Goal: Task Accomplishment & Management: Use online tool/utility

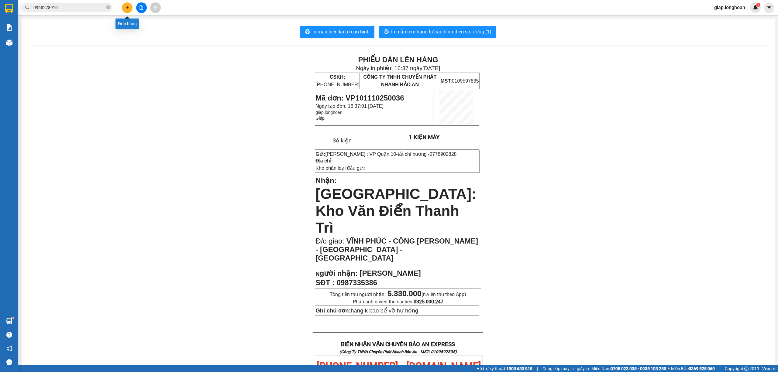
click at [122, 9] on button at bounding box center [127, 7] width 11 height 11
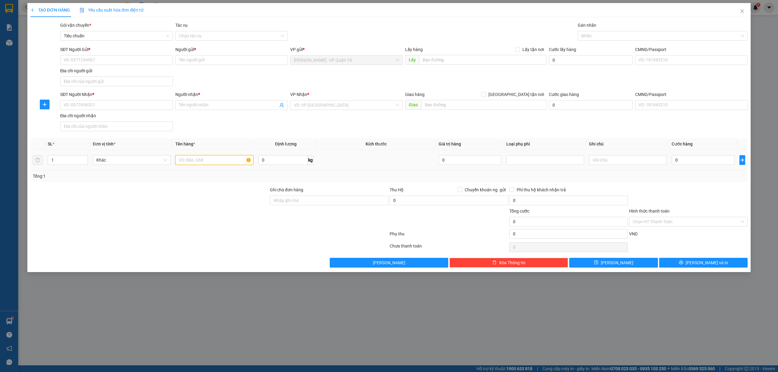
click at [191, 164] on input "text" at bounding box center [214, 160] width 78 height 10
type input "1 BAO TẢI XANH"
drag, startPoint x: 295, startPoint y: 204, endPoint x: 300, endPoint y: 204, distance: 4.9
click at [295, 204] on input "Ghi chú đơn hàng" at bounding box center [329, 201] width 119 height 10
type input "hàng k bao bể vỡ hư hỏng"
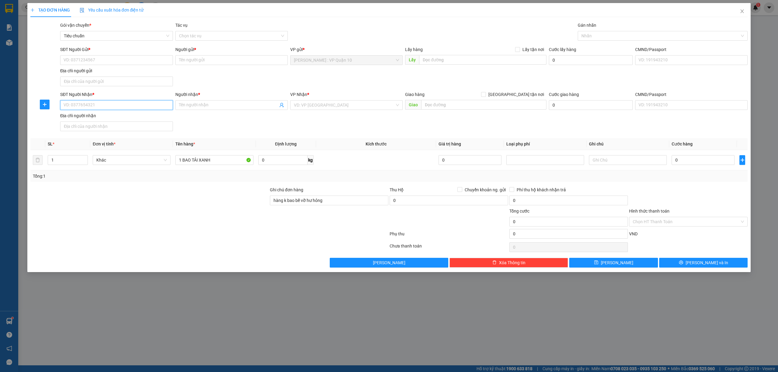
click at [93, 104] on input "SĐT Người Nhận *" at bounding box center [116, 105] width 112 height 10
click at [596, 36] on div at bounding box center [659, 35] width 161 height 7
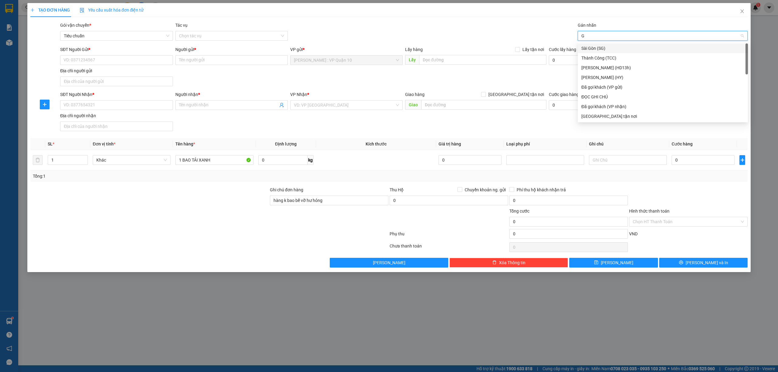
type input "GI"
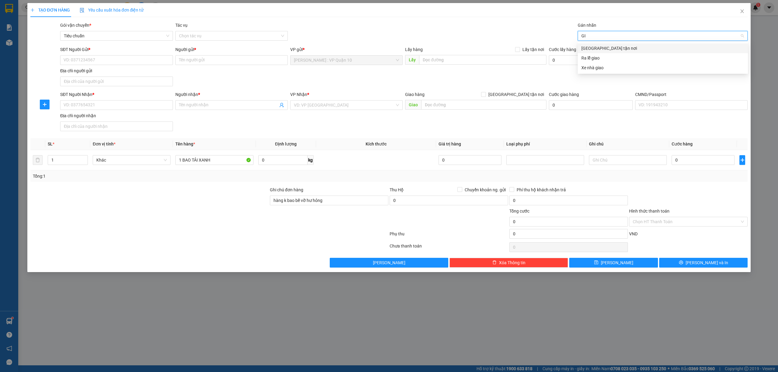
click at [600, 46] on div "Giao tận nơi" at bounding box center [662, 48] width 163 height 7
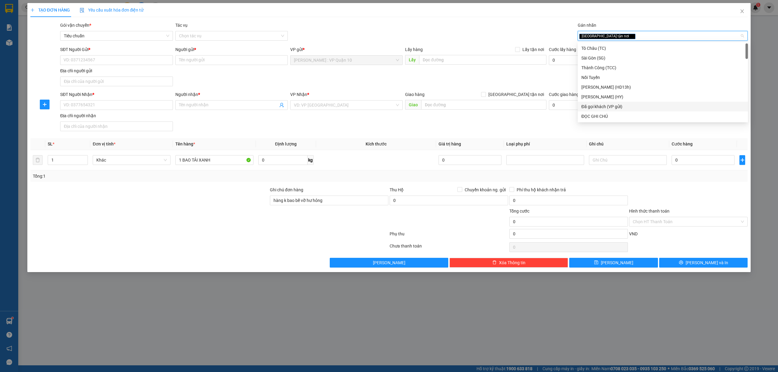
drag, startPoint x: 611, startPoint y: 106, endPoint x: 371, endPoint y: 81, distance: 241.0
click at [611, 105] on div "Đã gọi khách (VP gửi)" at bounding box center [662, 106] width 163 height 7
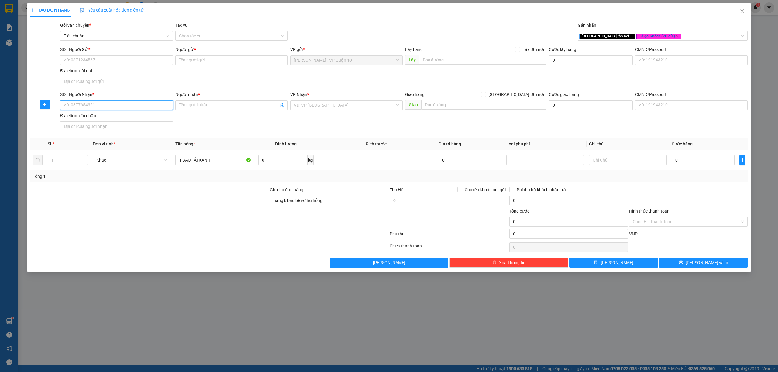
click at [81, 108] on input "SĐT Người Nhận *" at bounding box center [116, 105] width 112 height 10
type input "0974247678"
click at [194, 105] on input "Người nhận *" at bounding box center [228, 105] width 99 height 7
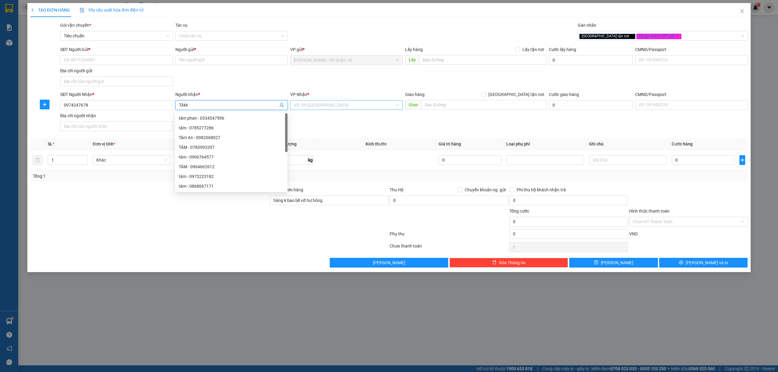
type input "TÂM"
click at [323, 107] on input "search" at bounding box center [344, 105] width 101 height 9
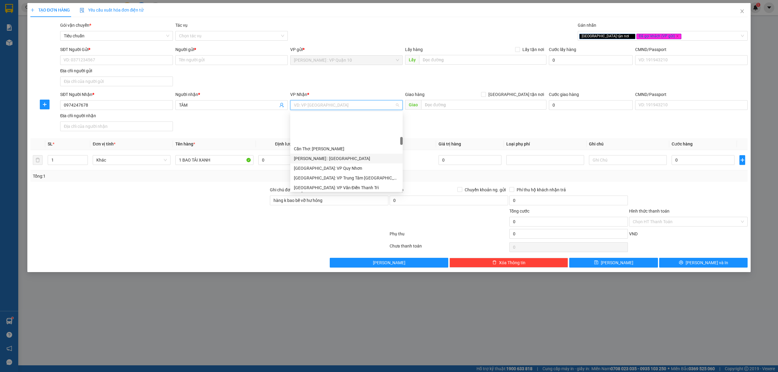
scroll to position [243, 0]
click at [340, 154] on div "Hà Nội: Kho Văn Điển Thanh Trì" at bounding box center [346, 156] width 105 height 7
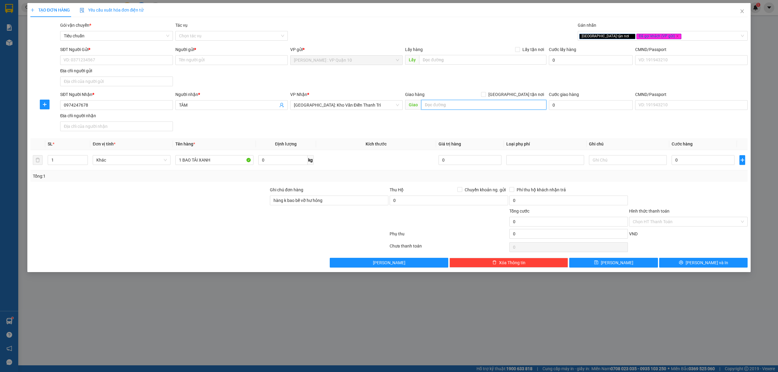
click at [439, 106] on input "text" at bounding box center [483, 105] width 125 height 10
type input "50 HÀNG BÔNG - P, HOÀNG GAI - HOÀNG KIẾM - HÀ NỘI"
click at [485, 94] on input "Giao tận nơi" at bounding box center [483, 94] width 4 height 4
checkbox input "true"
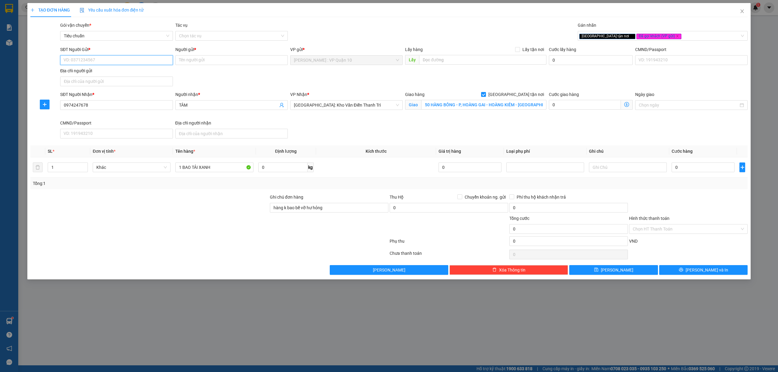
click at [93, 60] on input "SĐT Người Gửi *" at bounding box center [116, 60] width 112 height 10
drag, startPoint x: 74, startPoint y: 69, endPoint x: 230, endPoint y: 107, distance: 160.1
click at [75, 69] on div "0987892891 - chi" at bounding box center [116, 72] width 105 height 7
type input "0987892891"
type input "chi"
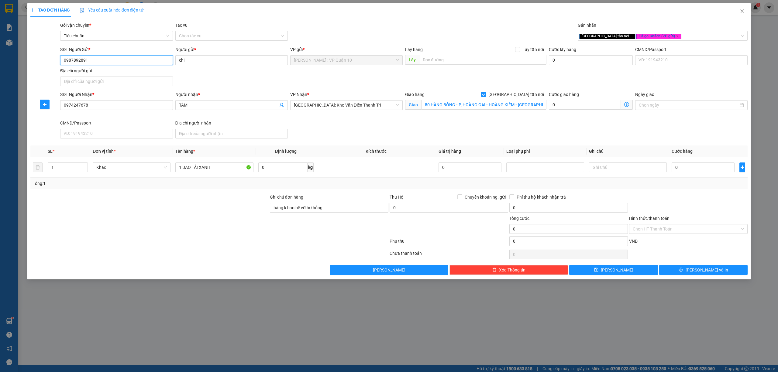
type input "0987892891"
drag, startPoint x: 690, startPoint y: 197, endPoint x: 674, endPoint y: 196, distance: 16.4
click at [685, 200] on div at bounding box center [688, 204] width 120 height 21
type input "30"
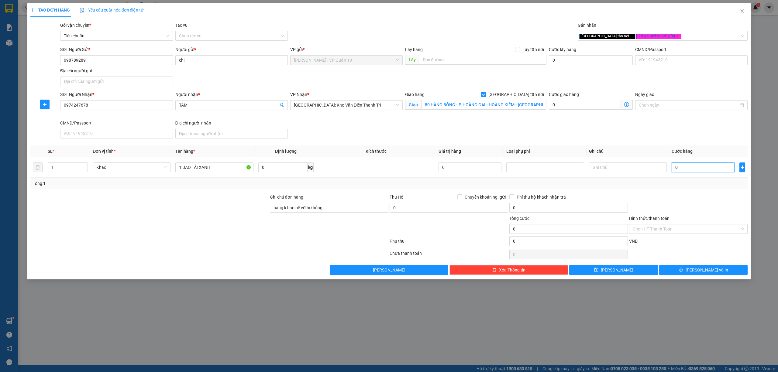
type input "30"
type input "300"
type input "3.000"
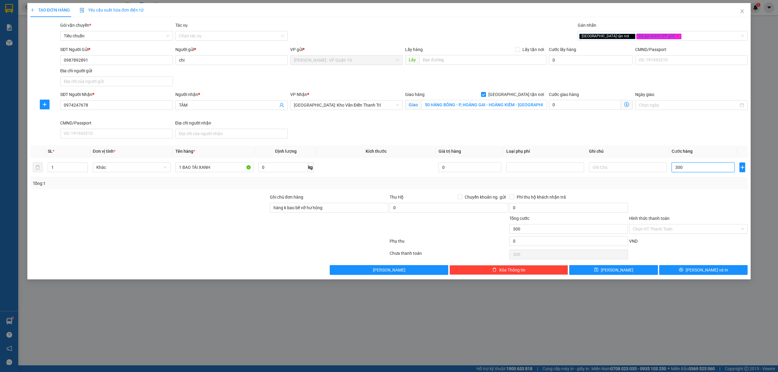
type input "3.000"
type input "30.000"
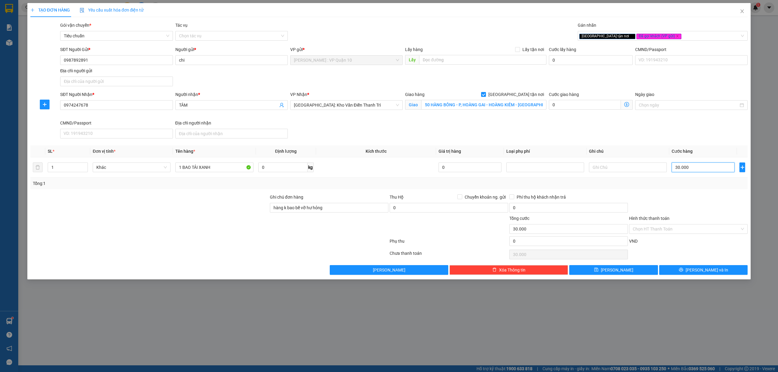
type input "300.000"
click at [661, 231] on input "Hình thức thanh toán" at bounding box center [686, 229] width 107 height 9
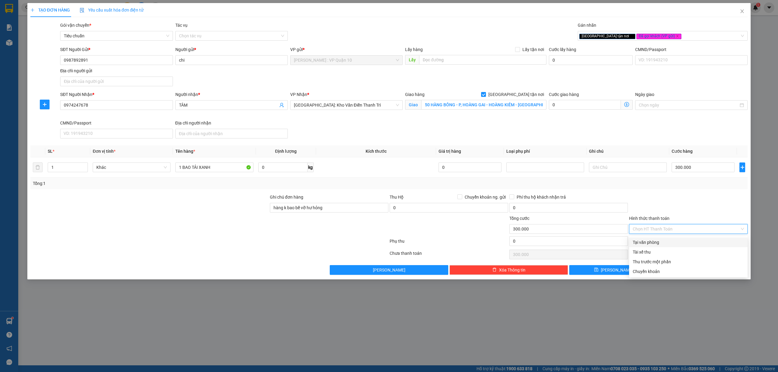
click at [658, 241] on div "Tại văn phòng" at bounding box center [688, 242] width 111 height 7
type input "0"
click at [674, 270] on button "Lưu và In" at bounding box center [703, 270] width 89 height 10
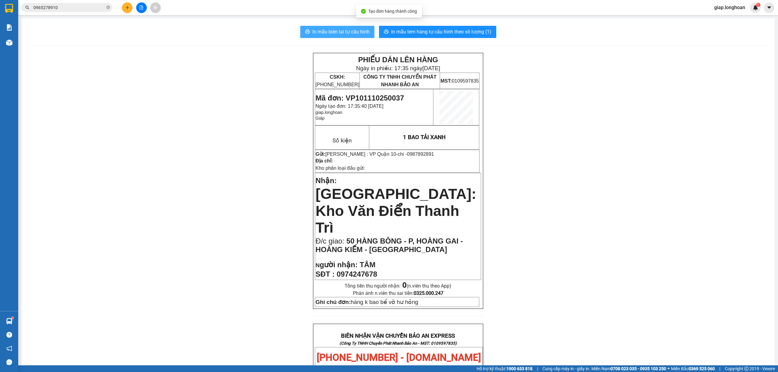
click at [341, 29] on span "In mẫu biên lai tự cấu hình" at bounding box center [340, 32] width 57 height 8
drag, startPoint x: 436, startPoint y: 28, endPoint x: 436, endPoint y: 32, distance: 3.7
click at [436, 32] on span "In mẫu tem hàng tự cấu hình theo số lượng (1)" at bounding box center [441, 32] width 100 height 8
click at [130, 6] on button at bounding box center [127, 7] width 11 height 11
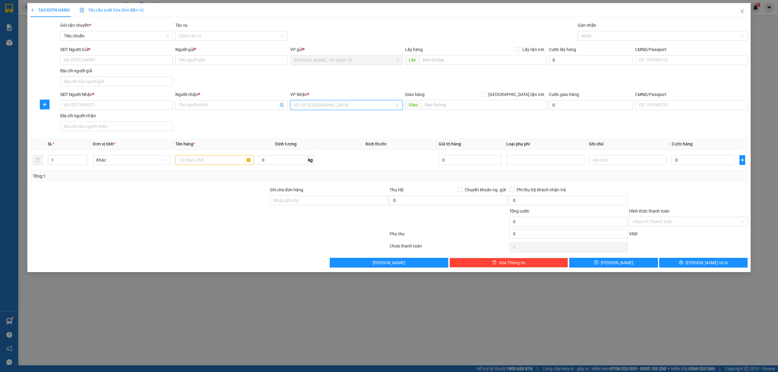
click at [344, 105] on input "search" at bounding box center [344, 105] width 101 height 9
type input "PHÚ YÊN"
click at [181, 157] on input "text" at bounding box center [214, 160] width 78 height 10
type input "1 KIỆN BỌC MÚT TRÒN DÀI"
click at [193, 202] on div at bounding box center [149, 197] width 239 height 21
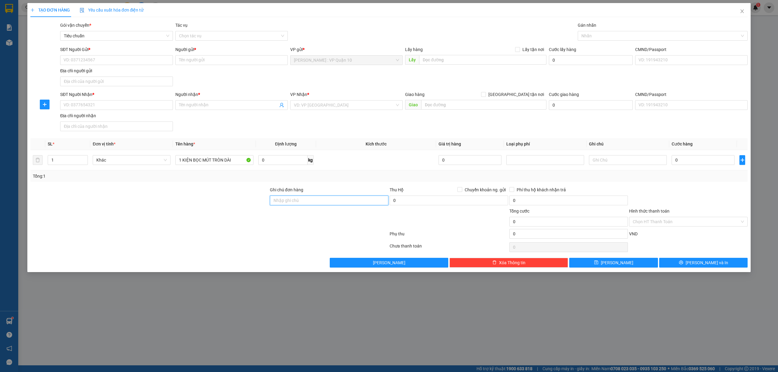
click at [324, 200] on input "Ghi chú đơn hàng" at bounding box center [329, 201] width 119 height 10
type input "hàng k bao bể vỡ hư hỏng"
click at [116, 105] on input "SĐT Người Nhận *" at bounding box center [116, 105] width 112 height 10
click at [76, 108] on input "SĐT Người Nhận *" at bounding box center [116, 105] width 112 height 10
click at [432, 107] on input "text" at bounding box center [483, 105] width 125 height 10
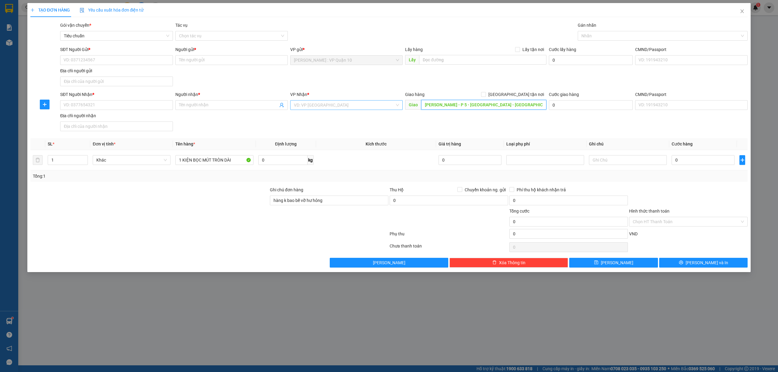
type input "LÊ LỢI - P 5 - TUY HÒA - PHÚ YÊN"
drag, startPoint x: 300, startPoint y: 105, endPoint x: 314, endPoint y: 102, distance: 14.9
click at [302, 105] on input "search" at bounding box center [344, 105] width 101 height 9
type input "PHÚ"
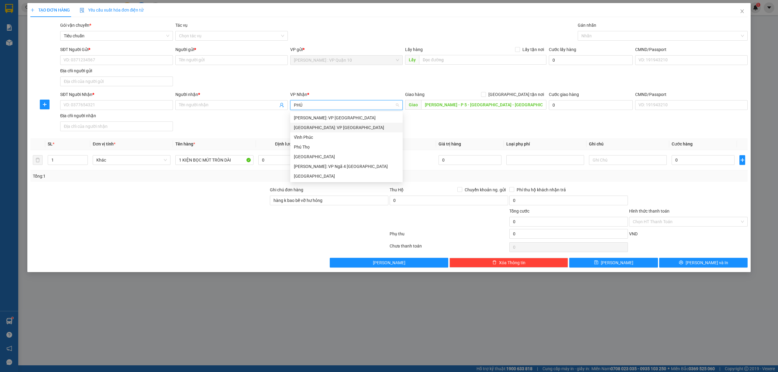
click at [320, 129] on div "Phú Yên: VP Tuy Hòa" at bounding box center [346, 127] width 105 height 7
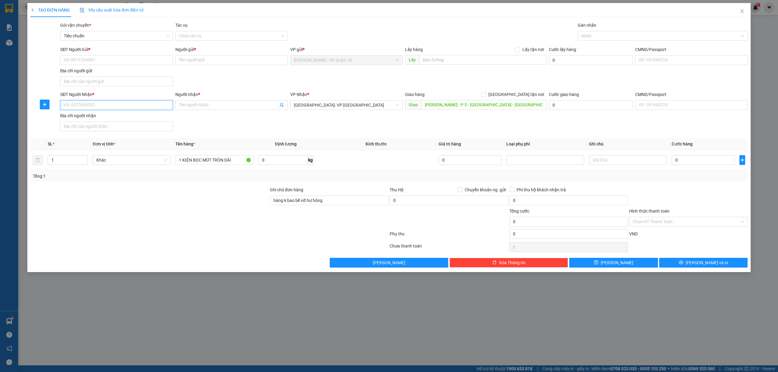
drag, startPoint x: 104, startPoint y: 102, endPoint x: 105, endPoint y: 107, distance: 4.6
click at [104, 105] on input "SĐT Người Nhận *" at bounding box center [116, 105] width 112 height 10
type input "0963"
click at [486, 95] on span at bounding box center [483, 94] width 5 height 5
click at [485, 95] on input "Giao tận nơi" at bounding box center [483, 94] width 4 height 4
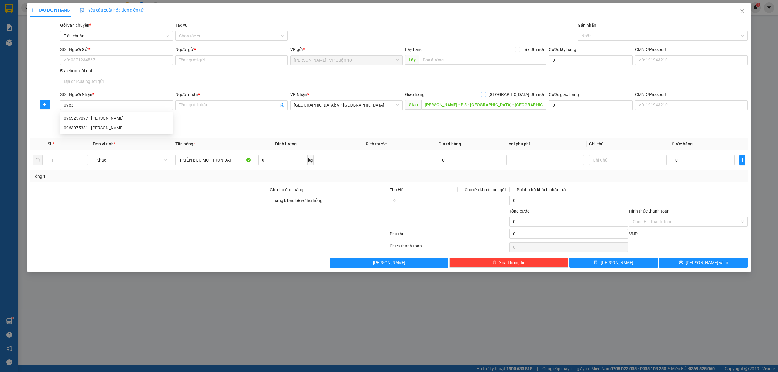
checkbox input "true"
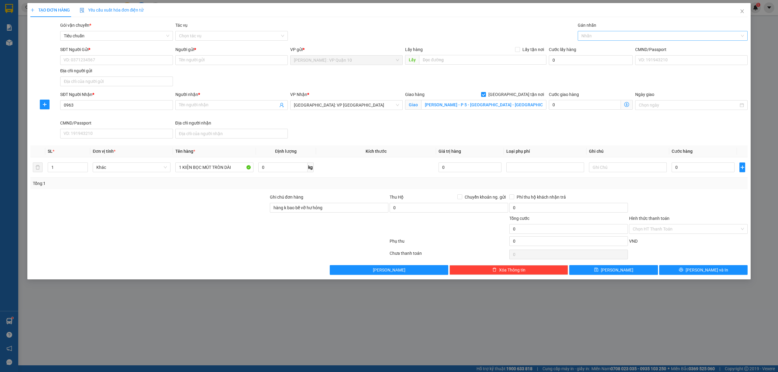
click at [596, 35] on div at bounding box center [659, 35] width 161 height 7
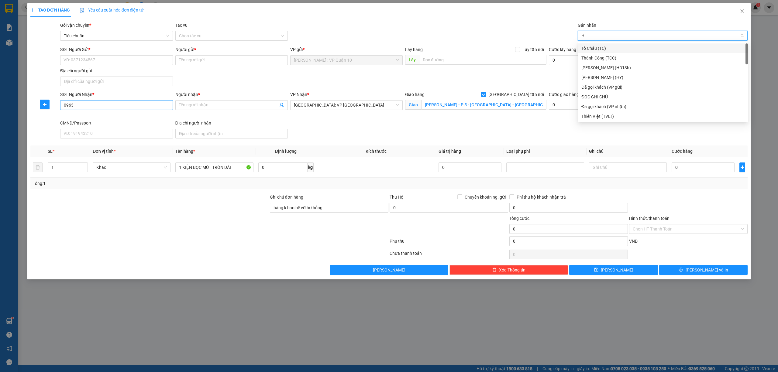
type input "H"
click at [109, 106] on input "0963" at bounding box center [116, 105] width 112 height 10
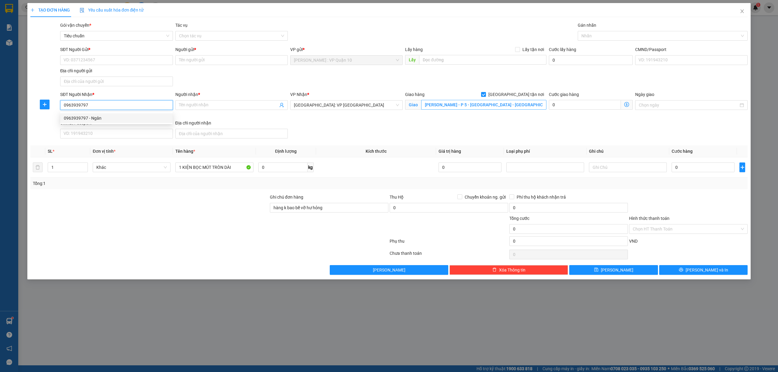
type input "0963939797"
click at [152, 105] on input "0963939797" at bounding box center [116, 105] width 112 height 10
click at [84, 118] on div "0963939797 - Ngân" at bounding box center [116, 118] width 105 height 7
type input "Ngân"
checkbox input "false"
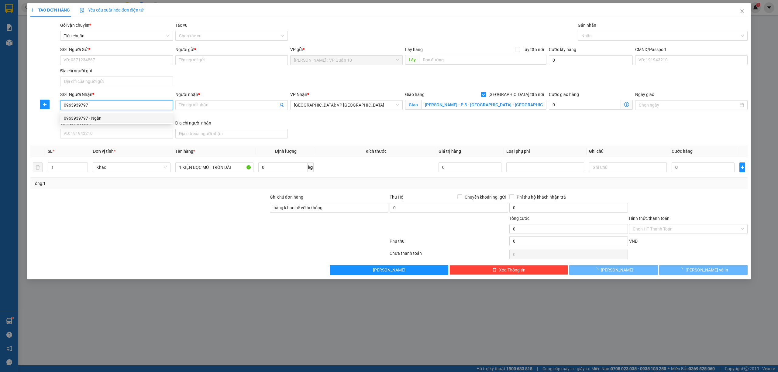
type input "325 lê lợi p5 tuy hòa phú yên"
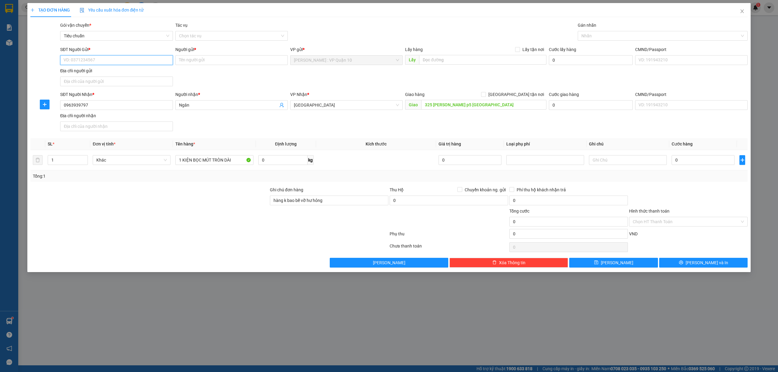
click at [113, 61] on input "SĐT Người Gửi *" at bounding box center [116, 60] width 112 height 10
click at [485, 94] on input "Giao tận nơi" at bounding box center [483, 94] width 4 height 4
checkbox input "true"
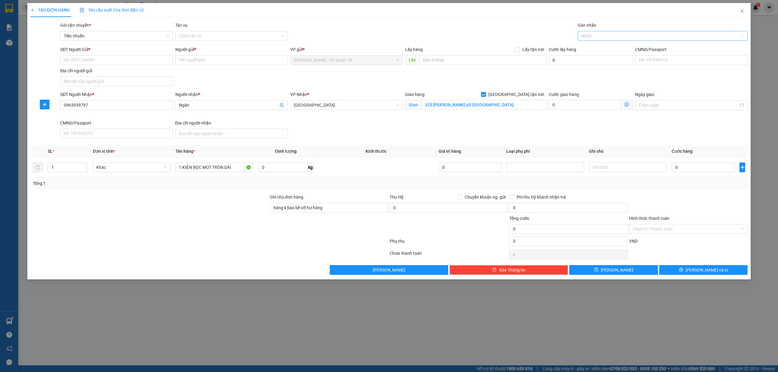
click at [593, 36] on div at bounding box center [659, 35] width 161 height 7
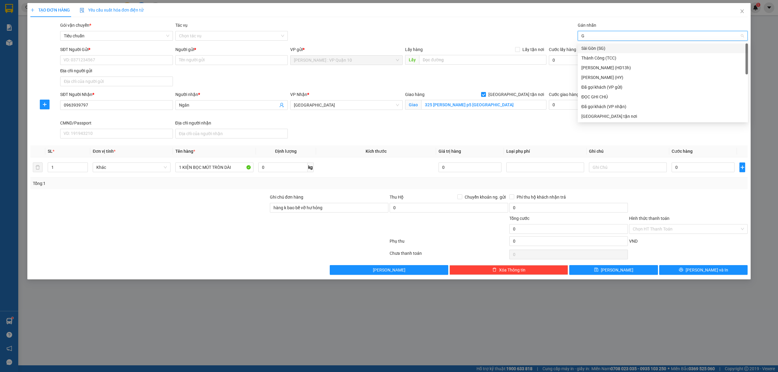
type input "GI"
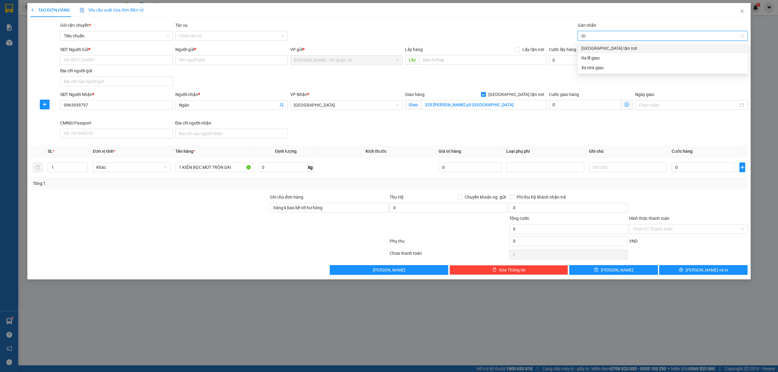
click at [605, 45] on div "Giao tận nơi" at bounding box center [662, 48] width 163 height 7
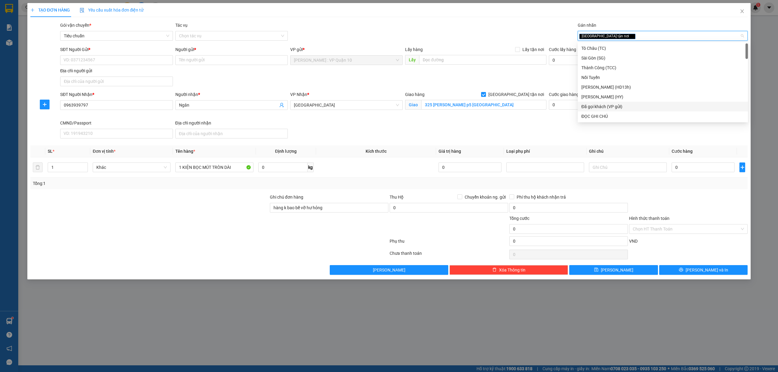
click at [619, 103] on div "Đã gọi khách (VP gửi)" at bounding box center [663, 107] width 170 height 10
drag, startPoint x: 332, startPoint y: 102, endPoint x: 335, endPoint y: 105, distance: 3.4
click at [334, 103] on span "Phú Yên" at bounding box center [346, 105] width 105 height 9
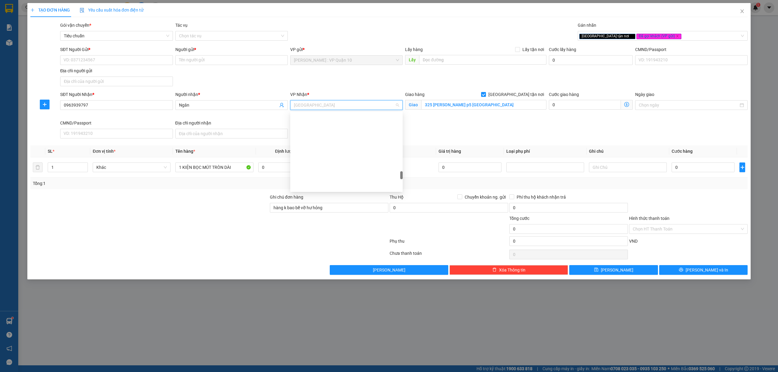
scroll to position [579, 0]
drag, startPoint x: 101, startPoint y: 63, endPoint x: 103, endPoint y: 48, distance: 15.6
click at [100, 61] on input "SĐT Người Gửi *" at bounding box center [116, 60] width 112 height 10
type input "0705411764"
click at [108, 70] on div "0705411764 - IN BA MIỀN" at bounding box center [116, 72] width 105 height 7
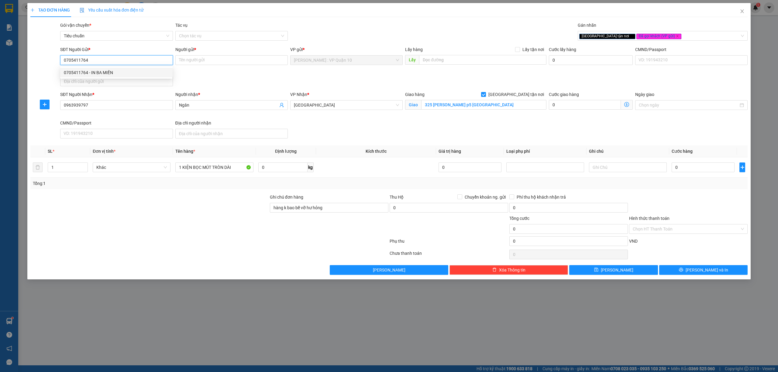
type input "IN BA MIỀN"
click at [344, 105] on span "Phú Yên" at bounding box center [346, 105] width 105 height 9
type input "0705411764"
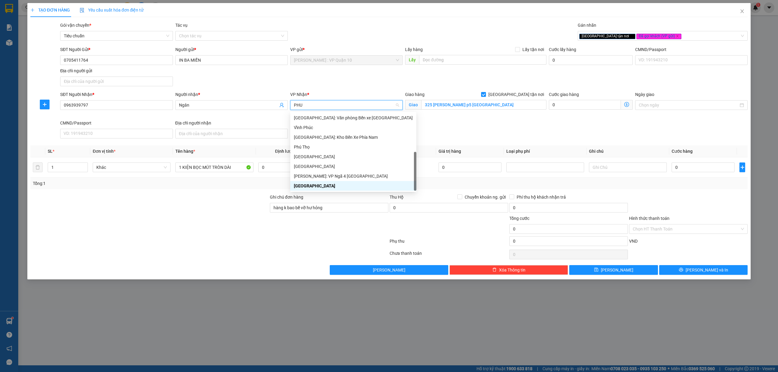
scroll to position [0, 0]
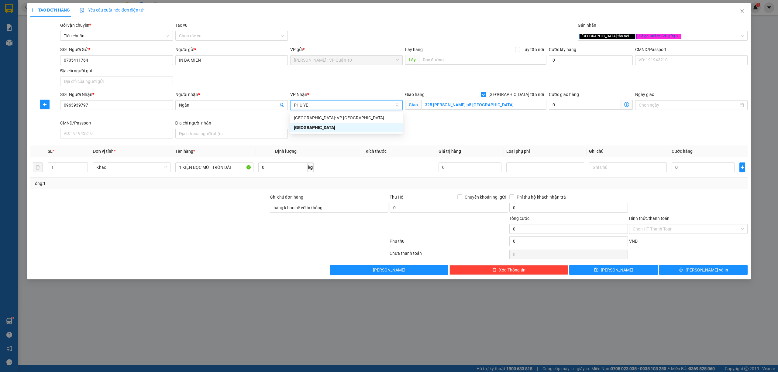
type input "PHÚ YÊN"
click at [335, 118] on div "Phú Yên: VP Tuy Hòa" at bounding box center [346, 118] width 105 height 7
click at [113, 236] on div at bounding box center [149, 225] width 239 height 21
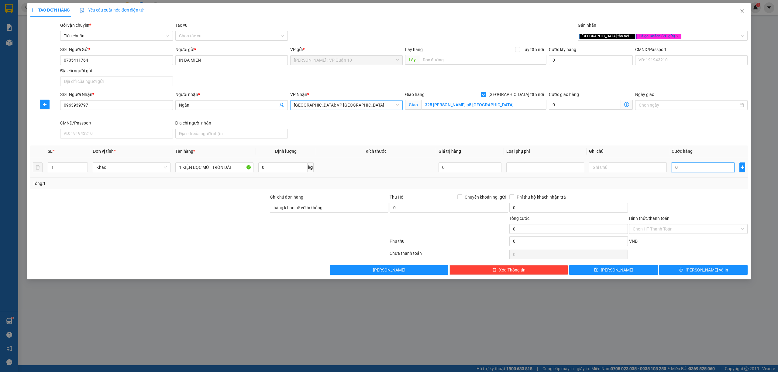
type input "20"
type input "270"
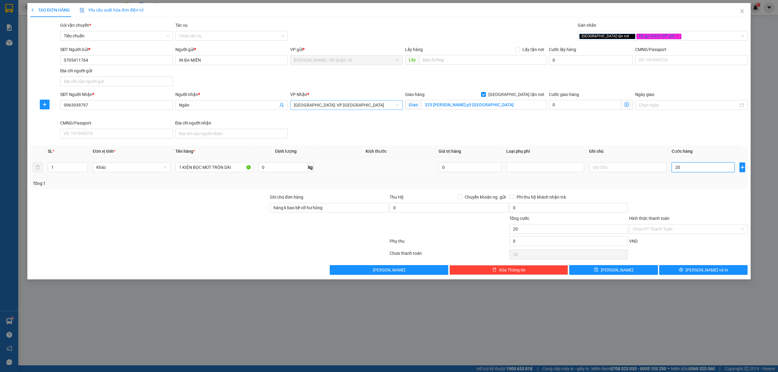
type input "270"
type input "2.700"
type input "27.000"
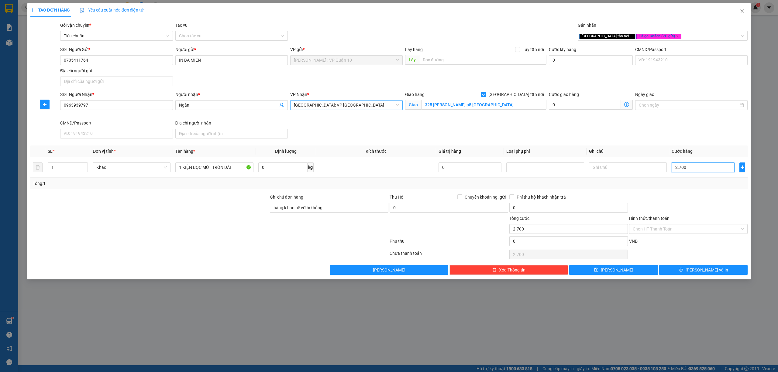
type input "27.000"
type input "270.000"
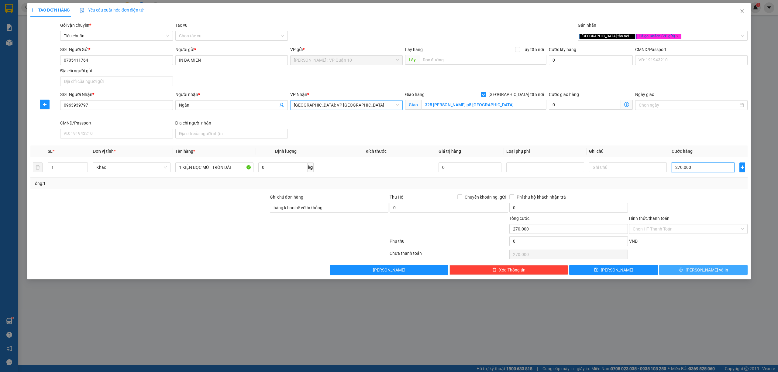
type input "270.000"
click at [700, 273] on span "Lưu và In" at bounding box center [707, 270] width 43 height 7
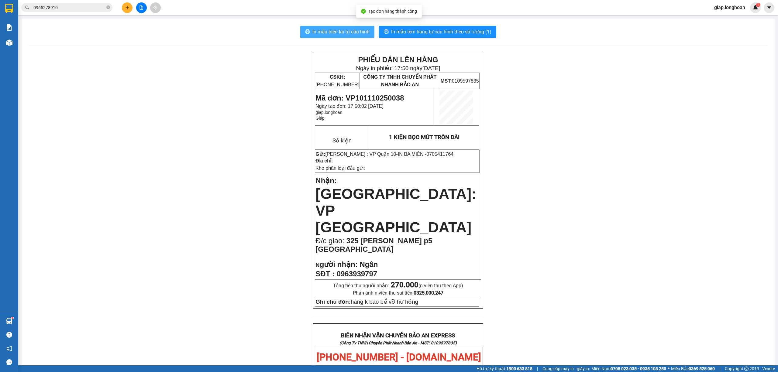
click at [339, 31] on span "In mẫu biên lai tự cấu hình" at bounding box center [340, 32] width 57 height 8
click at [461, 32] on span "In mẫu tem hàng tự cấu hình theo số lượng (1)" at bounding box center [441, 32] width 100 height 8
click at [608, 239] on div "PHIẾU DÁN LÊN HÀNG Ngày in phiếu: 17:50 ngày 11-10-2025 CSKH: 1900.06.88.33 CÔN…" at bounding box center [398, 358] width 738 height 610
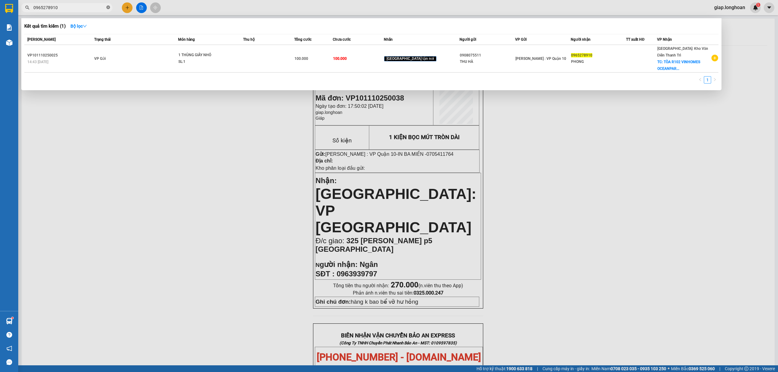
click at [108, 9] on icon "close-circle" at bounding box center [108, 7] width 4 height 4
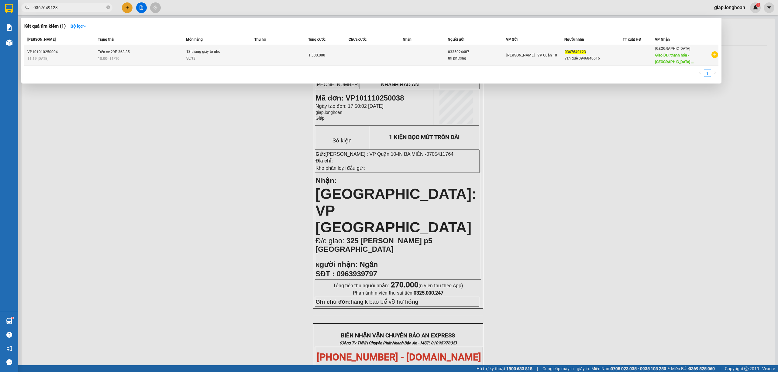
type input "0367649123"
click at [280, 54] on td at bounding box center [281, 55] width 54 height 21
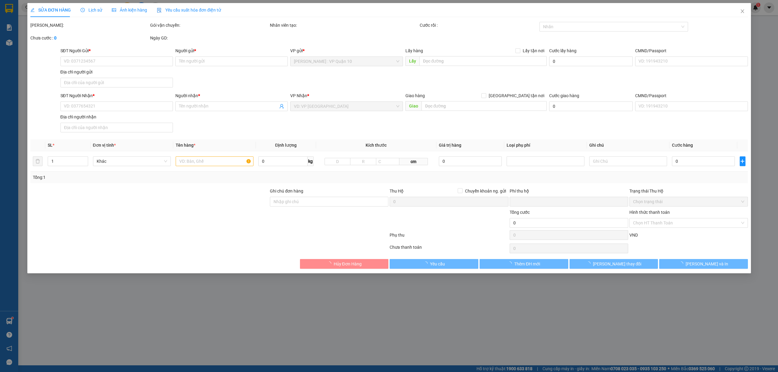
type input "0335024487"
type input "thị phượng"
type input "0367649123"
type input "văn quế 0946840616"
type input "thanh hóa - nghi sơn QL1A"
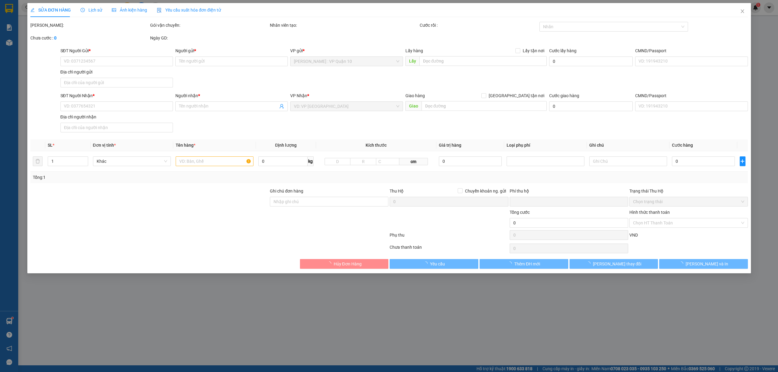
type input "hàng k bao bể vỡ hư hỏng"
type input "0"
type input "1.300.000"
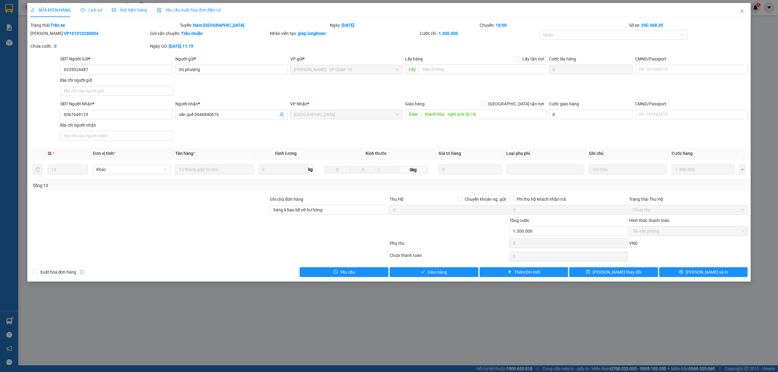
click at [88, 10] on span "Lịch sử" at bounding box center [92, 10] width 22 height 5
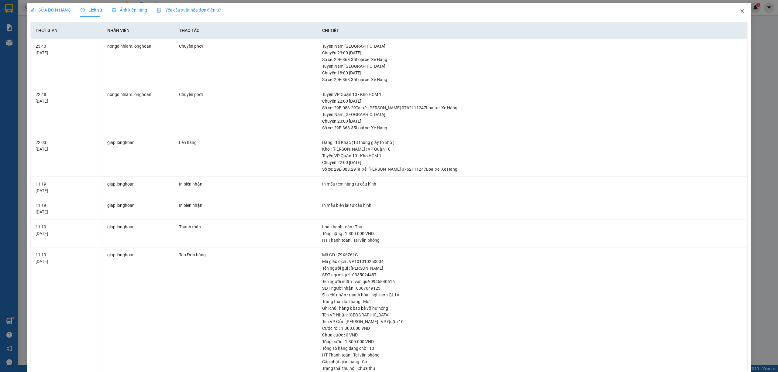
drag, startPoint x: 737, startPoint y: 11, endPoint x: 719, endPoint y: 17, distance: 18.9
click at [740, 12] on icon "close" at bounding box center [742, 11] width 5 height 5
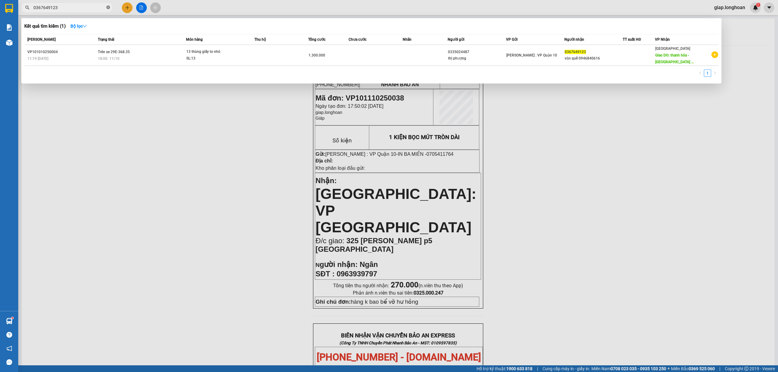
click at [107, 8] on icon "close-circle" at bounding box center [108, 7] width 4 height 4
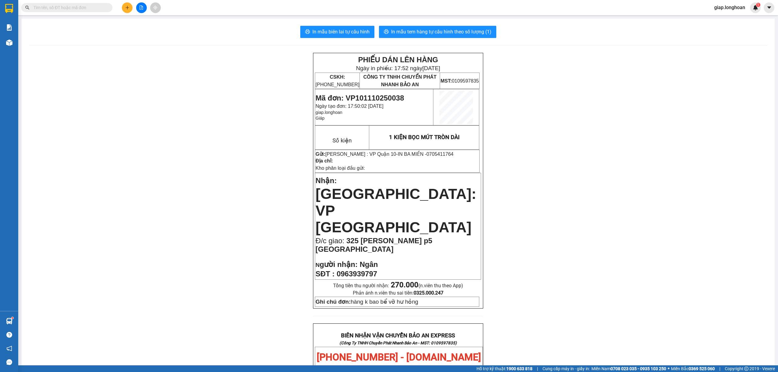
click at [145, 260] on div "PHIẾU DÁN LÊN HÀNG Ngày in phiếu: 17:52 ngày 11-10-2025 CSKH: 1900.06.88.33 CÔN…" at bounding box center [398, 358] width 738 height 610
click at [262, 337] on div "PHIẾU DÁN LÊN HÀNG Ngày in phiếu: 17:52 ngày 11-10-2025 CSKH: 1900.06.88.33 CÔN…" at bounding box center [398, 358] width 738 height 610
click at [127, 8] on icon "plus" at bounding box center [127, 7] width 3 height 0
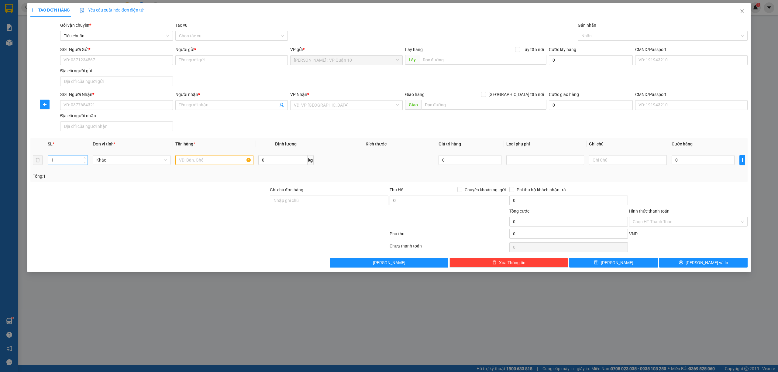
click at [69, 164] on input "1" at bounding box center [68, 160] width 40 height 9
type input "10"
click at [226, 163] on input "text" at bounding box center [214, 160] width 78 height 10
type input "10 THÙNG GIẤY"
click at [143, 110] on input "SĐT Người Nhận *" at bounding box center [116, 105] width 112 height 10
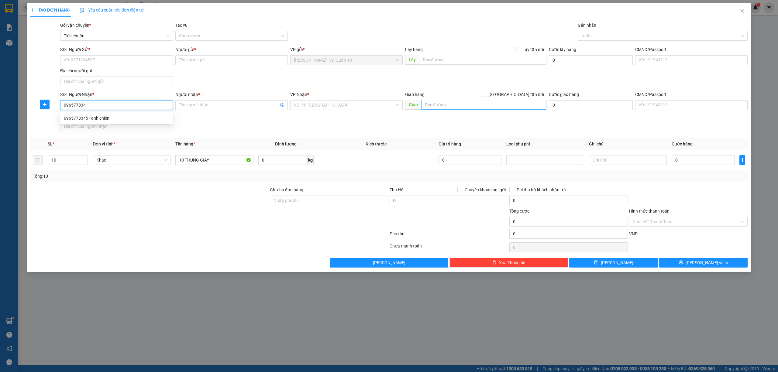
type input "0965778345"
click at [84, 120] on div "0965778345 - anh chiến" at bounding box center [116, 118] width 105 height 7
type input "anh chiến"
type input "BÌNH ĐỊNH - Hoài Nhơn giao dọc QL 1A"
type input "0965778345"
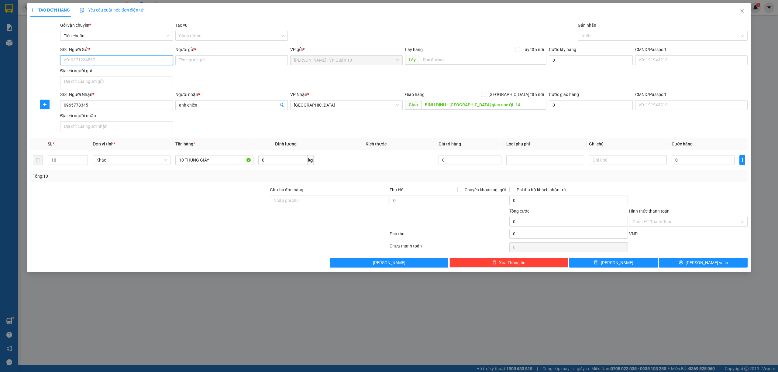
click at [129, 55] on input "SĐT Người Gửi *" at bounding box center [116, 60] width 112 height 10
click at [91, 72] on div "0868609359 - trà my" at bounding box center [116, 72] width 105 height 7
type input "0868609359"
type input "trà my"
click at [625, 32] on div at bounding box center [659, 35] width 161 height 7
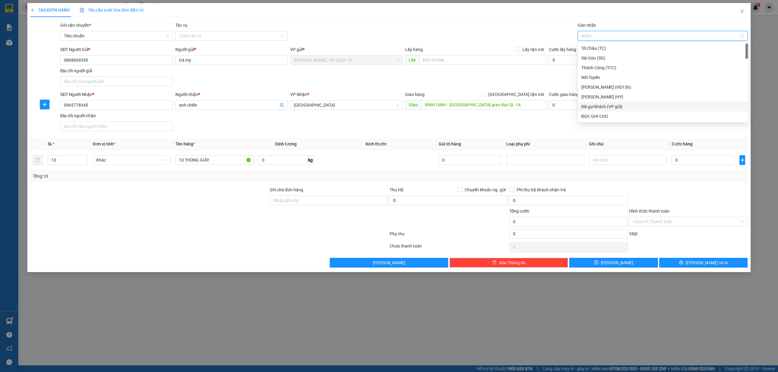
click at [631, 108] on div "Đã gọi khách (VP gửi)" at bounding box center [662, 106] width 163 height 7
click at [151, 231] on div at bounding box center [209, 235] width 359 height 12
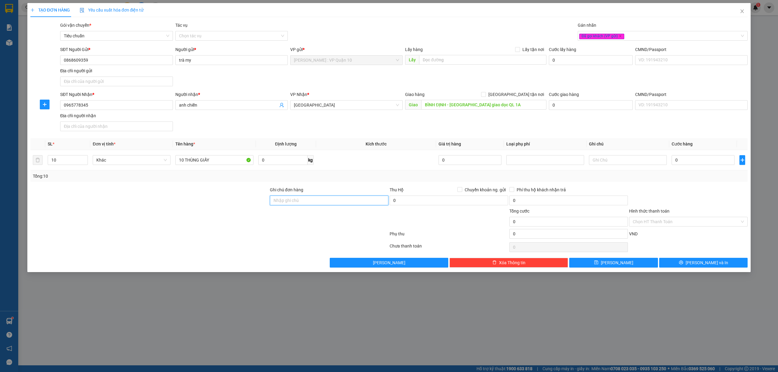
click at [297, 203] on input "Ghi chú đơn hàng" at bounding box center [329, 201] width 119 height 10
type input "hàng k bao bể vỡ hư hỏng"
click at [238, 205] on div at bounding box center [149, 197] width 239 height 21
drag, startPoint x: 92, startPoint y: 105, endPoint x: 57, endPoint y: 103, distance: 35.3
click at [57, 103] on div "SĐT Người Nhận * 0965778345 Người nhận * anh chiến VP Nhận * Bình Định Giao hàn…" at bounding box center [389, 112] width 719 height 43
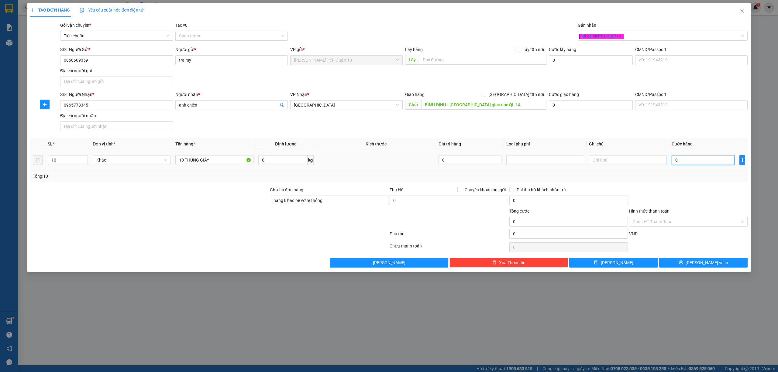
click at [690, 159] on input "0" at bounding box center [703, 160] width 63 height 10
type input "60"
type input "650"
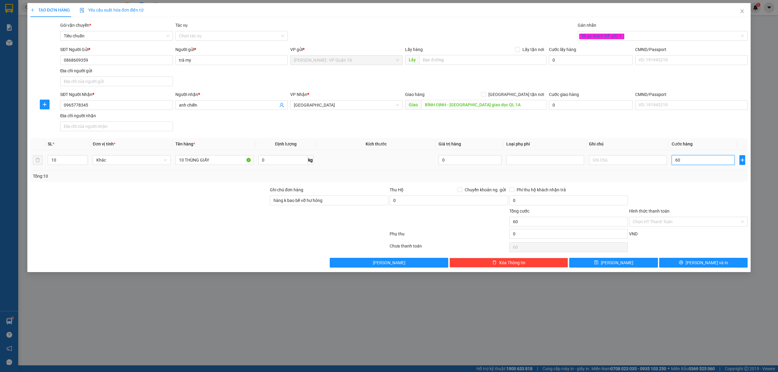
type input "650"
type input "6.500"
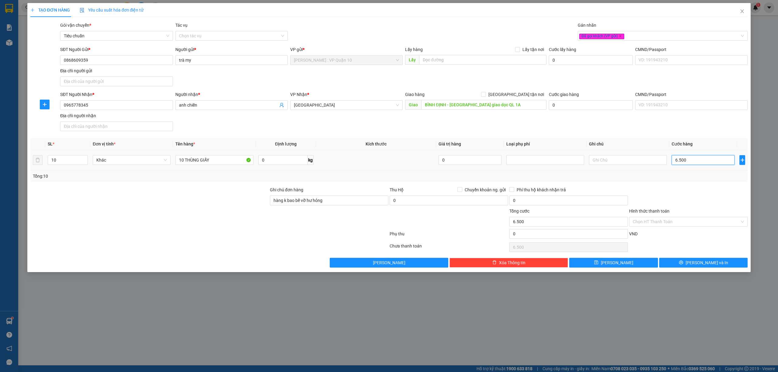
type input "65.000"
type input "650.000"
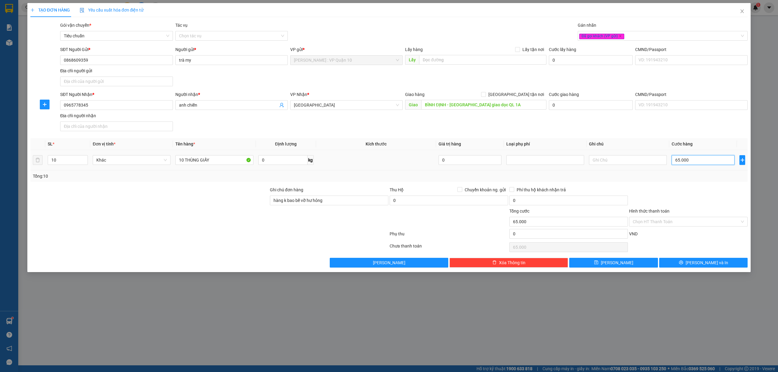
type input "650.000"
click at [703, 265] on span "Lưu và In" at bounding box center [707, 263] width 43 height 7
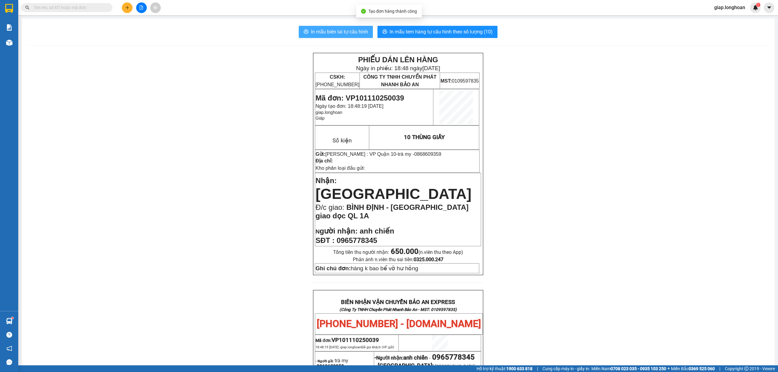
click at [328, 27] on button "In mẫu biên lai tự cấu hình" at bounding box center [336, 32] width 74 height 12
click at [404, 32] on span "In mẫu tem hàng tự cấu hình theo số lượng (10)" at bounding box center [441, 32] width 103 height 8
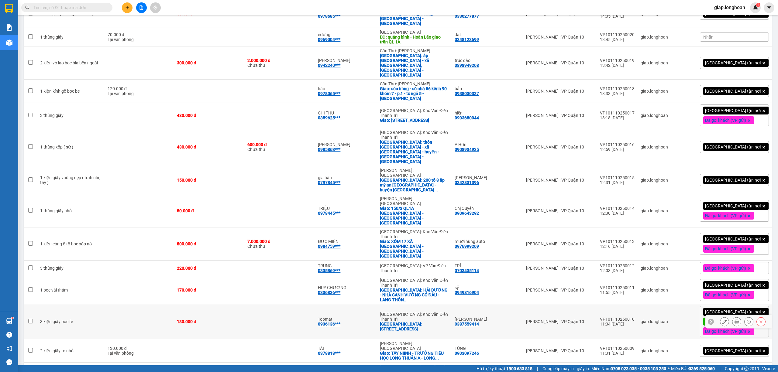
scroll to position [475, 0]
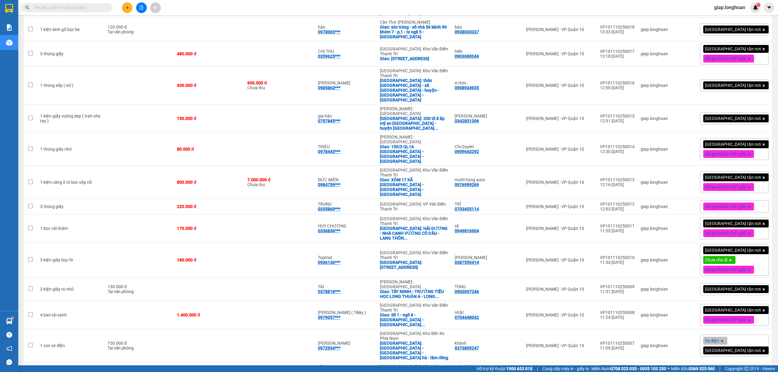
drag, startPoint x: 644, startPoint y: 322, endPoint x: 611, endPoint y: 324, distance: 32.3
checkbox input "true"
copy div "VP101110250001"
drag, startPoint x: 645, startPoint y: 303, endPoint x: 616, endPoint y: 306, distance: 28.7
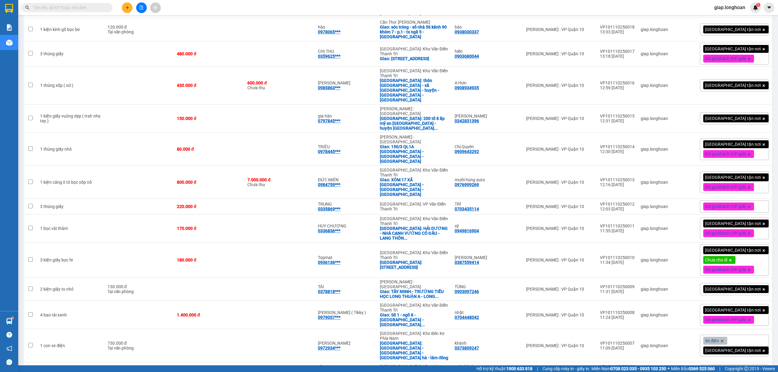
checkbox input "true"
copy tr "Hồ Chí Minh : VP Quận 10 VP101110250002"
drag, startPoint x: 643, startPoint y: 289, endPoint x: 611, endPoint y: 288, distance: 32.5
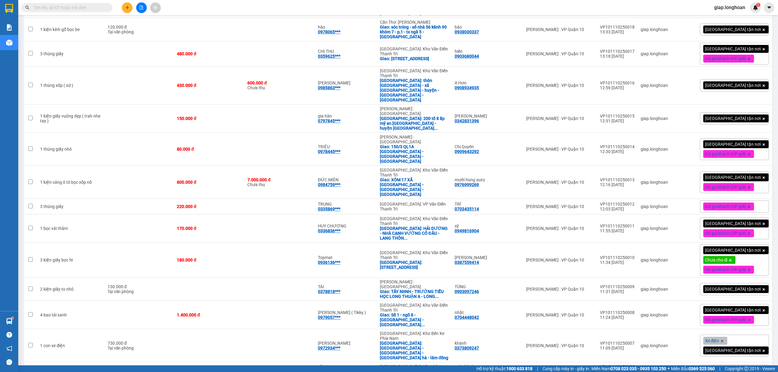
checkbox input "true"
copy div "VP101110250003"
drag, startPoint x: 639, startPoint y: 272, endPoint x: 605, endPoint y: 272, distance: 34.0
checkbox input "true"
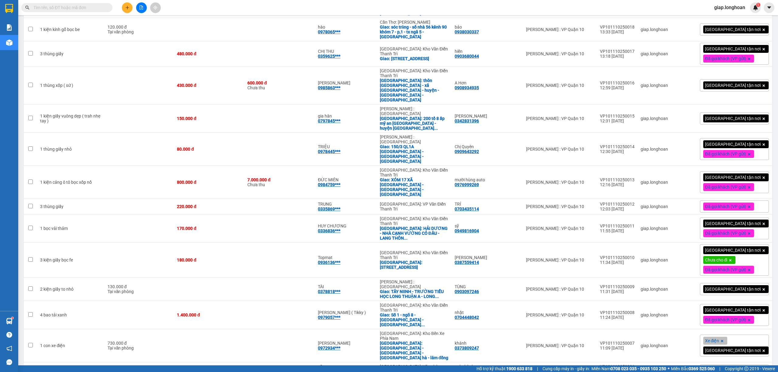
copy tr "Hồ Chí Minh : VP Quận 10 VP101110250004"
drag, startPoint x: 644, startPoint y: 252, endPoint x: 610, endPoint y: 252, distance: 33.7
checkbox input "true"
copy div "VP101110250005"
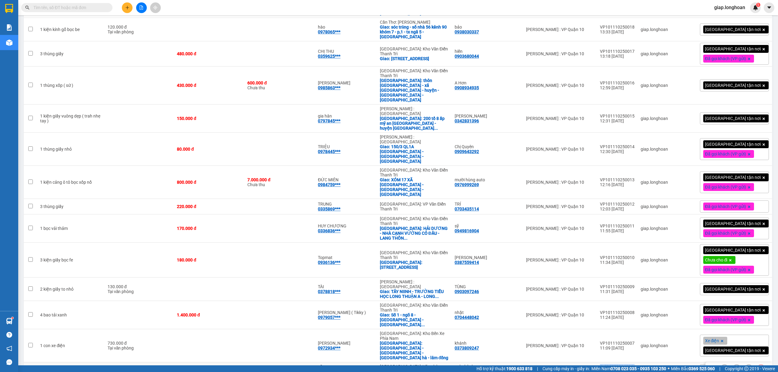
drag, startPoint x: 643, startPoint y: 236, endPoint x: 618, endPoint y: 236, distance: 25.5
click at [611, 363] on td "VP101110250006 11:01 11/10" at bounding box center [617, 370] width 41 height 14
checkbox input "true"
copy div "VP101110250006"
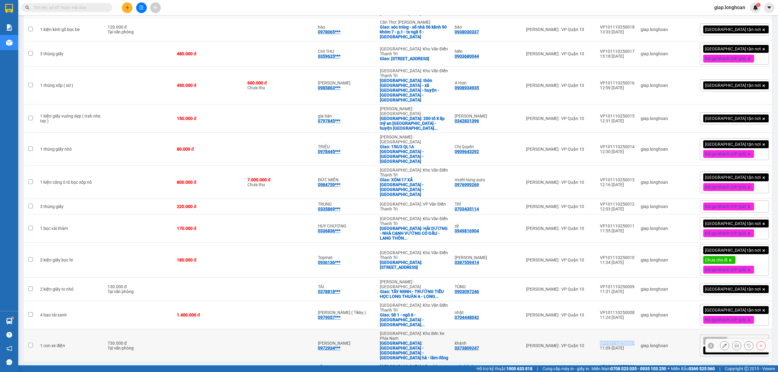
drag, startPoint x: 646, startPoint y: 217, endPoint x: 621, endPoint y: 216, distance: 24.3
click at [608, 329] on td "VP101110250007 11:09 11/10" at bounding box center [617, 345] width 41 height 33
checkbox input "true"
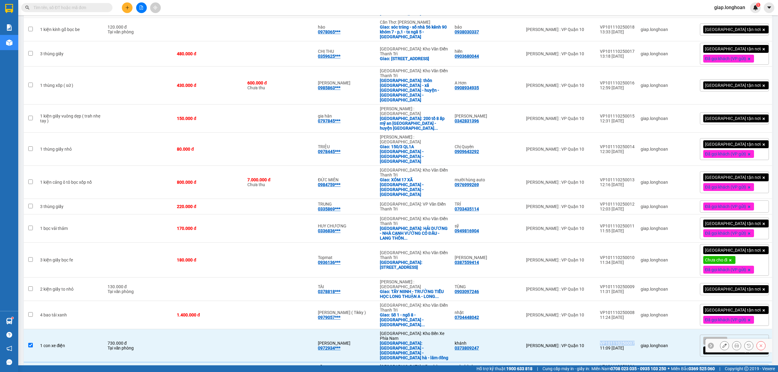
copy div "VP101110250007"
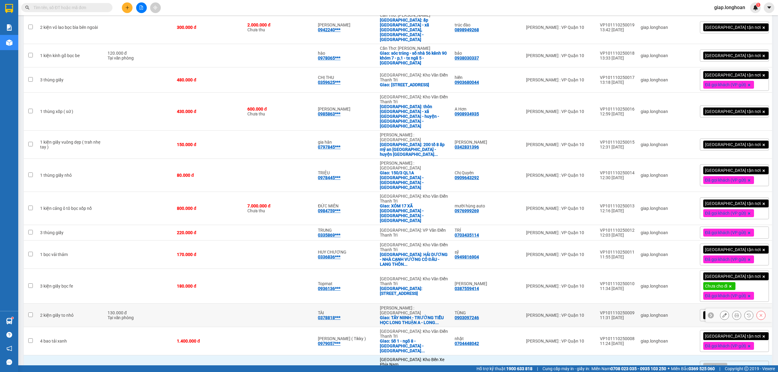
scroll to position [435, 0]
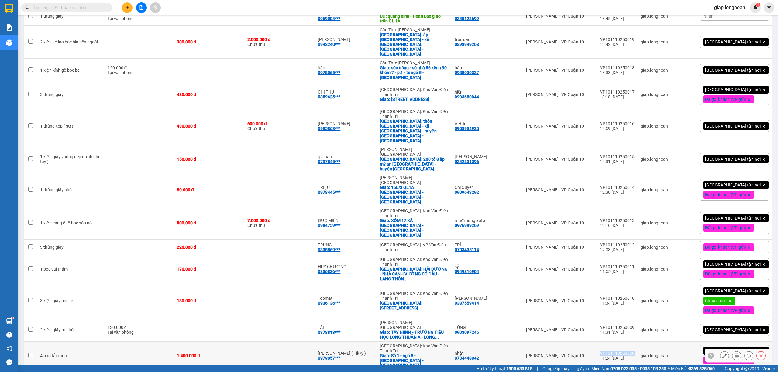
drag, startPoint x: 644, startPoint y: 232, endPoint x: 619, endPoint y: 232, distance: 24.9
click at [610, 342] on td "VP101110250008 11:24 11/10" at bounding box center [617, 356] width 41 height 28
checkbox input "true"
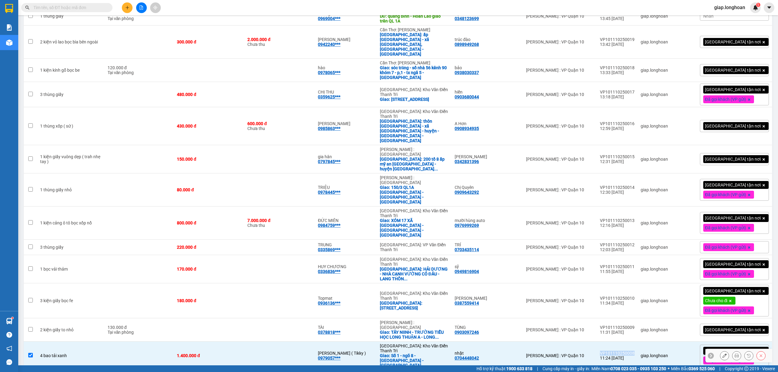
copy div "VP101110250008"
drag, startPoint x: 644, startPoint y: 208, endPoint x: 611, endPoint y: 211, distance: 32.9
click at [611, 318] on td "VP101110250009 11:31 11/10" at bounding box center [617, 329] width 41 height 23
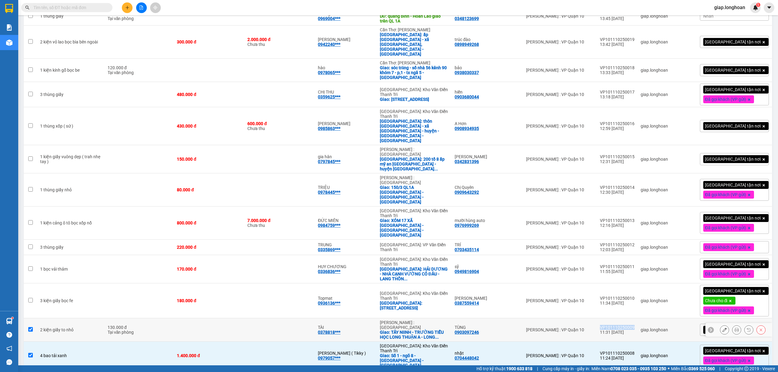
checkbox input "true"
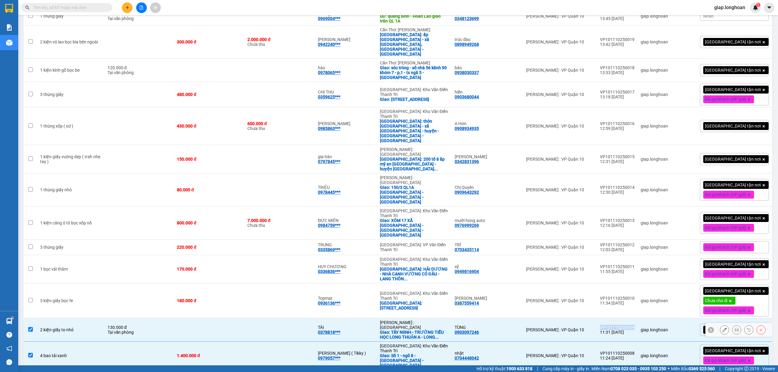
copy div "VP101110250009"
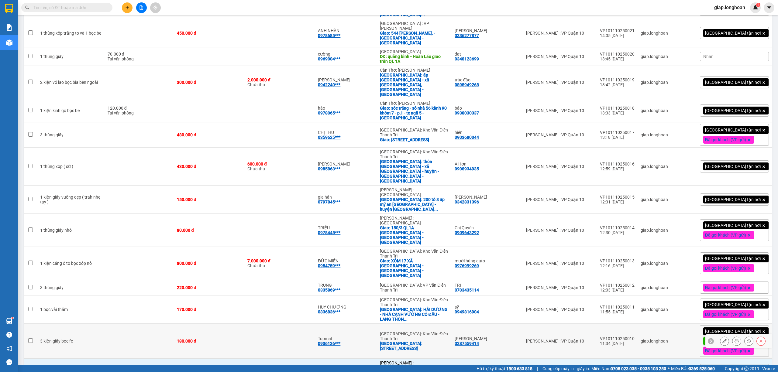
scroll to position [354, 0]
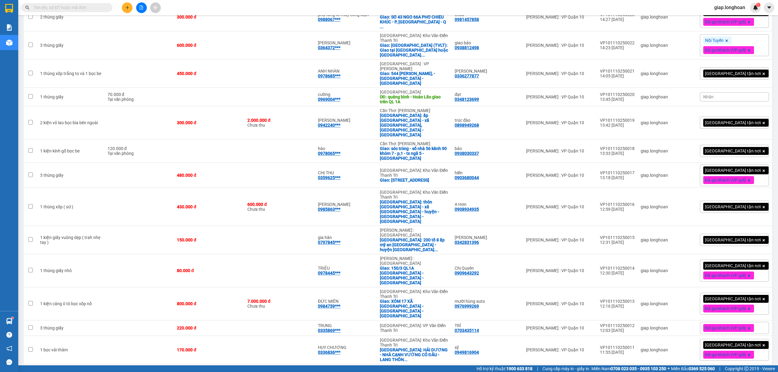
drag, startPoint x: 644, startPoint y: 263, endPoint x: 611, endPoint y: 265, distance: 33.5
checkbox input "true"
copy div "VP101110250010"
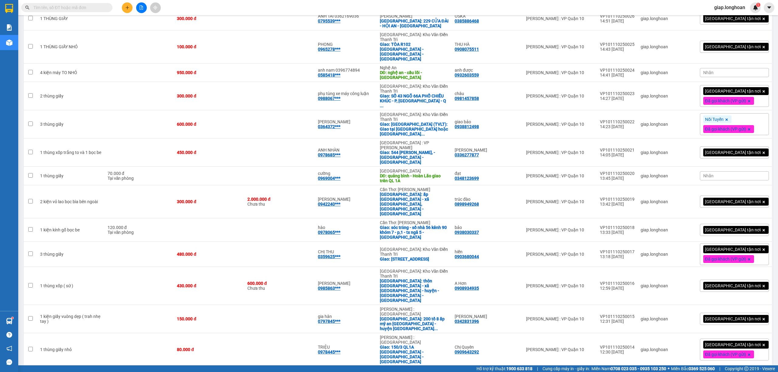
scroll to position [273, 0]
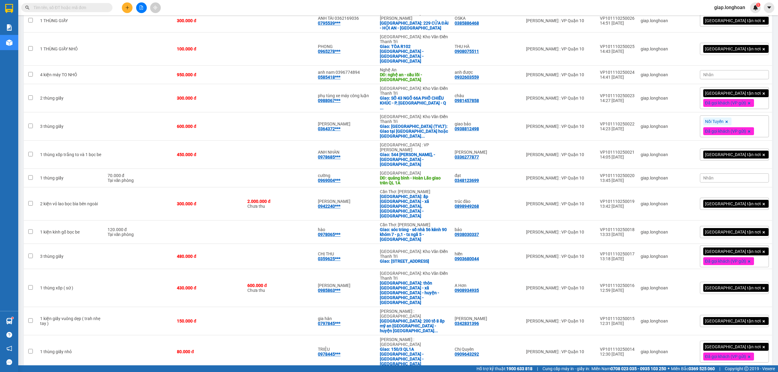
drag, startPoint x: 645, startPoint y: 314, endPoint x: 611, endPoint y: 314, distance: 33.4
checkbox input "true"
drag, startPoint x: 645, startPoint y: 293, endPoint x: 612, endPoint y: 293, distance: 32.8
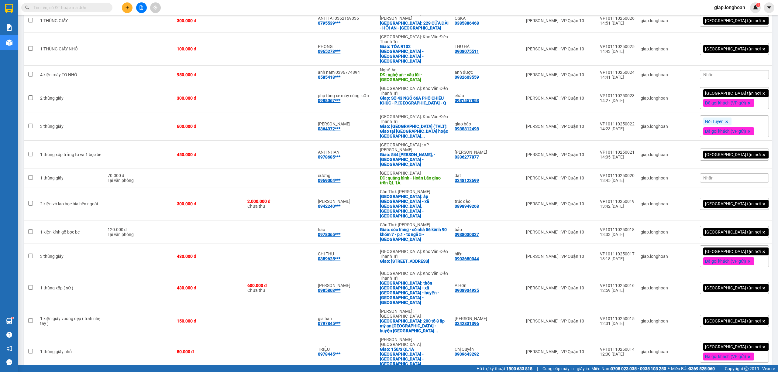
checkbox input "true"
drag, startPoint x: 643, startPoint y: 273, endPoint x: 610, endPoint y: 275, distance: 32.9
checkbox input "true"
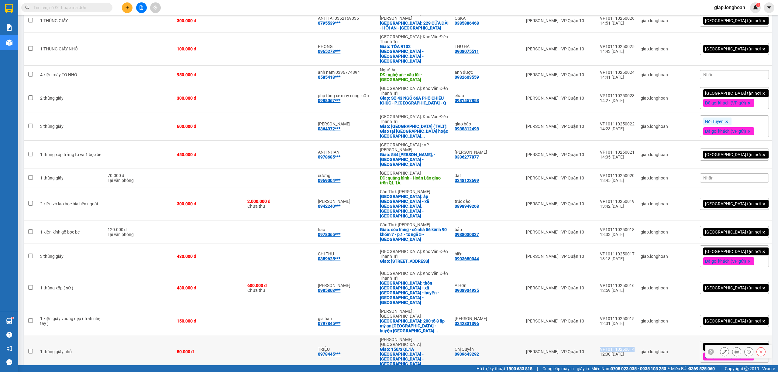
drag, startPoint x: 645, startPoint y: 248, endPoint x: 611, endPoint y: 248, distance: 34.6
click at [611, 335] on td "VP101110250014 12:30 11/10" at bounding box center [617, 351] width 41 height 33
checkbox input "true"
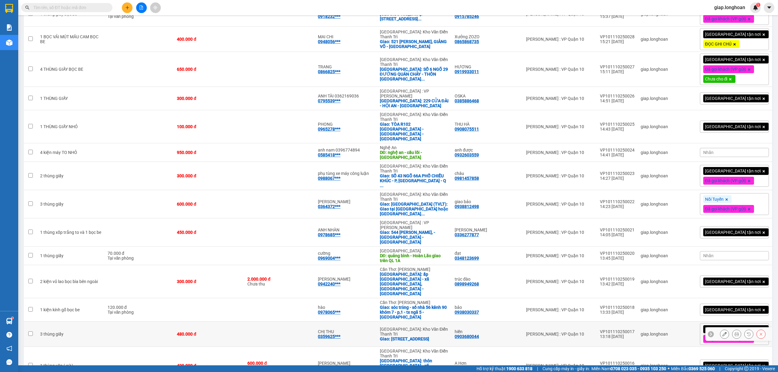
scroll to position [191, 0]
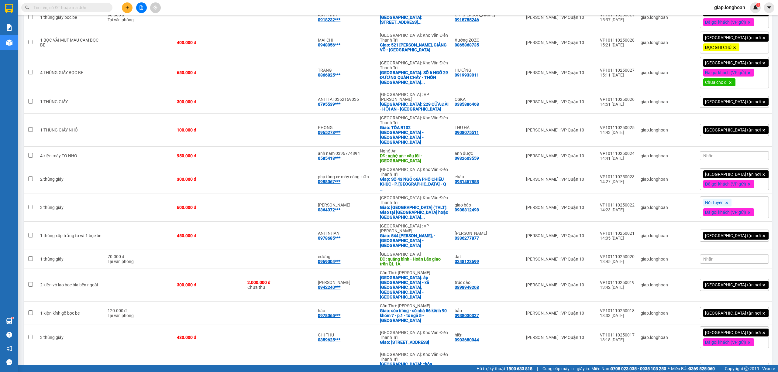
drag, startPoint x: 644, startPoint y: 306, endPoint x: 613, endPoint y: 310, distance: 31.3
checkbox input "true"
drag, startPoint x: 644, startPoint y: 290, endPoint x: 624, endPoint y: 288, distance: 19.8
click at [607, 350] on td "VP101110250016 12:59 11/10" at bounding box center [617, 369] width 41 height 38
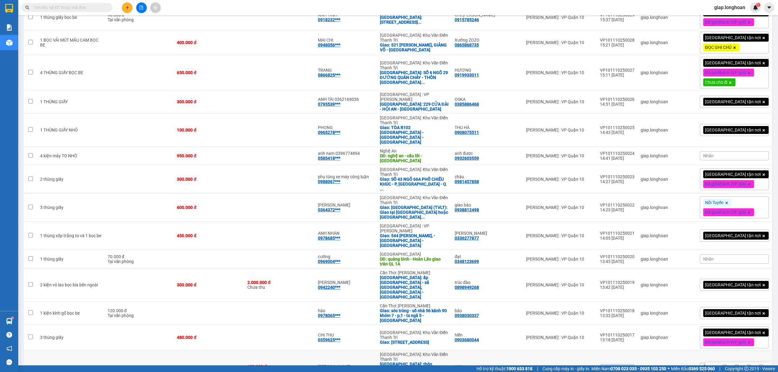
checkbox input "true"
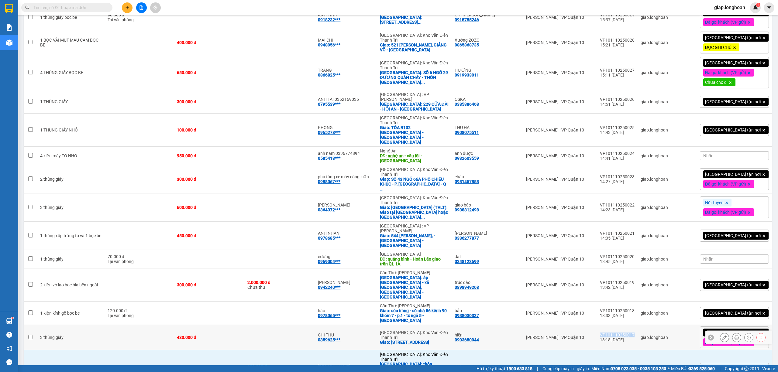
drag, startPoint x: 643, startPoint y: 266, endPoint x: 615, endPoint y: 266, distance: 28.0
click at [612, 325] on td "VP101110250017 13:18 11/10" at bounding box center [617, 337] width 41 height 25
checkbox input "true"
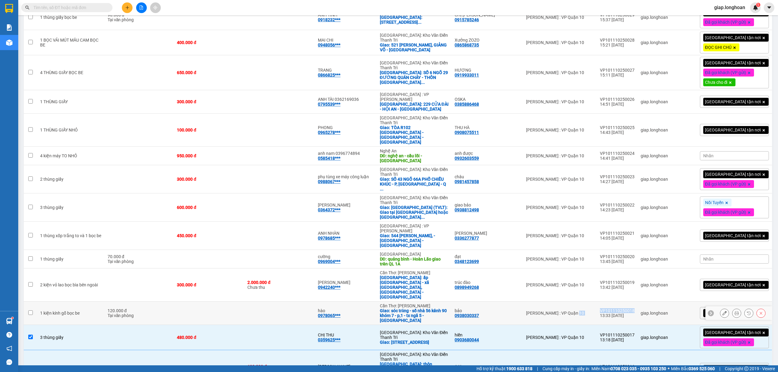
drag, startPoint x: 645, startPoint y: 242, endPoint x: 619, endPoint y: 242, distance: 26.4
click at [607, 302] on tr "1 kiện kính gỗ bọc be 120.000 đ Tại văn phòng hào 0978065*** Cần Thơ: Kho Ninh …" at bounding box center [398, 313] width 749 height 23
checkbox input "true"
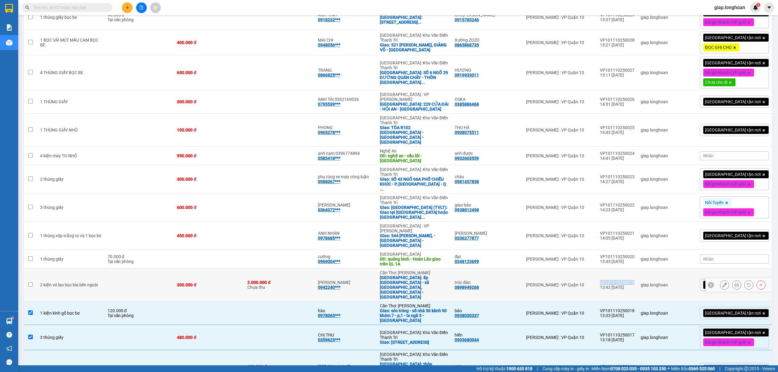
drag, startPoint x: 634, startPoint y: 220, endPoint x: 610, endPoint y: 224, distance: 24.6
click at [610, 269] on td "VP101110250019 13:42 11/10" at bounding box center [617, 285] width 41 height 33
checkbox input "true"
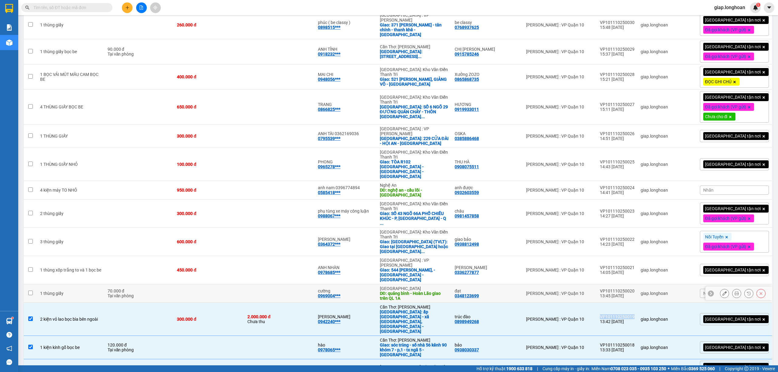
scroll to position [111, 0]
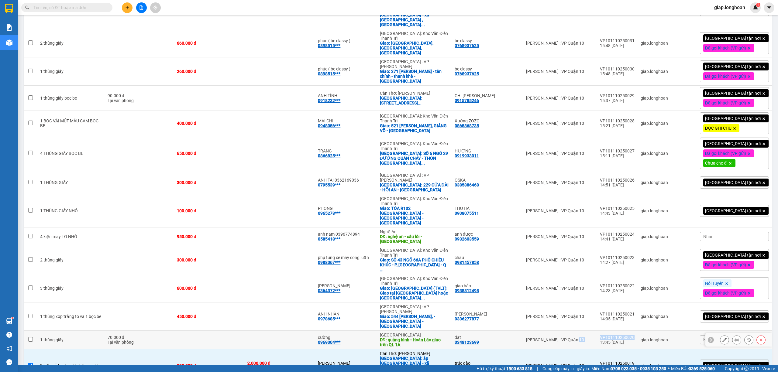
drag, startPoint x: 639, startPoint y: 282, endPoint x: 606, endPoint y: 283, distance: 33.7
click at [606, 331] on tr "1 thùng giấy 70.000 đ Tại văn phòng cường 0969004*** Quảng Bình DĐ: quảng bình …" at bounding box center [398, 340] width 749 height 19
checkbox input "true"
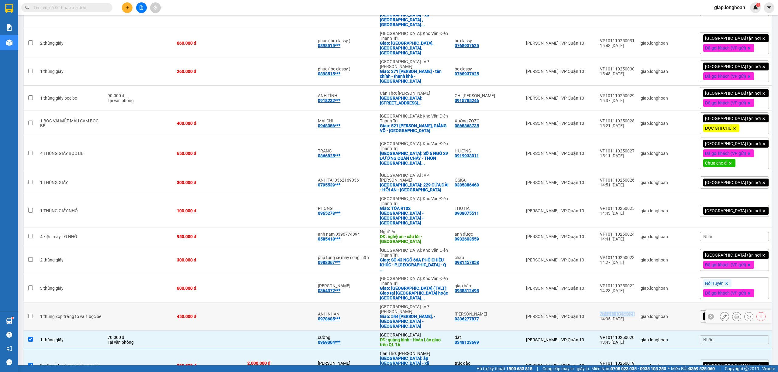
drag, startPoint x: 644, startPoint y: 264, endPoint x: 610, endPoint y: 266, distance: 33.5
click at [610, 303] on td "VP101110250021 14:05 11/10" at bounding box center [617, 317] width 41 height 28
checkbox input "true"
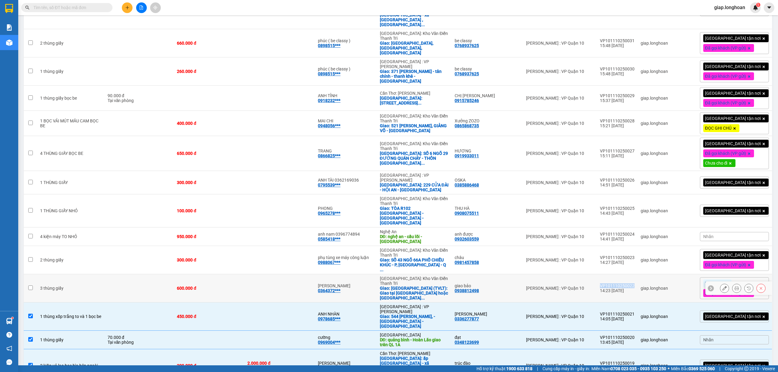
drag, startPoint x: 637, startPoint y: 242, endPoint x: 609, endPoint y: 242, distance: 28.0
click at [609, 274] on td "VP101110250022 14:23 11/10" at bounding box center [617, 288] width 41 height 28
checkbox input "true"
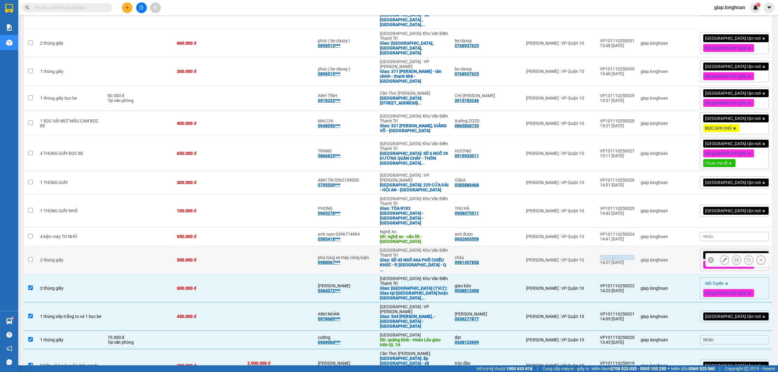
drag, startPoint x: 644, startPoint y: 217, endPoint x: 609, endPoint y: 218, distance: 34.7
click at [609, 246] on td "VP101110250023 14:27 11/10" at bounding box center [617, 260] width 41 height 28
checkbox input "true"
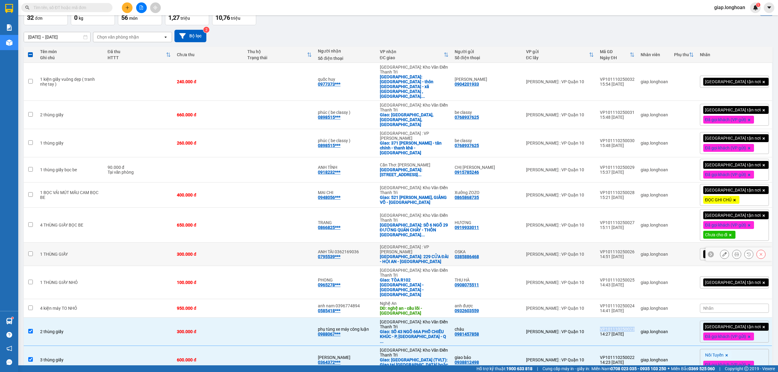
scroll to position [29, 0]
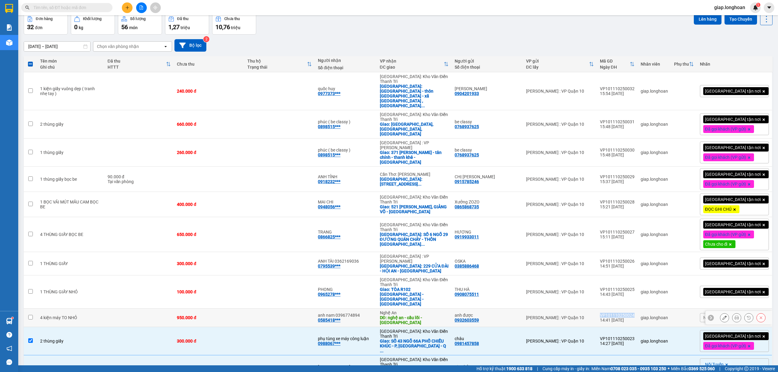
drag, startPoint x: 644, startPoint y: 276, endPoint x: 610, endPoint y: 279, distance: 34.1
click at [610, 309] on td "VP101110250024 14:41 11/10" at bounding box center [617, 318] width 41 height 19
checkbox input "true"
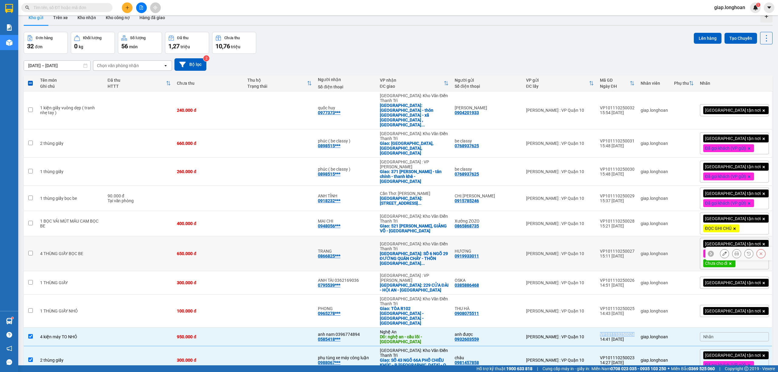
scroll to position [0, 0]
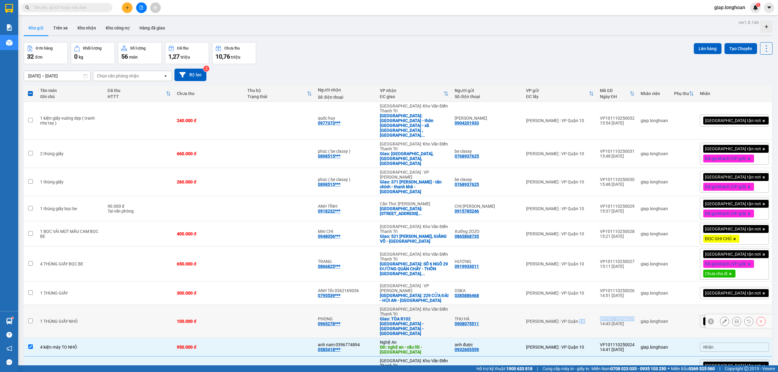
drag, startPoint x: 645, startPoint y: 286, endPoint x: 615, endPoint y: 287, distance: 29.5
click at [605, 305] on tr "1 THÙNG GIẤY NHỎ 100.000 đ PHONG 0965278*** Hà Nội: Kho Văn Điển Thanh Trì Giao…" at bounding box center [398, 321] width 749 height 33
checkbox input "true"
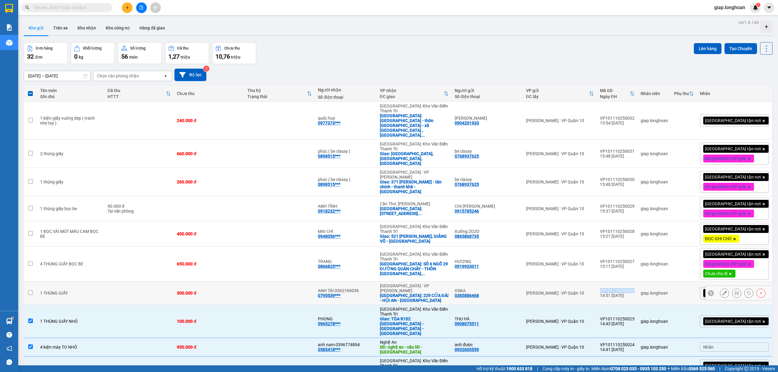
drag, startPoint x: 645, startPoint y: 267, endPoint x: 610, endPoint y: 267, distance: 34.0
click at [610, 282] on td "VP101110250026 14:51 11/10" at bounding box center [617, 293] width 41 height 23
checkbox input "true"
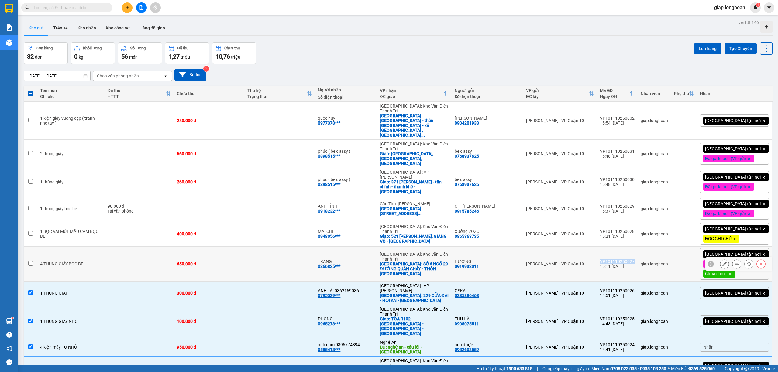
drag, startPoint x: 646, startPoint y: 241, endPoint x: 610, endPoint y: 240, distance: 36.2
click at [610, 247] on td "VP101110250027 15:11 11/10" at bounding box center [617, 264] width 41 height 35
checkbox input "true"
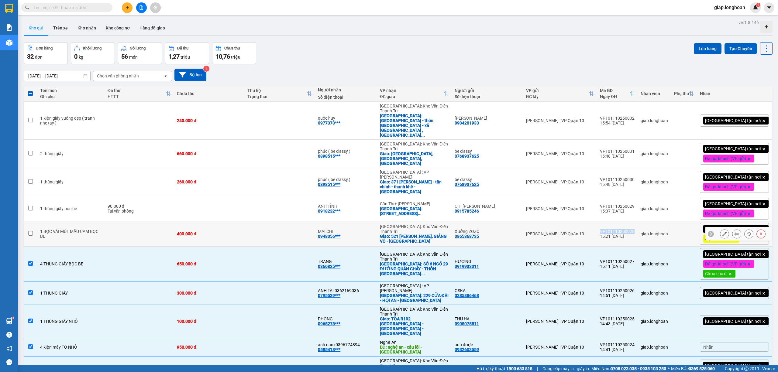
drag, startPoint x: 643, startPoint y: 210, endPoint x: 608, endPoint y: 211, distance: 35.0
click at [608, 222] on td "VP101110250028 15:21 11/10" at bounding box center [617, 234] width 41 height 25
checkbox input "true"
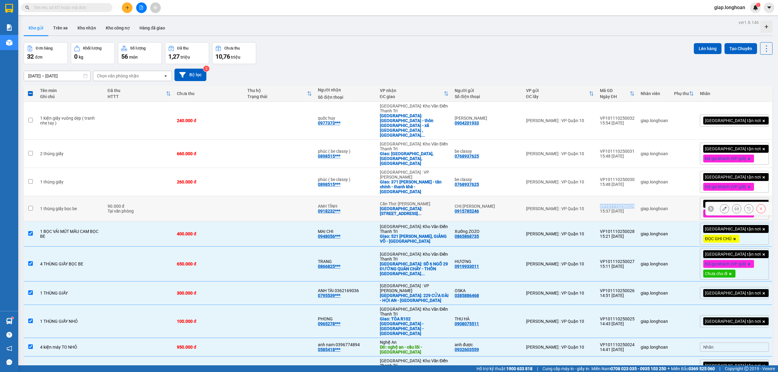
drag, startPoint x: 644, startPoint y: 185, endPoint x: 609, endPoint y: 185, distance: 34.3
click at [609, 196] on td "VP101110250029 15:37 11/10" at bounding box center [617, 208] width 41 height 25
checkbox input "true"
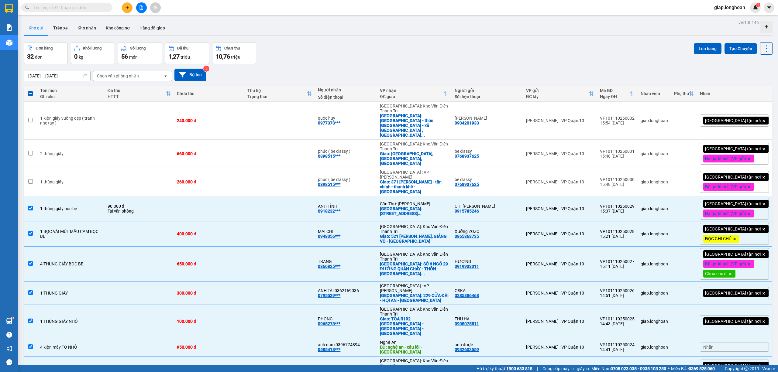
click at [732, 272] on icon at bounding box center [730, 274] width 4 height 4
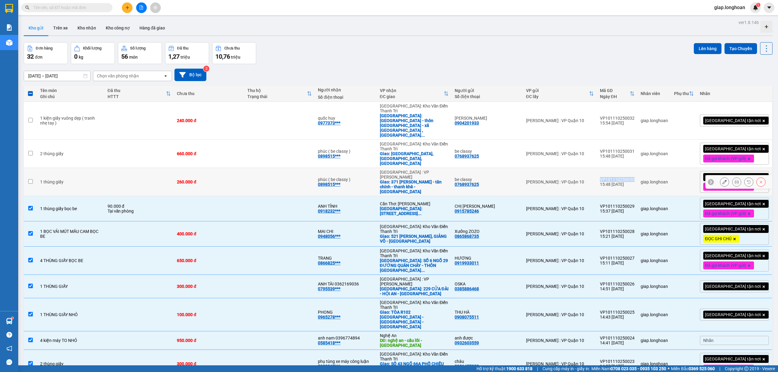
drag, startPoint x: 634, startPoint y: 159, endPoint x: 610, endPoint y: 160, distance: 23.7
click at [610, 168] on td "VP101110250030 15:48 11/10" at bounding box center [617, 182] width 41 height 28
checkbox input "true"
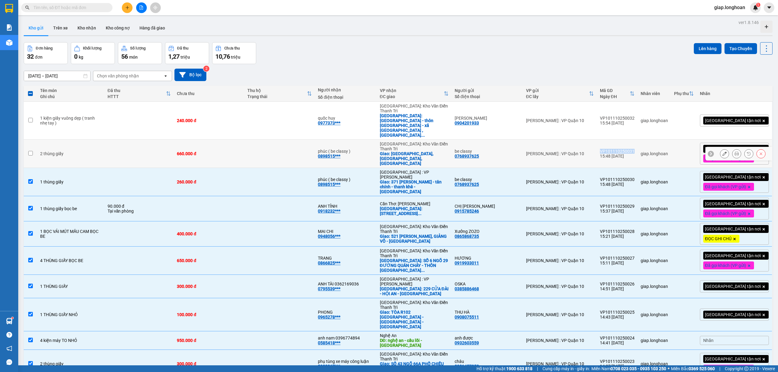
drag, startPoint x: 644, startPoint y: 134, endPoint x: 610, endPoint y: 137, distance: 33.8
click at [610, 140] on td "VP101110250031 15:48 11/10" at bounding box center [617, 154] width 41 height 28
checkbox input "true"
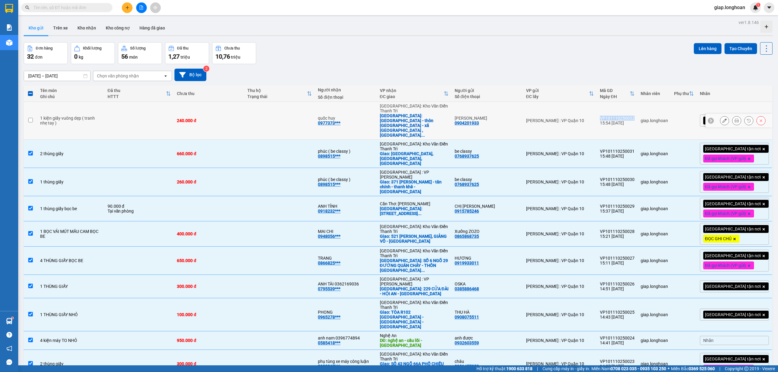
drag, startPoint x: 644, startPoint y: 108, endPoint x: 609, endPoint y: 111, distance: 35.0
click at [609, 111] on td "VP101110250032 15:54 11/10" at bounding box center [617, 121] width 41 height 38
checkbox input "true"
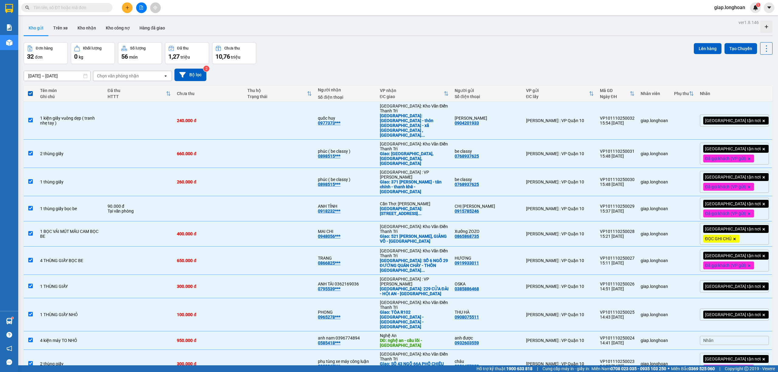
click at [751, 115] on div "Giao tận nơi" at bounding box center [734, 121] width 69 height 12
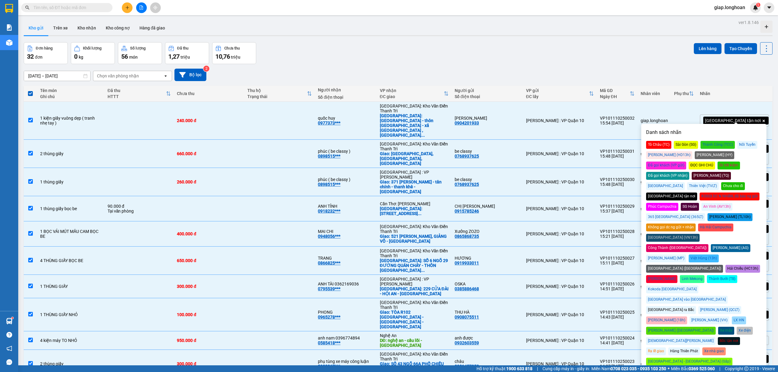
drag, startPoint x: 744, startPoint y: 178, endPoint x: 727, endPoint y: 159, distance: 25.4
click at [744, 182] on div "Chưa cho đi" at bounding box center [733, 186] width 24 height 8
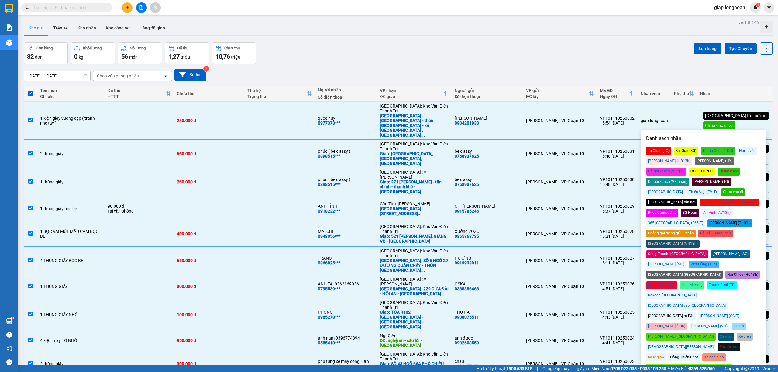
click at [611, 52] on div "Đơn hàng 32 đơn Khối lượng 0 kg Số lượng 56 món Đã thu 1,27 triệu Chưa thu 10,7…" at bounding box center [398, 53] width 749 height 22
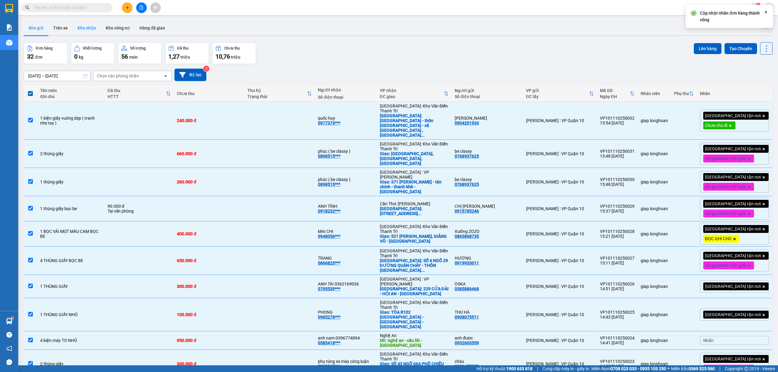
click at [88, 31] on button "Kho nhận" at bounding box center [87, 28] width 28 height 15
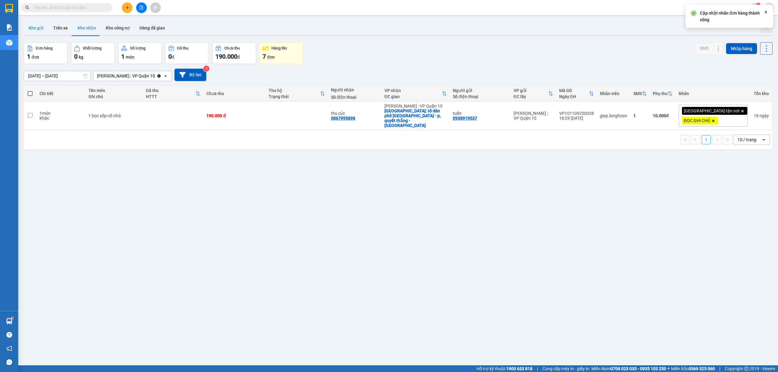
click at [37, 29] on button "Kho gửi" at bounding box center [36, 28] width 25 height 15
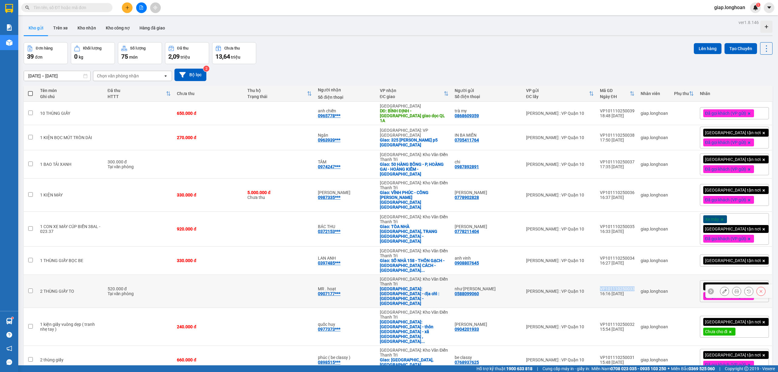
drag, startPoint x: 645, startPoint y: 264, endPoint x: 611, endPoint y: 266, distance: 33.8
click at [611, 275] on td "VP101110250033 16:16 11/10" at bounding box center [617, 291] width 41 height 33
checkbox input "true"
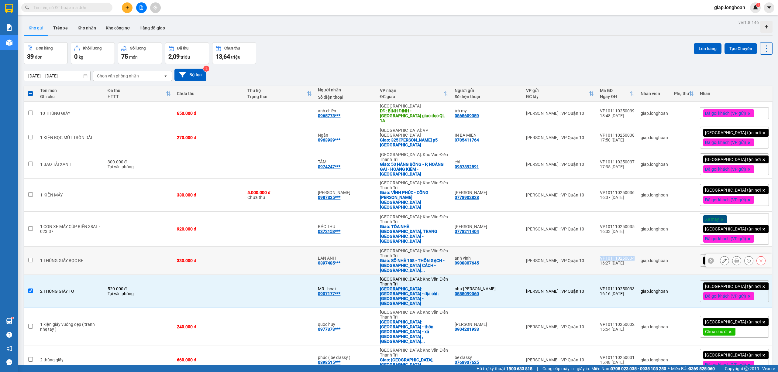
drag, startPoint x: 646, startPoint y: 238, endPoint x: 610, endPoint y: 239, distance: 35.6
click at [610, 247] on td "VP101110250034 16:27 11/10" at bounding box center [617, 261] width 41 height 28
checkbox input "true"
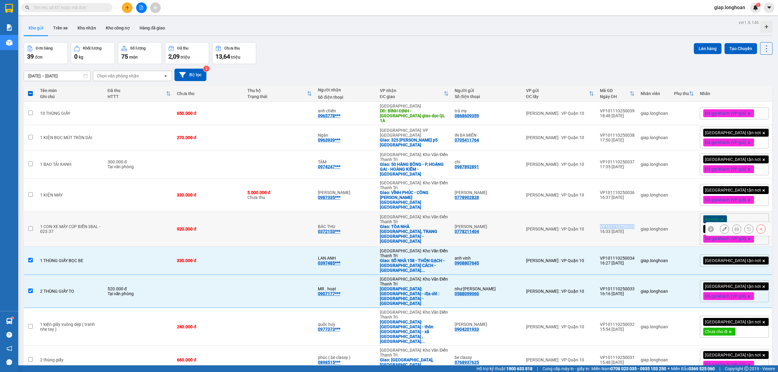
drag, startPoint x: 644, startPoint y: 209, endPoint x: 607, endPoint y: 213, distance: 37.3
click at [607, 213] on td "VP101110250035 16:33 11/10" at bounding box center [617, 229] width 41 height 35
checkbox input "true"
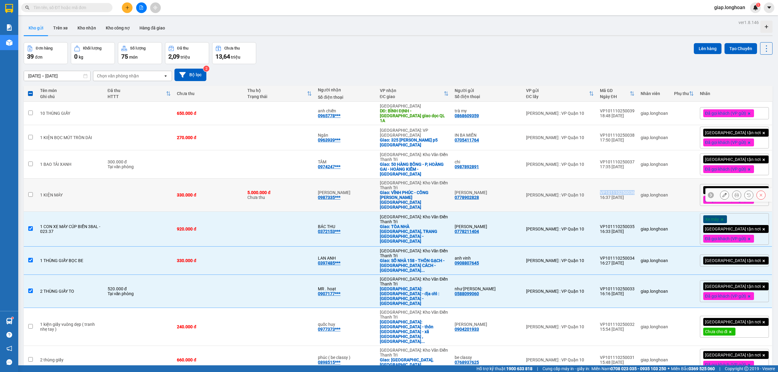
drag, startPoint x: 645, startPoint y: 181, endPoint x: 610, endPoint y: 181, distance: 34.4
click at [610, 181] on td "VP101110250036 16:37 11/10" at bounding box center [617, 195] width 41 height 33
checkbox input "true"
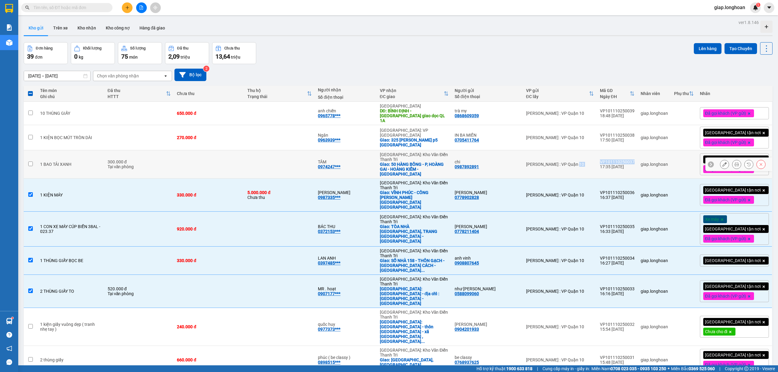
drag, startPoint x: 636, startPoint y: 155, endPoint x: 607, endPoint y: 155, distance: 28.9
click at [607, 155] on tr "1 BAO TẢI XANH 300.000 đ Tại văn phòng TÂM 0974247*** Hà Nội: Kho Văn Điển Than…" at bounding box center [398, 164] width 749 height 28
checkbox input "true"
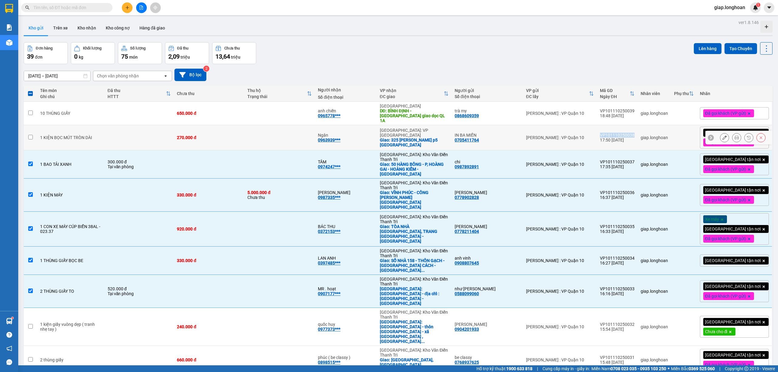
drag, startPoint x: 637, startPoint y: 131, endPoint x: 609, endPoint y: 132, distance: 28.0
click at [609, 132] on td "VP101110250038 17:50 11/10" at bounding box center [617, 137] width 41 height 25
checkbox input "true"
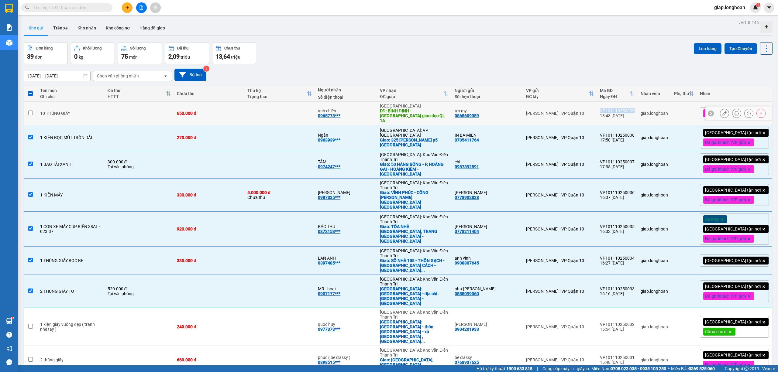
drag, startPoint x: 642, startPoint y: 106, endPoint x: 613, endPoint y: 108, distance: 28.9
click at [608, 108] on td "VP101110250039 18:48 11/10" at bounding box center [617, 113] width 41 height 23
checkbox input "true"
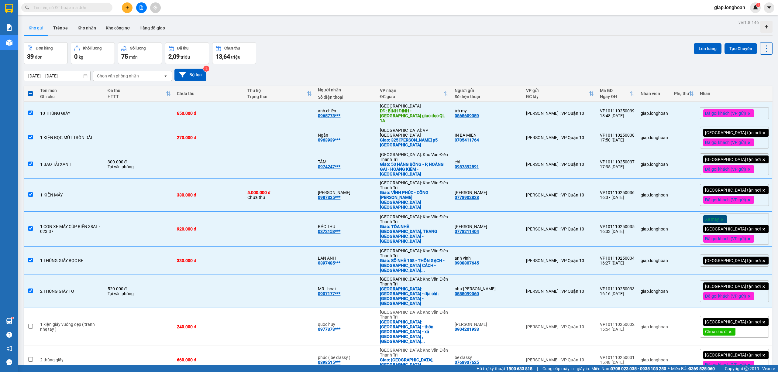
click at [732, 330] on icon at bounding box center [730, 332] width 4 height 4
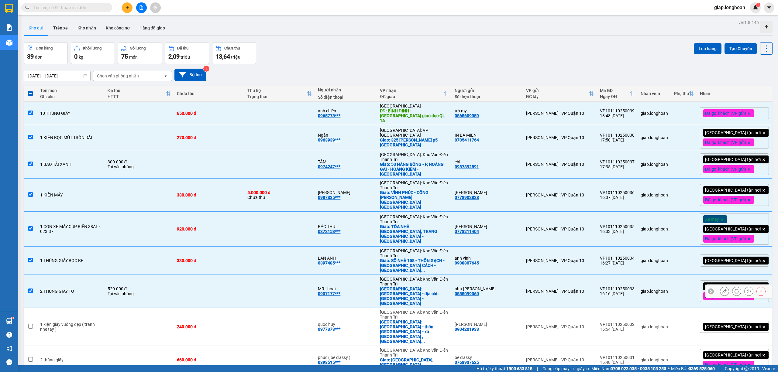
click at [303, 275] on td at bounding box center [279, 291] width 70 height 33
checkbox input "false"
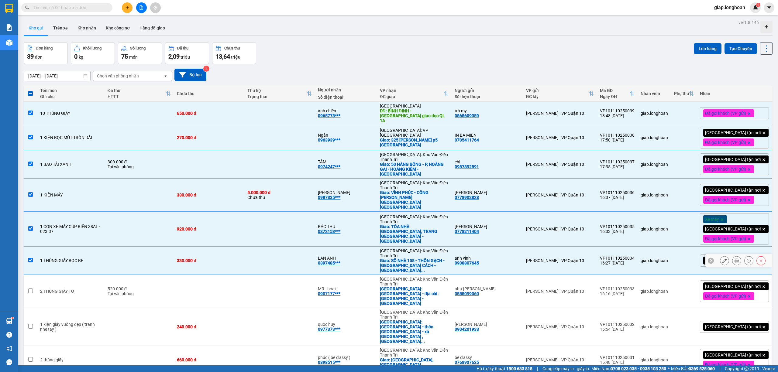
click at [301, 247] on td at bounding box center [279, 261] width 70 height 28
checkbox input "false"
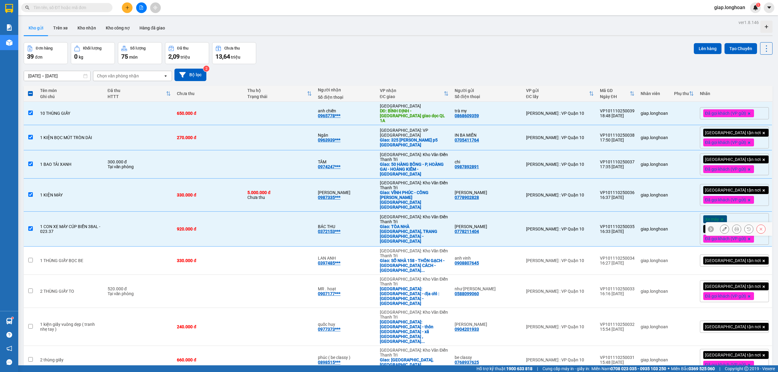
click at [298, 212] on td at bounding box center [279, 229] width 70 height 35
checkbox input "false"
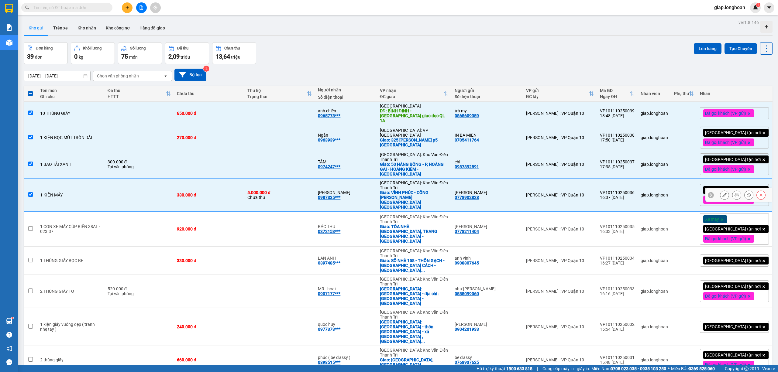
click at [295, 179] on td "5.000.000 đ Chưa thu" at bounding box center [279, 195] width 70 height 33
checkbox input "false"
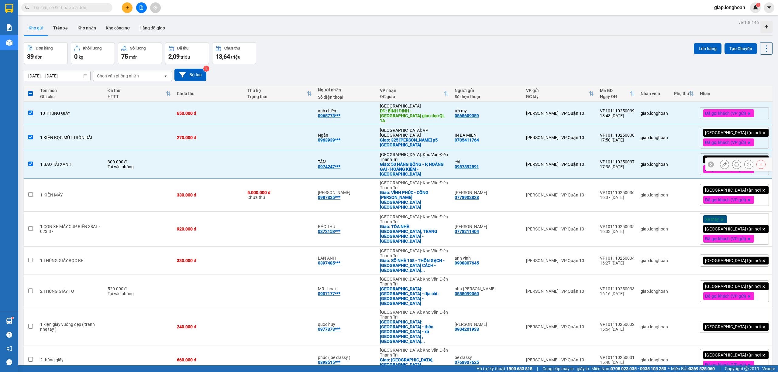
click at [295, 150] on td at bounding box center [279, 164] width 70 height 28
checkbox input "false"
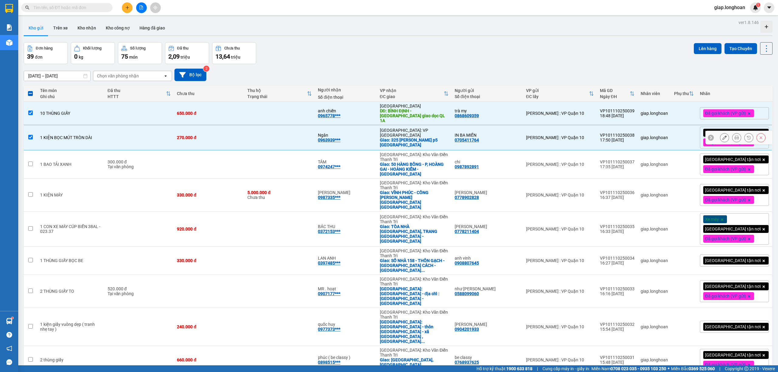
click at [294, 130] on td at bounding box center [279, 137] width 70 height 25
checkbox input "false"
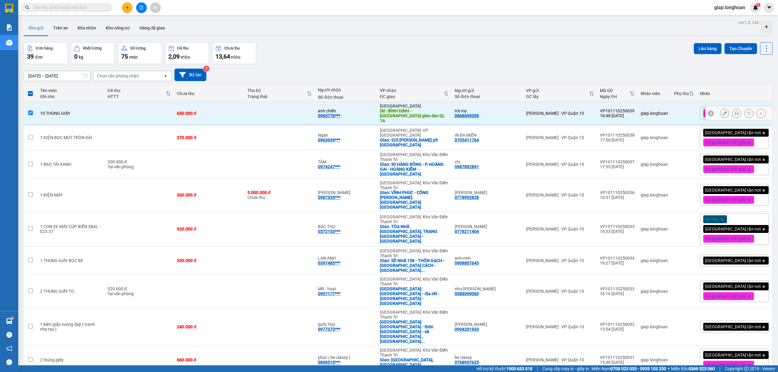
click at [292, 111] on td at bounding box center [279, 113] width 70 height 23
checkbox input "false"
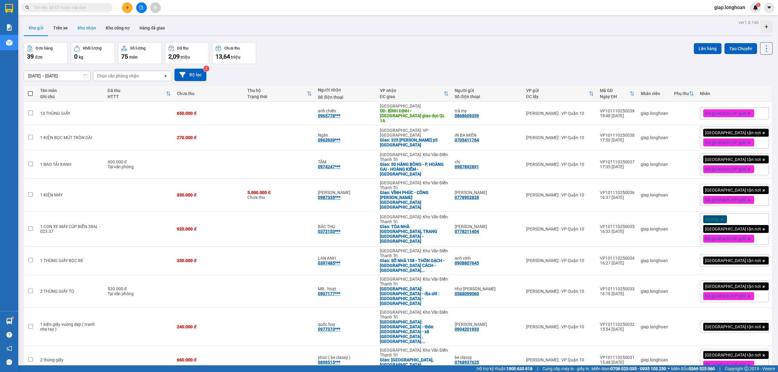
click at [91, 28] on button "Kho nhận" at bounding box center [87, 28] width 28 height 15
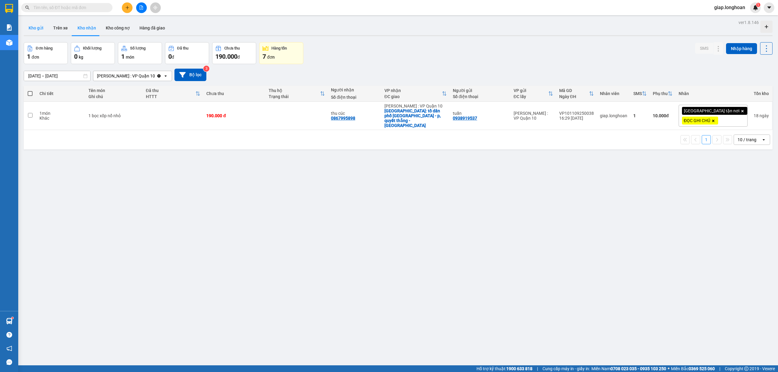
click at [36, 25] on button "Kho gửi" at bounding box center [36, 28] width 25 height 15
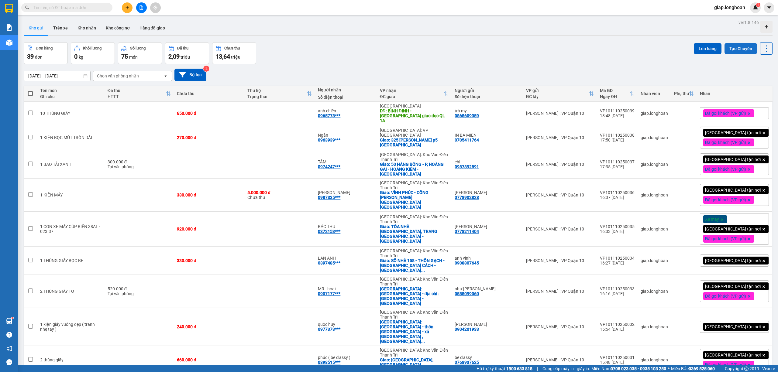
click at [736, 47] on button "Tạo Chuyến" at bounding box center [740, 48] width 33 height 11
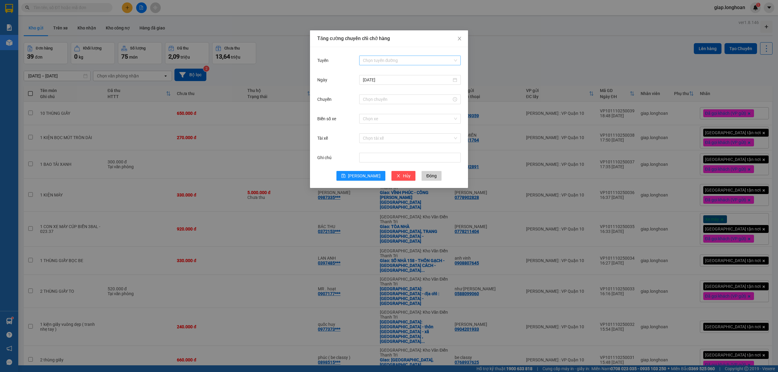
click at [370, 59] on input "Tuyến" at bounding box center [408, 60] width 90 height 9
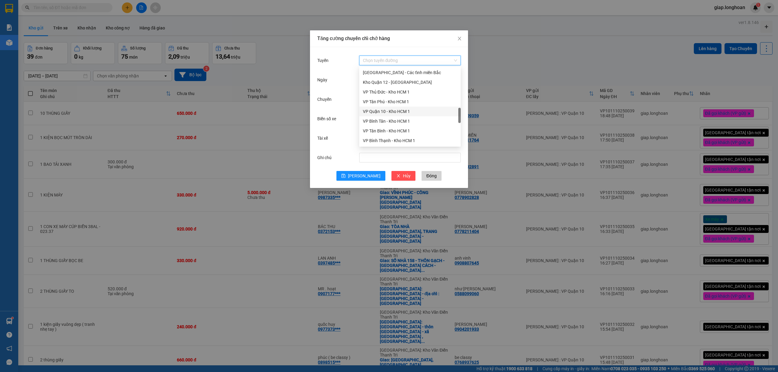
click at [382, 109] on div "VP Quận 10 - Kho HCM 1" at bounding box center [410, 111] width 94 height 7
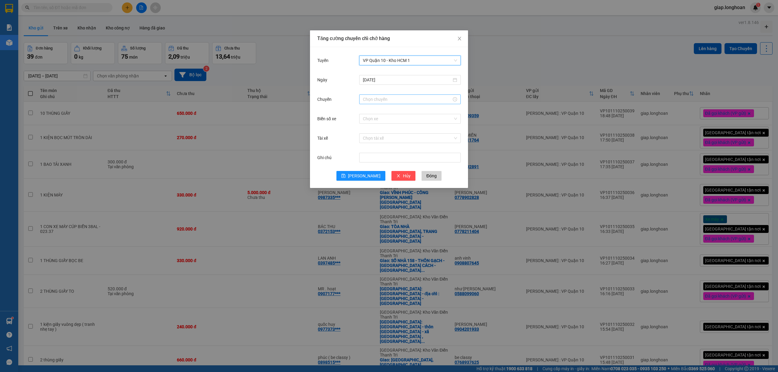
click at [380, 99] on input "Chuyến" at bounding box center [407, 99] width 89 height 7
click at [364, 111] on div "19" at bounding box center [367, 111] width 17 height 9
type input "19:00"
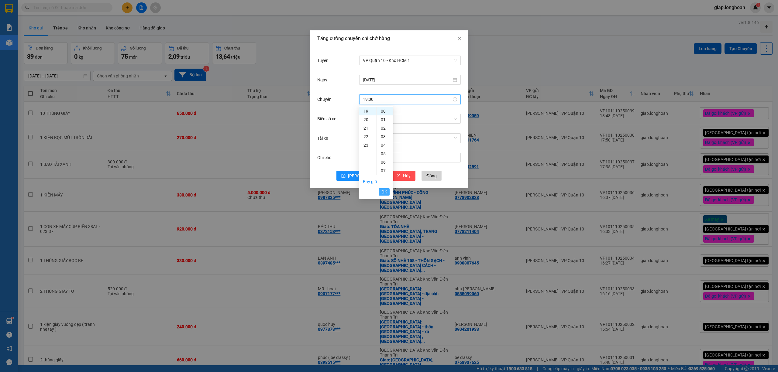
click at [382, 191] on span "OK" at bounding box center [384, 192] width 6 height 7
click at [370, 120] on input "Biển số xe" at bounding box center [408, 118] width 90 height 9
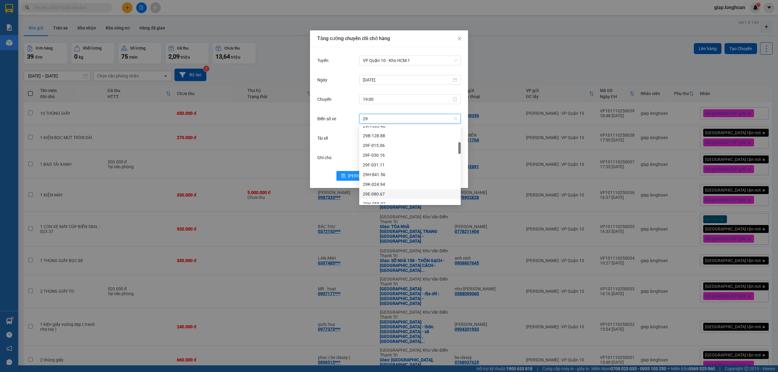
scroll to position [40, 0]
type input "29H"
click at [384, 139] on div "29H-955.02" at bounding box center [410, 140] width 94 height 7
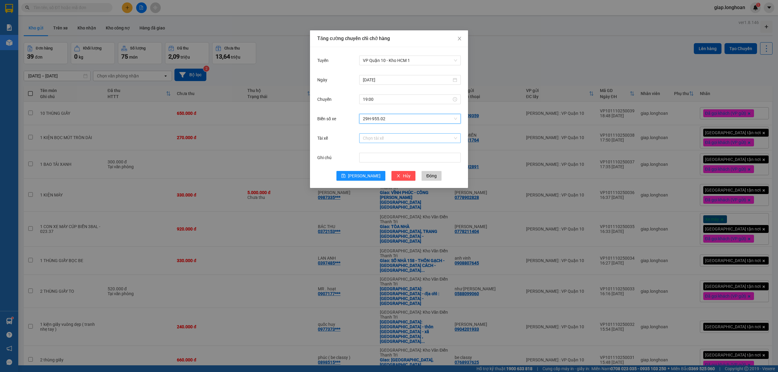
click at [382, 139] on input "Tài xế" at bounding box center [408, 138] width 90 height 9
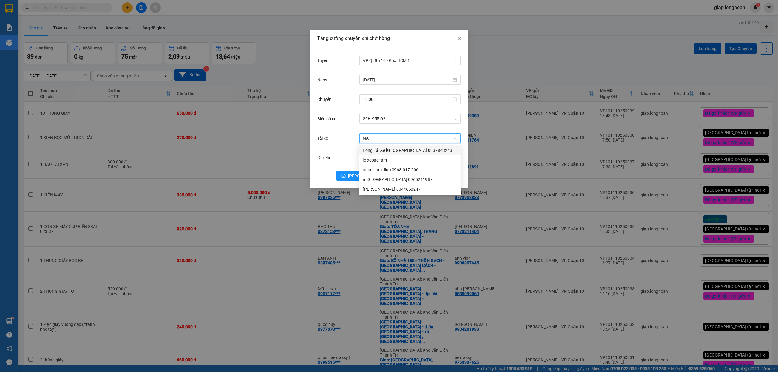
type input "NAM"
click at [379, 190] on div "Lê Đình Nam 0344668247" at bounding box center [410, 189] width 94 height 7
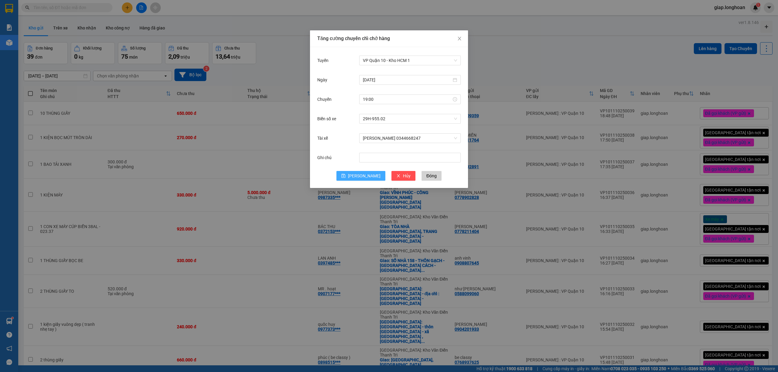
click at [363, 174] on span "Lưu" at bounding box center [364, 176] width 33 height 7
click at [546, 52] on div "Tăng cường chuyến chỉ chở hàng Tuyến Chọn tuyến đường Ngày Chuyến Biển số xe Ch…" at bounding box center [389, 186] width 778 height 372
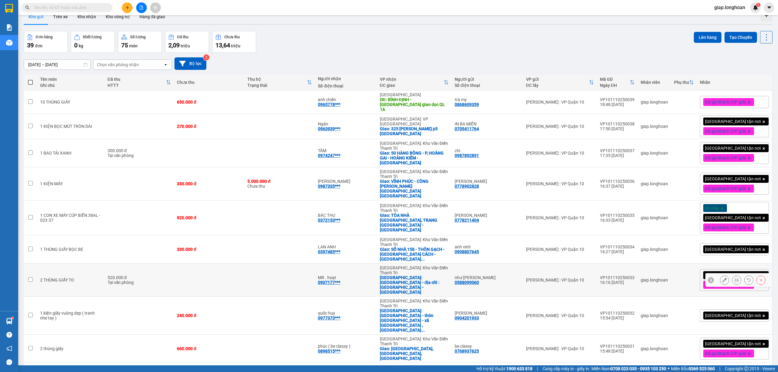
scroll to position [0, 0]
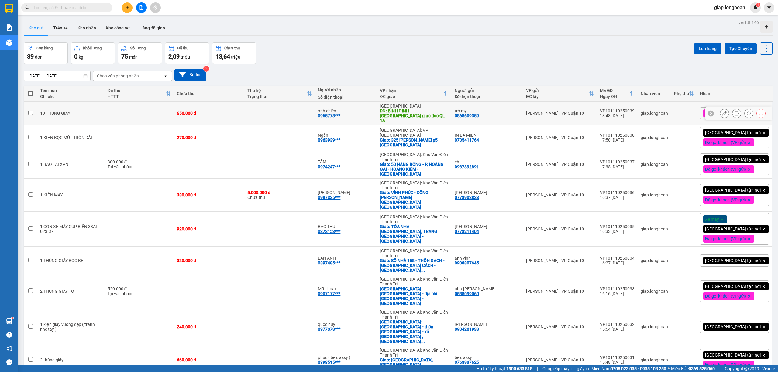
click at [256, 111] on td at bounding box center [279, 113] width 70 height 23
checkbox input "true"
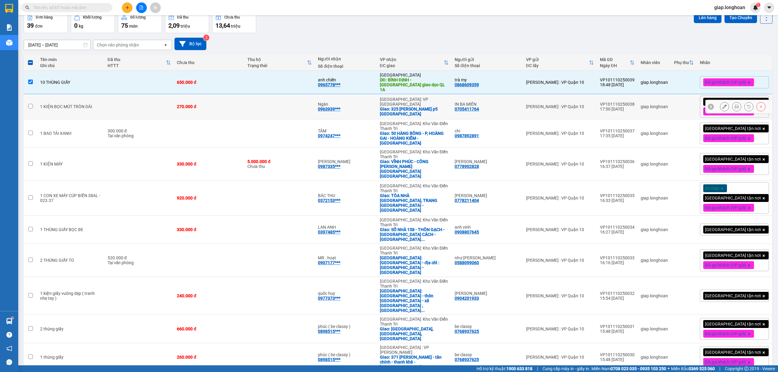
scroll to position [40, 0]
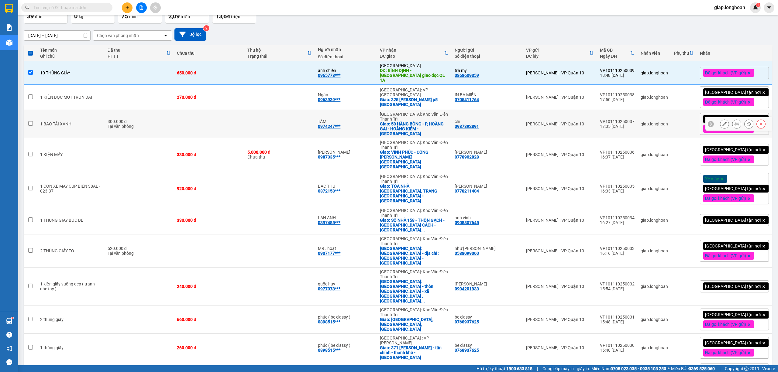
click at [242, 126] on td at bounding box center [209, 124] width 70 height 28
checkbox input "true"
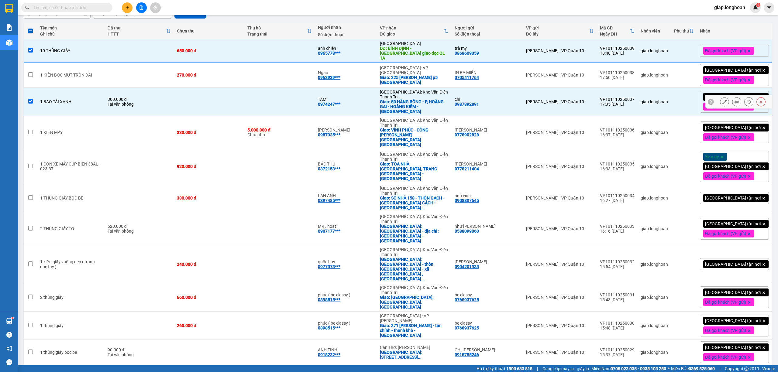
scroll to position [81, 0]
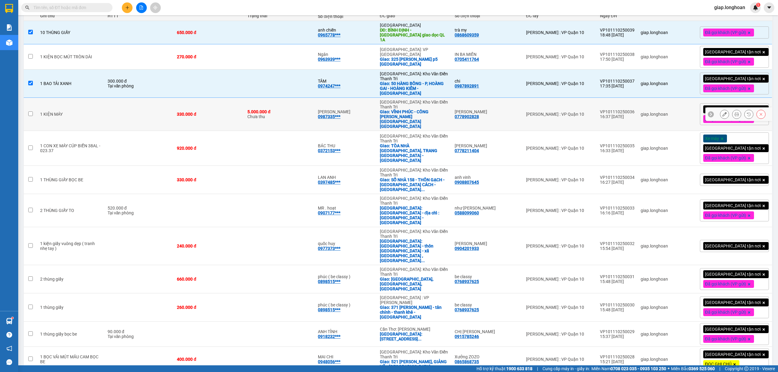
click at [233, 111] on td "330.000 đ" at bounding box center [209, 114] width 70 height 33
checkbox input "true"
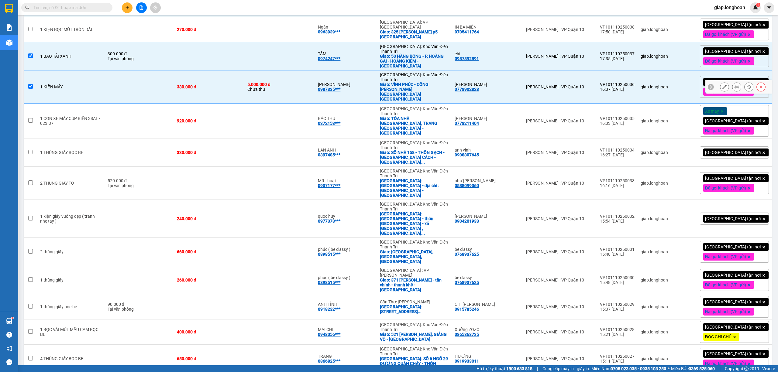
scroll to position [122, 0]
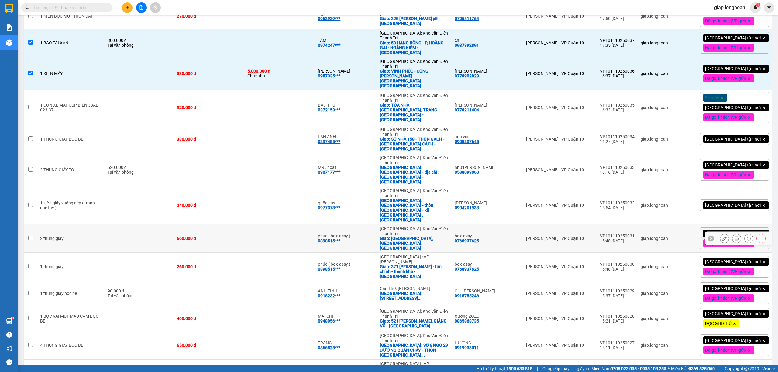
click at [284, 225] on td at bounding box center [279, 239] width 70 height 28
checkbox input "true"
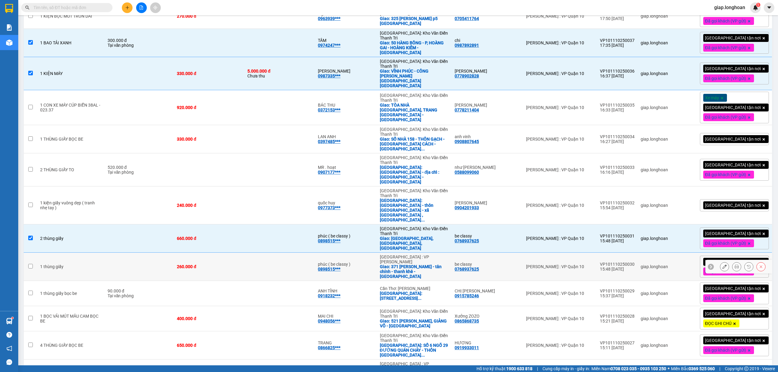
click at [267, 253] on td at bounding box center [279, 267] width 70 height 28
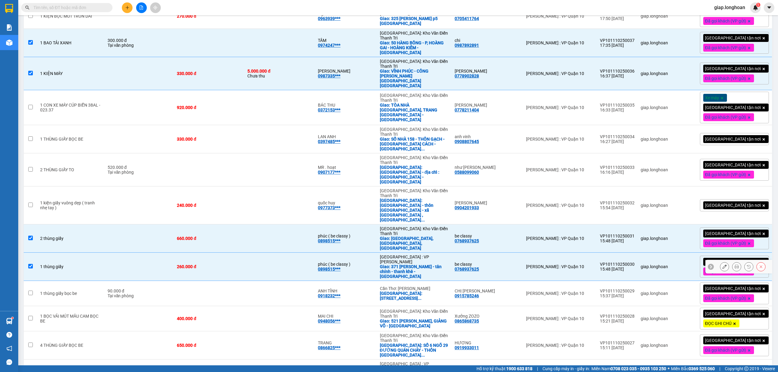
click at [271, 253] on td at bounding box center [279, 267] width 70 height 28
checkbox input "false"
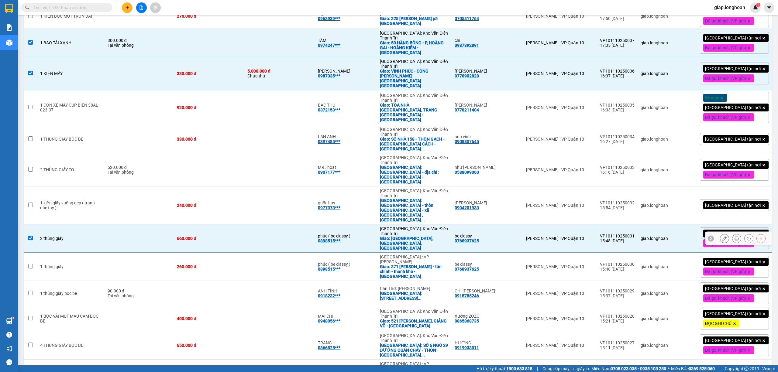
drag, startPoint x: 270, startPoint y: 201, endPoint x: 270, endPoint y: 194, distance: 7.3
click at [270, 225] on td at bounding box center [279, 239] width 70 height 28
checkbox input "false"
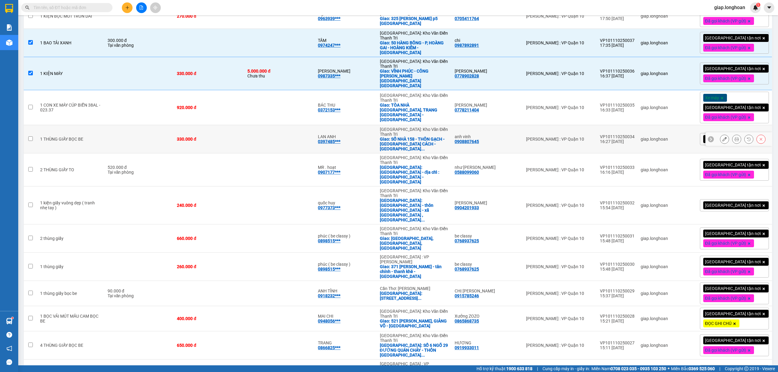
drag, startPoint x: 252, startPoint y: 126, endPoint x: 248, endPoint y: 126, distance: 4.0
click at [251, 126] on td at bounding box center [279, 139] width 70 height 28
checkbox input "true"
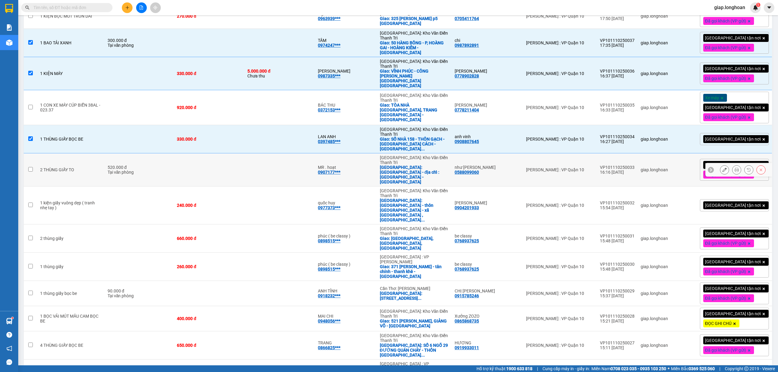
click at [286, 153] on td at bounding box center [279, 169] width 70 height 33
checkbox input "true"
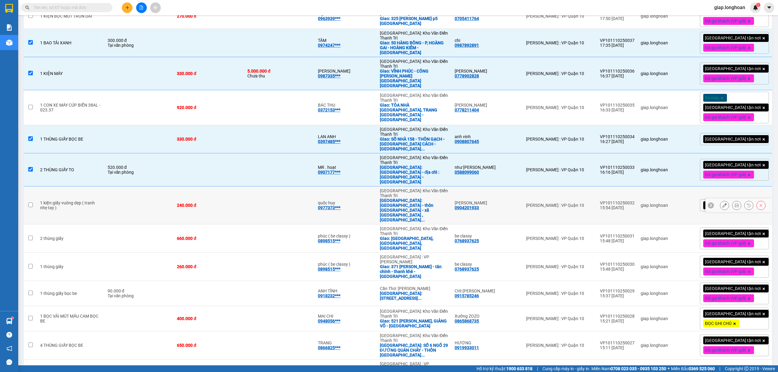
click at [279, 187] on td at bounding box center [279, 206] width 70 height 38
checkbox input "true"
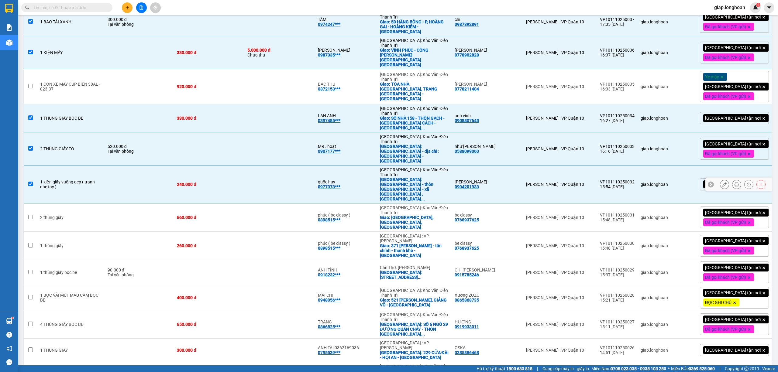
scroll to position [162, 0]
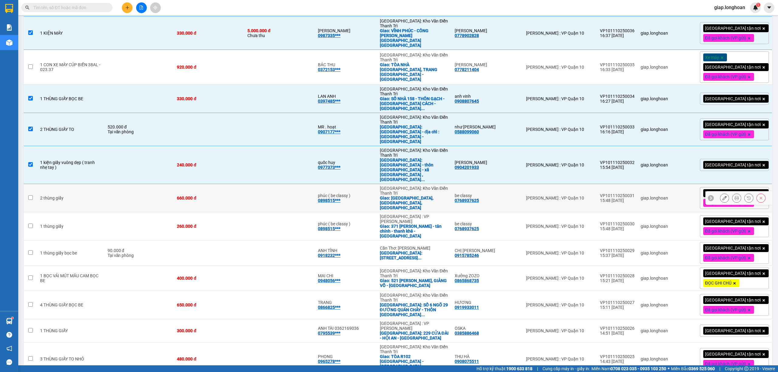
click at [275, 184] on td at bounding box center [279, 198] width 70 height 28
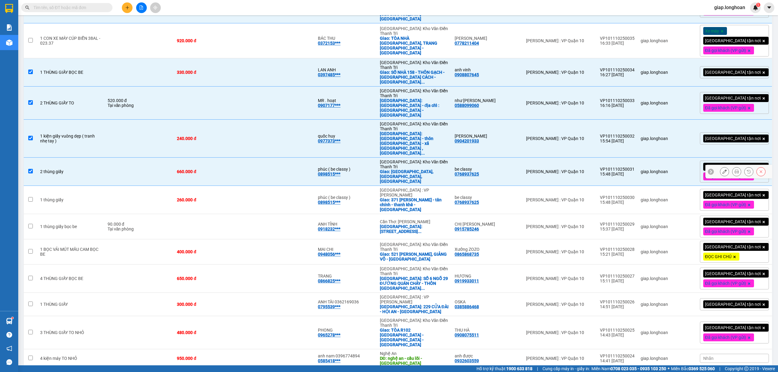
scroll to position [202, 0]
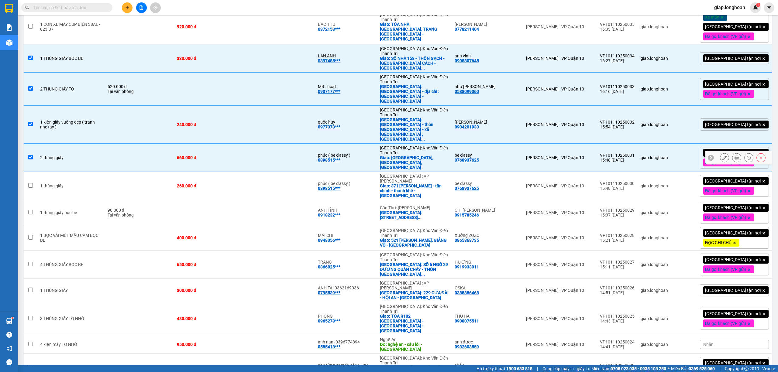
click at [285, 144] on td at bounding box center [279, 158] width 70 height 28
checkbox input "false"
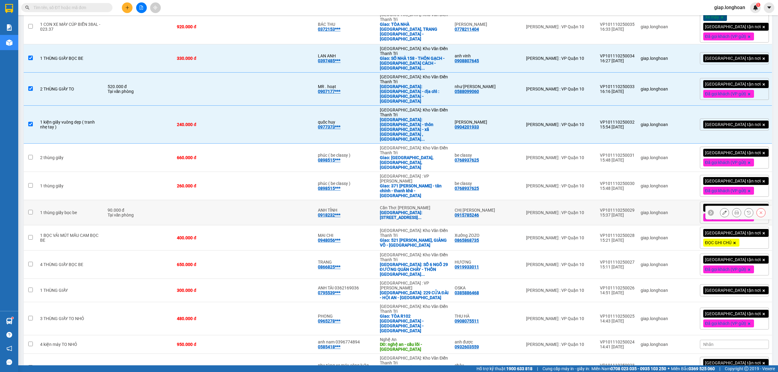
click at [294, 200] on td at bounding box center [279, 212] width 70 height 25
checkbox input "true"
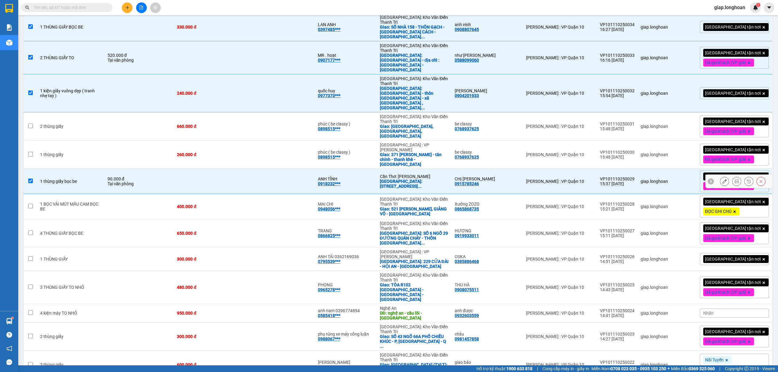
scroll to position [243, 0]
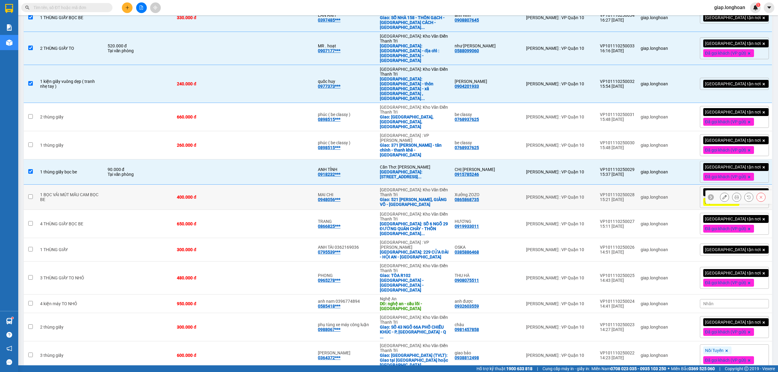
click at [294, 185] on td at bounding box center [279, 197] width 70 height 25
checkbox input "true"
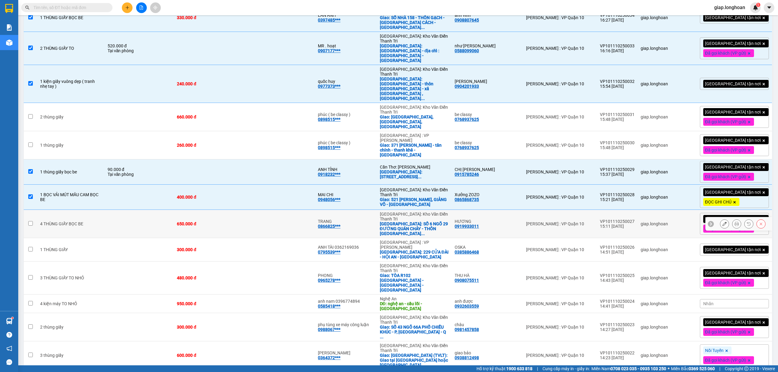
scroll to position [284, 0]
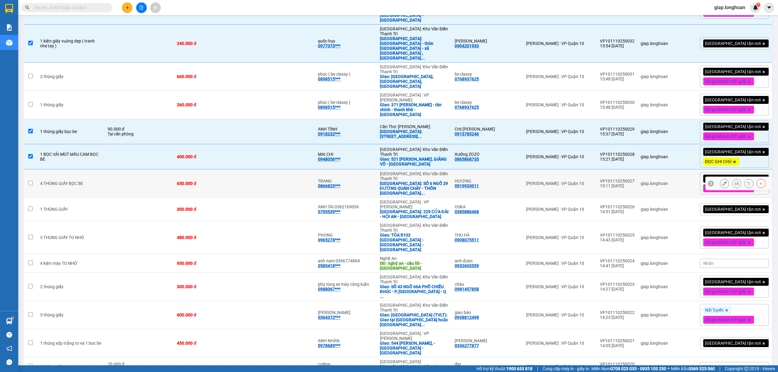
click at [300, 170] on td at bounding box center [279, 184] width 70 height 28
checkbox input "true"
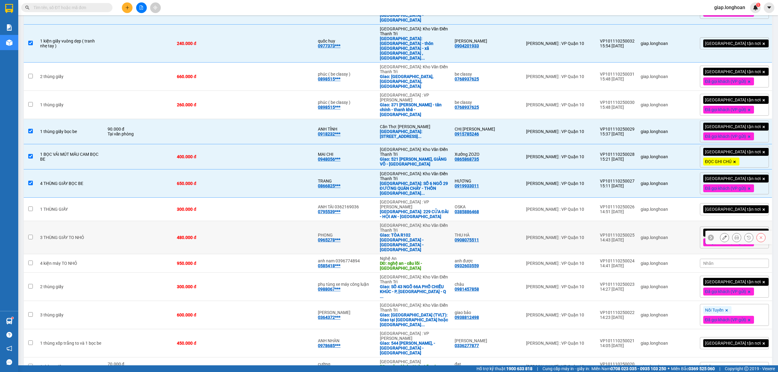
click at [273, 221] on td at bounding box center [279, 237] width 70 height 33
checkbox input "true"
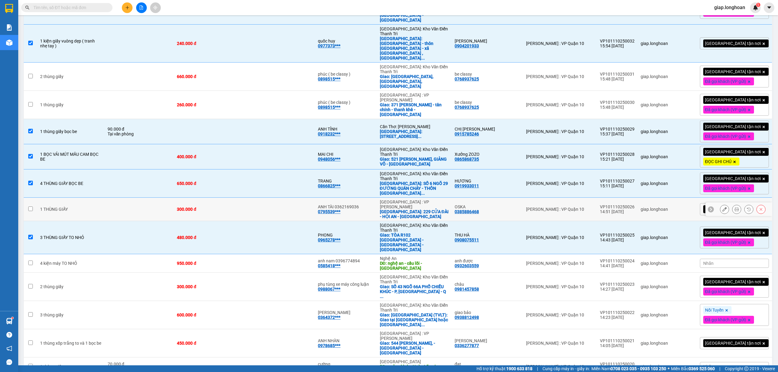
click at [265, 198] on td at bounding box center [279, 209] width 70 height 23
checkbox input "true"
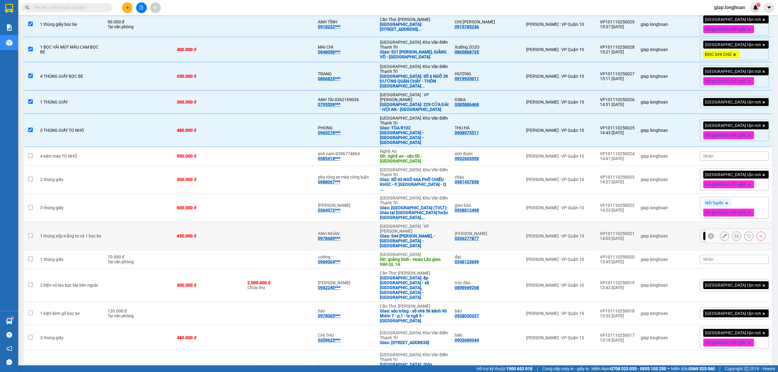
scroll to position [405, 0]
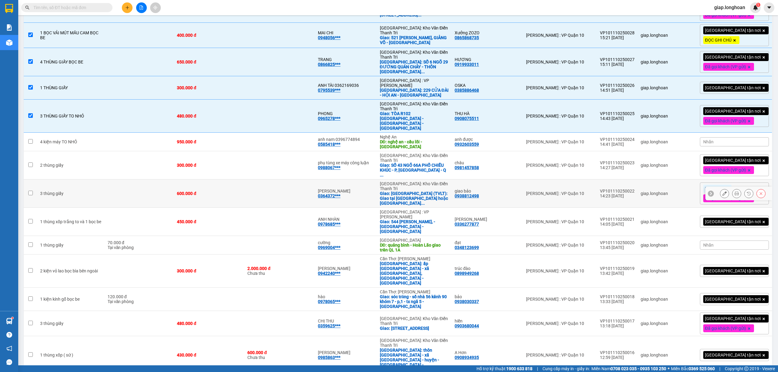
click at [243, 180] on td "600.000 đ" at bounding box center [209, 194] width 70 height 28
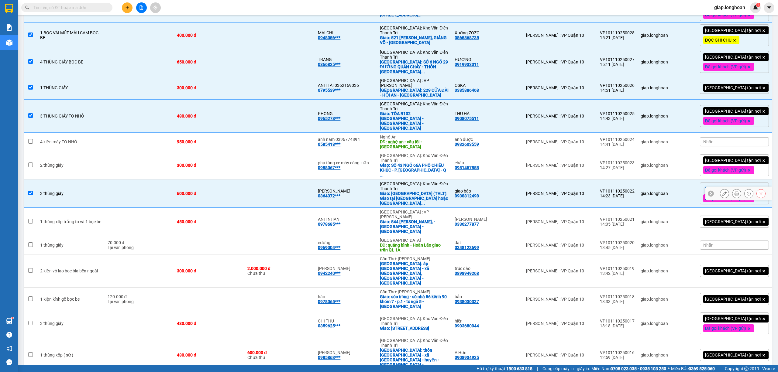
click at [241, 191] on div "600.000 đ" at bounding box center [209, 193] width 64 height 5
checkbox input "false"
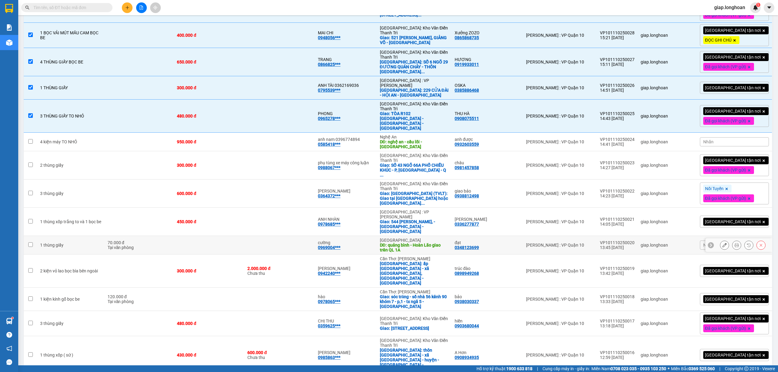
click at [244, 236] on td at bounding box center [209, 245] width 70 height 19
checkbox input "true"
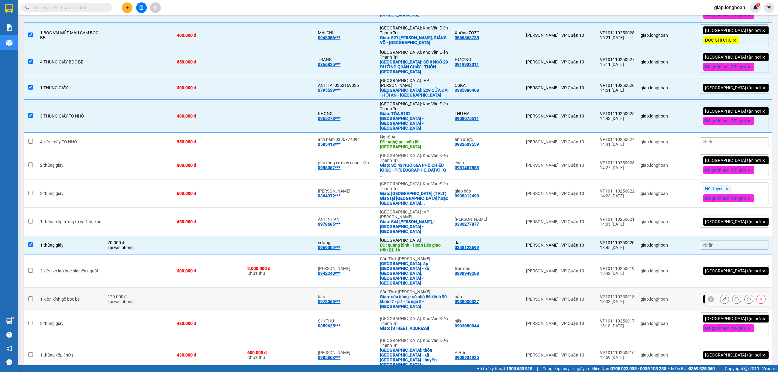
click at [213, 288] on td at bounding box center [209, 299] width 70 height 23
checkbox input "true"
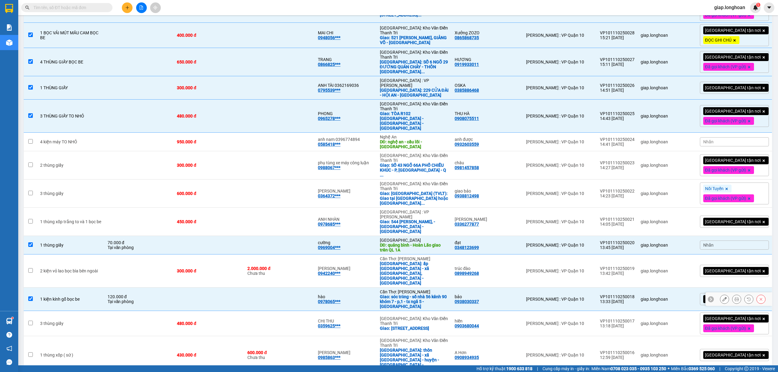
scroll to position [445, 0]
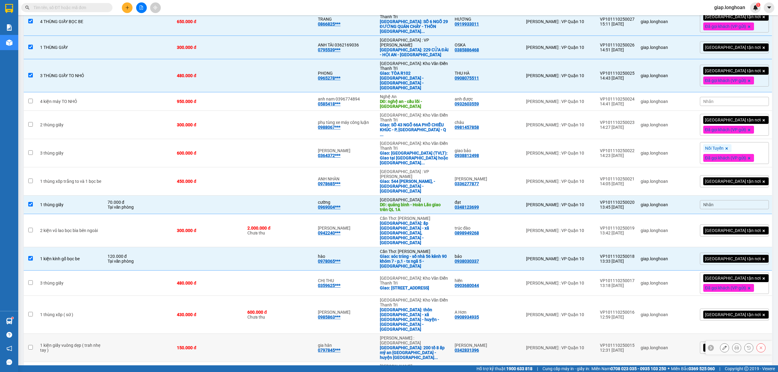
click at [230, 346] on div "150.000 đ" at bounding box center [209, 348] width 64 height 5
checkbox input "true"
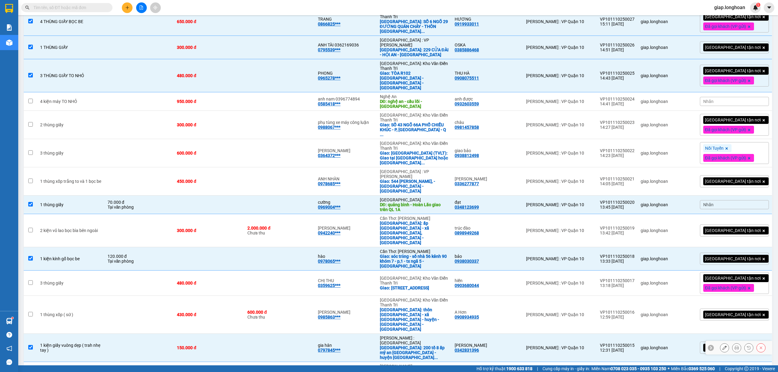
scroll to position [486, 0]
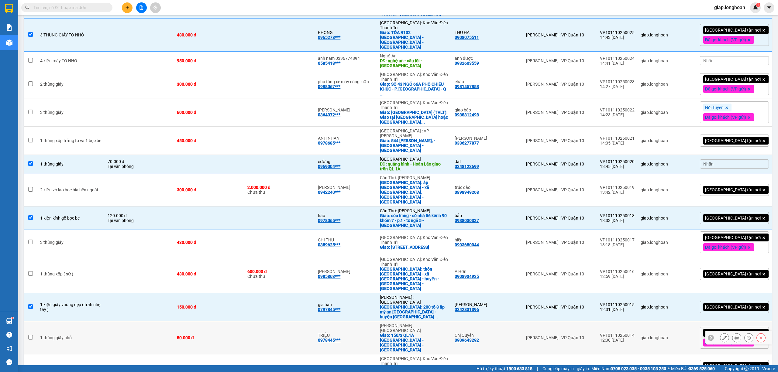
click at [238, 335] on div "80.000 đ" at bounding box center [209, 337] width 64 height 5
checkbox input "true"
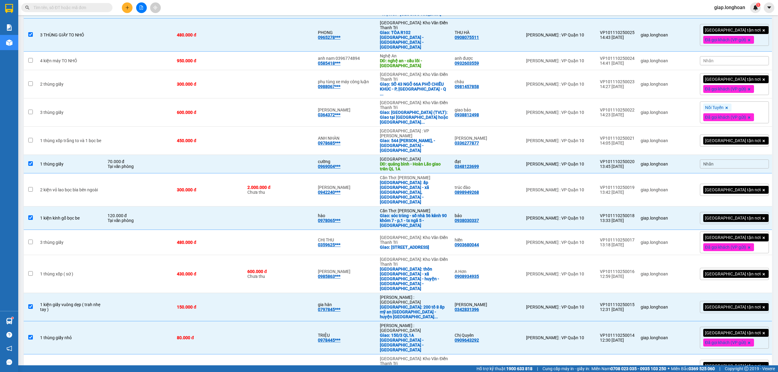
checkbox input "true"
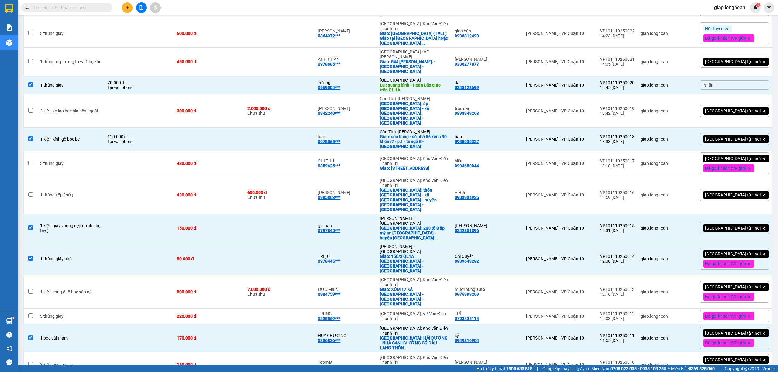
scroll to position [567, 0]
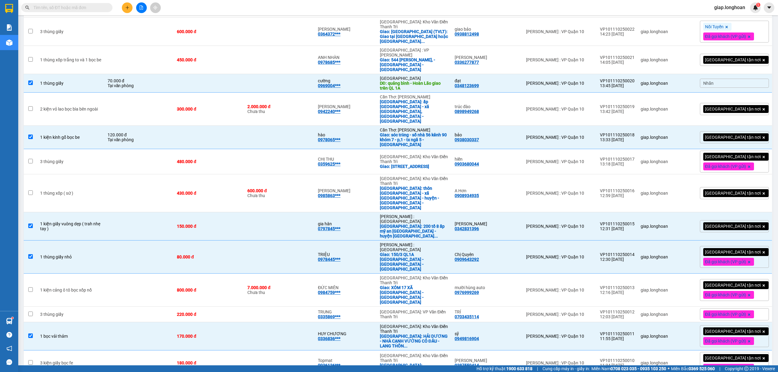
checkbox input "true"
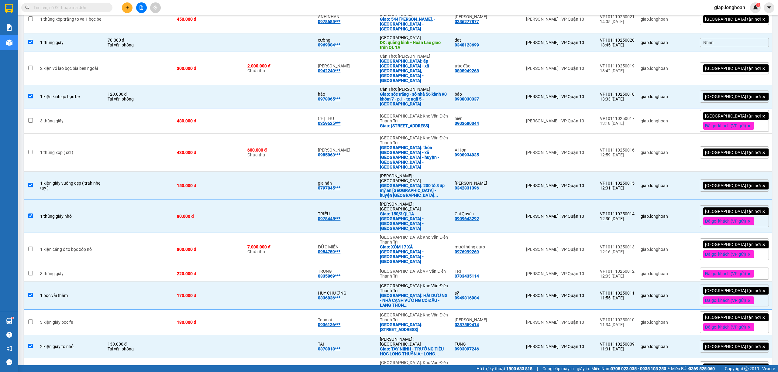
scroll to position [642, 0]
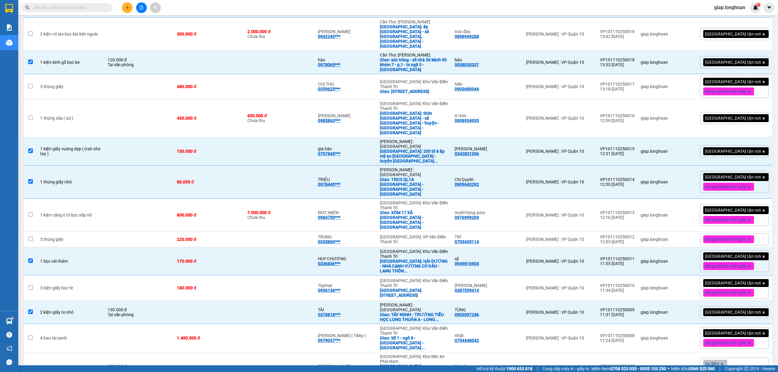
checkbox input "true"
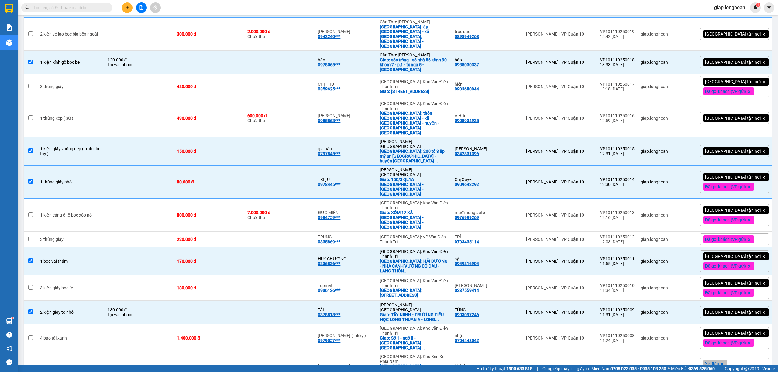
checkbox input "true"
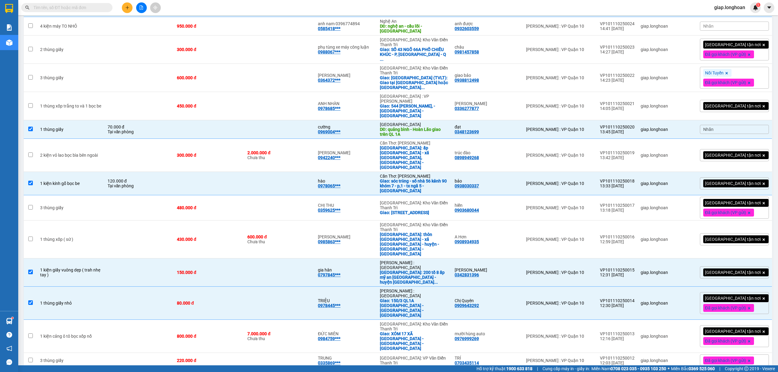
scroll to position [521, 0]
click at [211, 359] on div "220.000 đ" at bounding box center [209, 361] width 64 height 5
checkbox input "true"
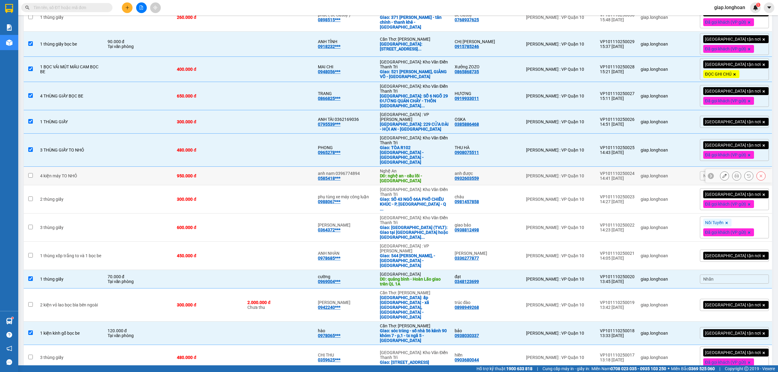
scroll to position [359, 0]
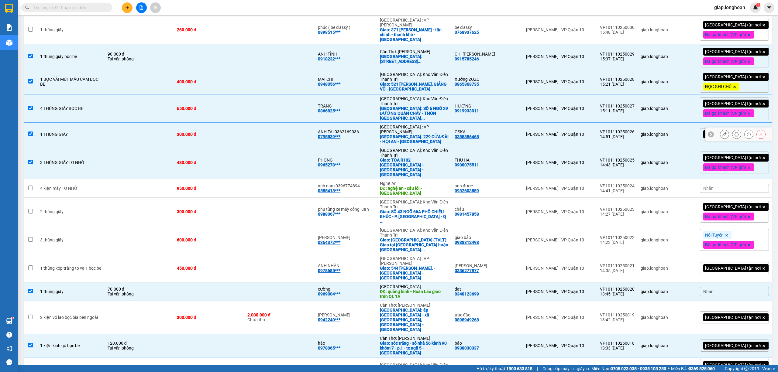
click at [172, 123] on td at bounding box center [139, 134] width 69 height 23
checkbox input "false"
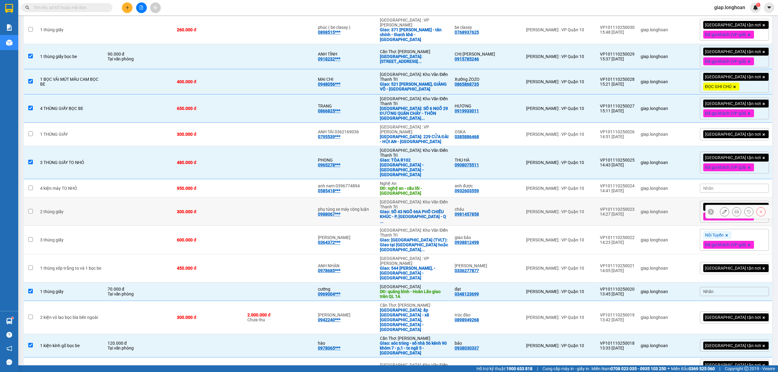
click at [155, 198] on td at bounding box center [139, 212] width 69 height 28
checkbox input "true"
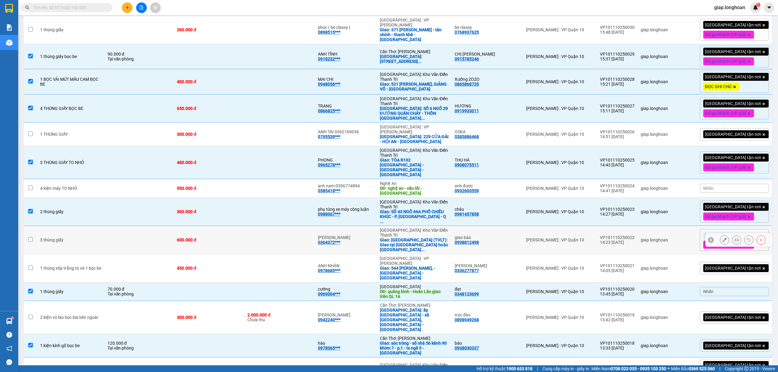
click at [155, 226] on td at bounding box center [139, 240] width 69 height 28
checkbox input "true"
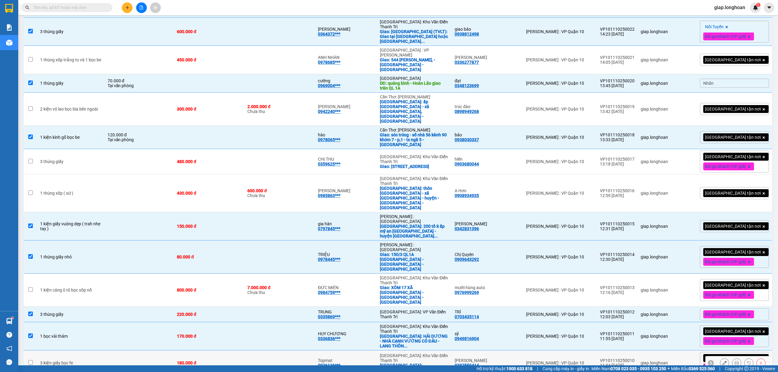
scroll to position [608, 0]
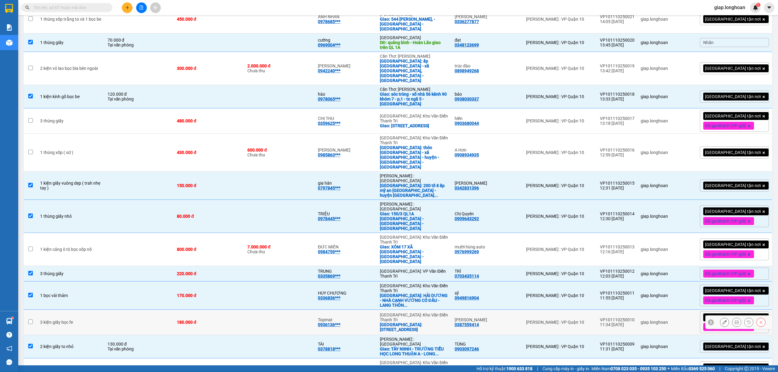
click at [294, 310] on td at bounding box center [279, 322] width 70 height 25
checkbox input "true"
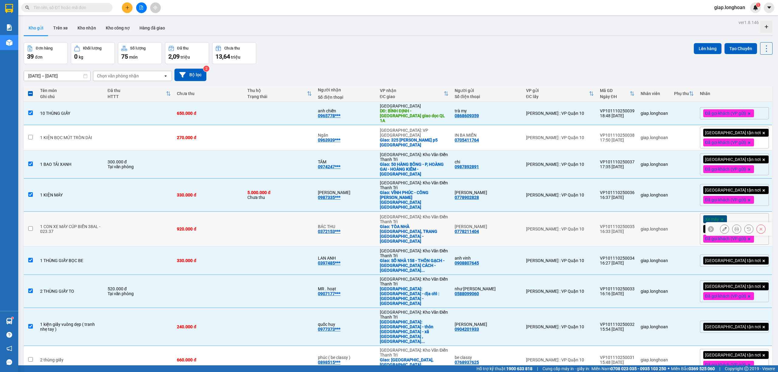
scroll to position [202, 0]
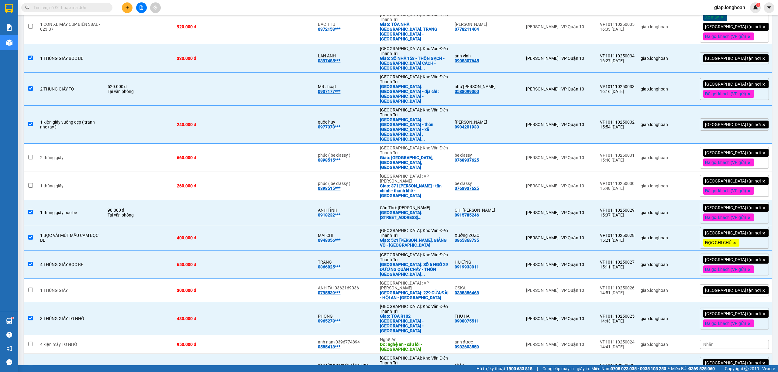
click at [736, 242] on icon at bounding box center [734, 243] width 2 height 2
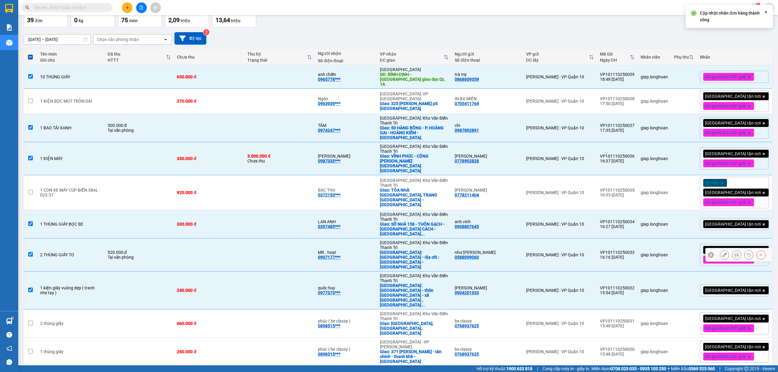
scroll to position [0, 0]
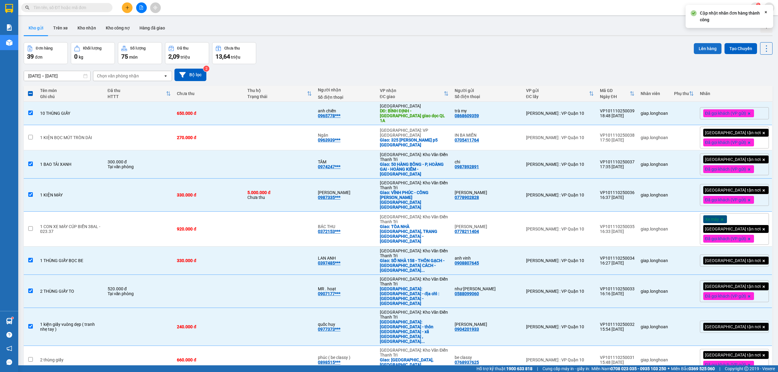
click at [699, 48] on button "Lên hàng" at bounding box center [708, 48] width 28 height 11
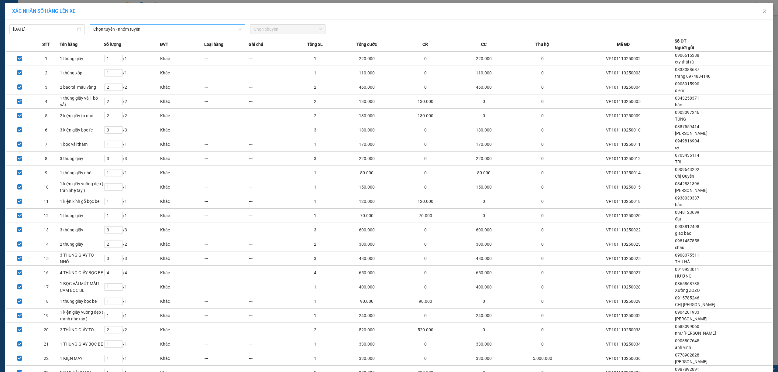
click at [167, 29] on span "Chọn tuyến - nhóm tuyến" at bounding box center [167, 29] width 148 height 9
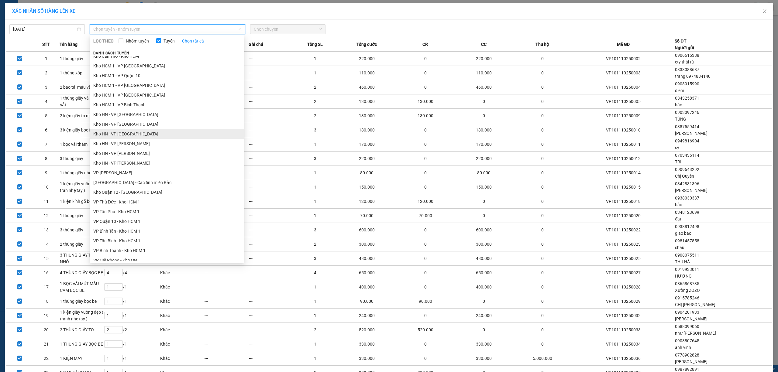
scroll to position [162, 0]
click at [132, 179] on li "VP Quận 10 - Kho HCM 1" at bounding box center [167, 181] width 155 height 10
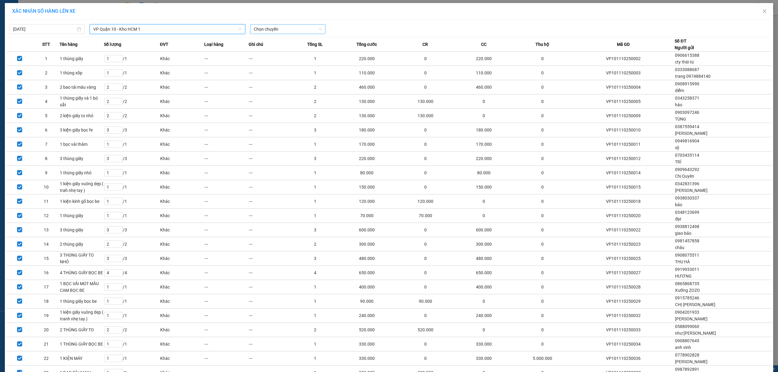
click at [268, 29] on span "Chọn chuyến" at bounding box center [288, 29] width 68 height 9
click at [288, 50] on div "19:00 (TC) - 29H-955.02" at bounding box center [274, 51] width 47 height 7
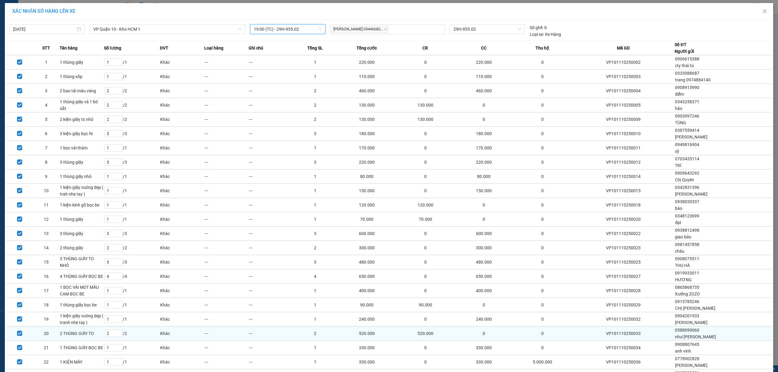
scroll to position [70, 0]
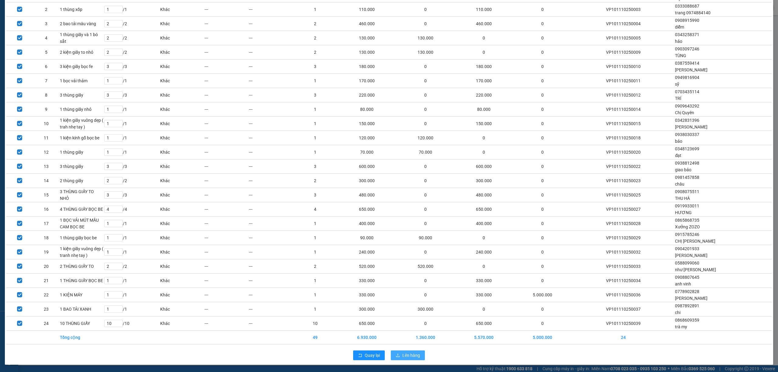
click at [406, 354] on span "Lên hàng" at bounding box center [411, 355] width 18 height 7
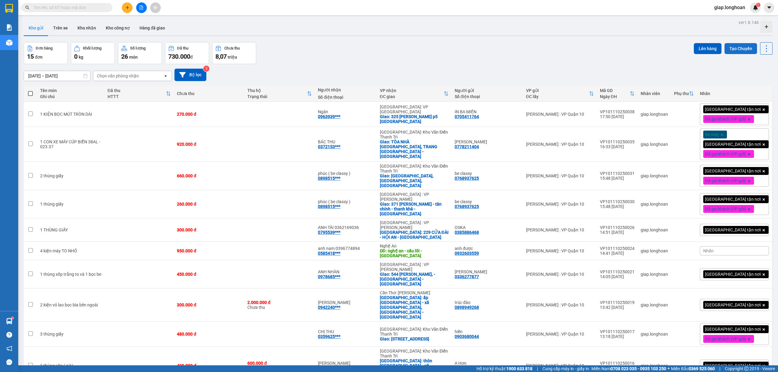
click at [730, 45] on button "Tạo Chuyến" at bounding box center [740, 48] width 33 height 11
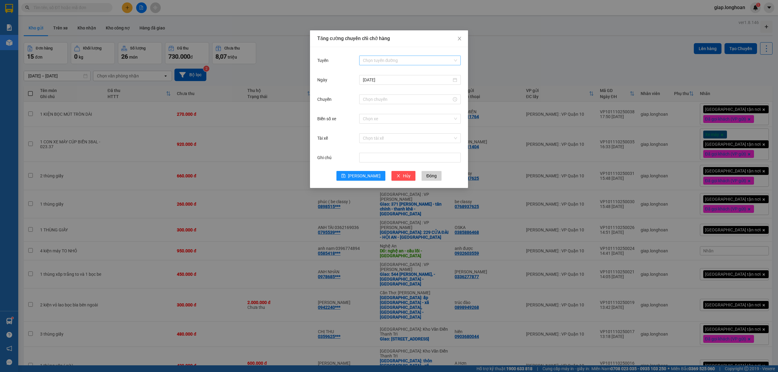
click at [375, 57] on input "Tuyến" at bounding box center [408, 60] width 90 height 9
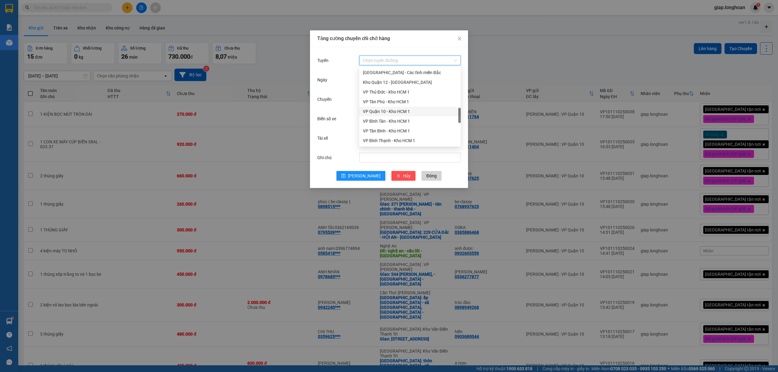
click at [385, 108] on div "VP Quận 10 - Kho HCM 1" at bounding box center [410, 111] width 94 height 7
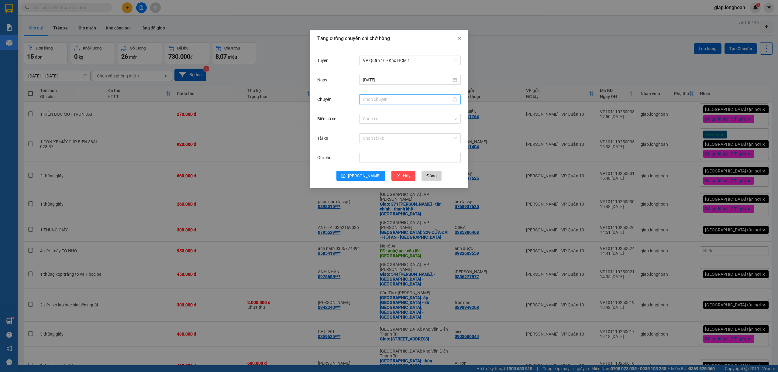
click at [370, 100] on input "Chuyến" at bounding box center [407, 99] width 89 height 7
click at [365, 159] on div "20" at bounding box center [367, 160] width 17 height 9
type input "20:00"
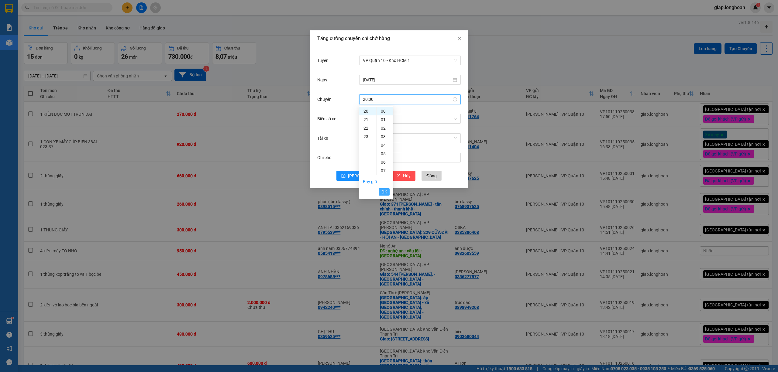
click at [387, 191] on button "OK" at bounding box center [384, 191] width 11 height 7
click at [373, 120] on input "Biển số xe" at bounding box center [408, 118] width 90 height 9
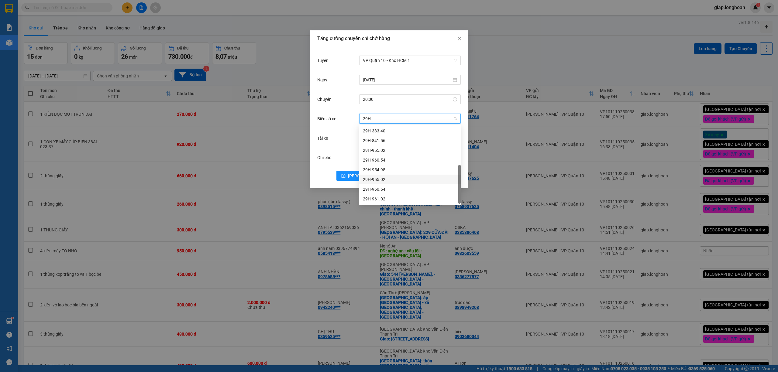
scroll to position [10, 0]
type input "29K"
click at [382, 131] on div "29K-023.73" at bounding box center [410, 131] width 94 height 7
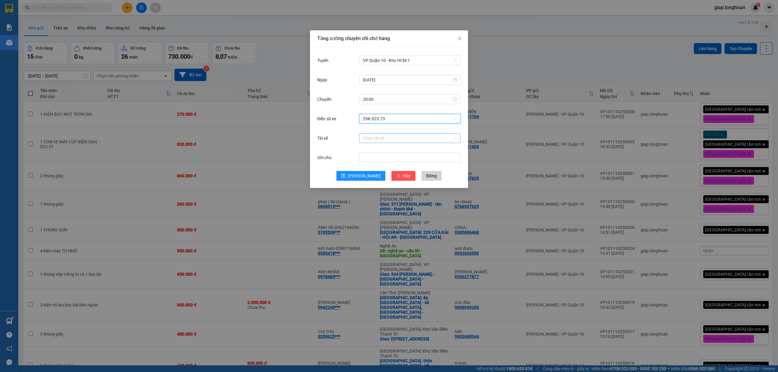
click at [374, 139] on input "Tài xế" at bounding box center [408, 138] width 90 height 9
type input "TUYÊN"
click at [382, 151] on div "NGUYỄN MINH TUYẾN 0766000247" at bounding box center [410, 150] width 94 height 7
click at [360, 175] on button "Lưu" at bounding box center [360, 176] width 49 height 10
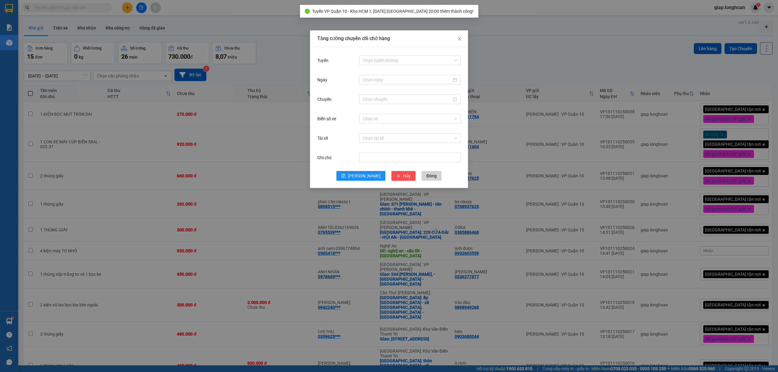
click at [544, 61] on div "Tăng cường chuyến chỉ chở hàng Tuyến Chọn tuyến đường Ngày Chuyến Biển số xe Ch…" at bounding box center [389, 186] width 778 height 372
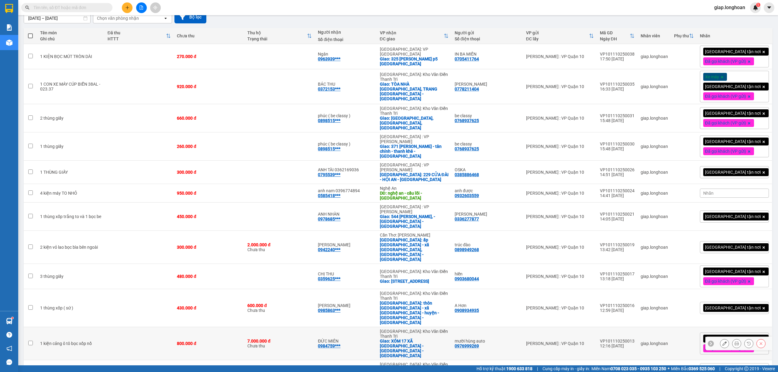
scroll to position [0, 0]
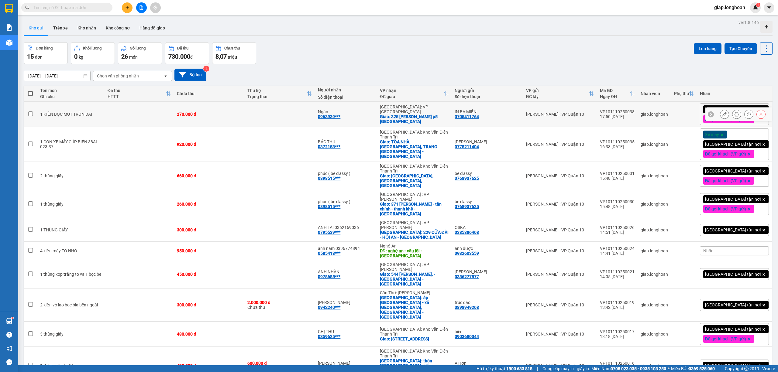
click at [163, 112] on td at bounding box center [139, 114] width 69 height 25
checkbox input "true"
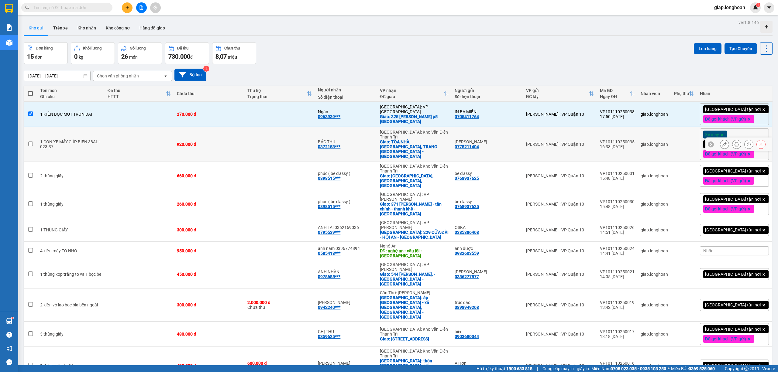
drag, startPoint x: 128, startPoint y: 143, endPoint x: 127, endPoint y: 146, distance: 3.8
click at [128, 143] on td at bounding box center [139, 144] width 69 height 35
checkbox input "true"
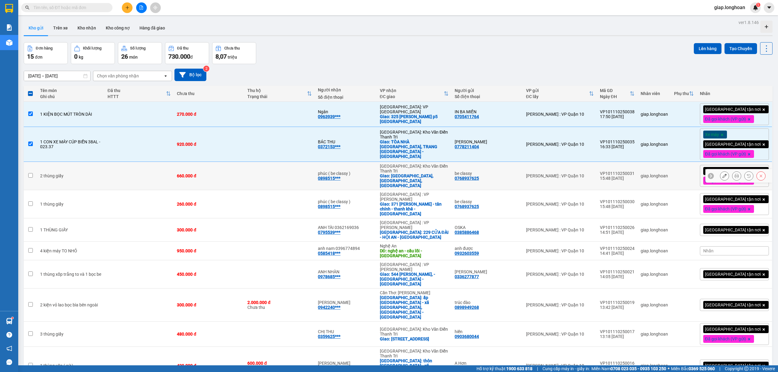
click at [121, 177] on td at bounding box center [139, 176] width 69 height 28
checkbox input "true"
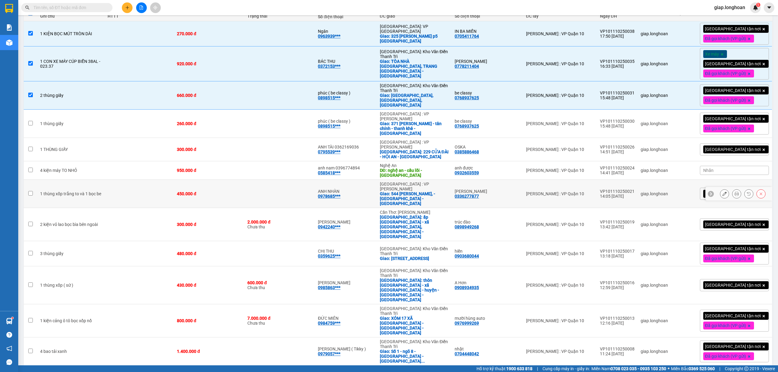
scroll to position [81, 0]
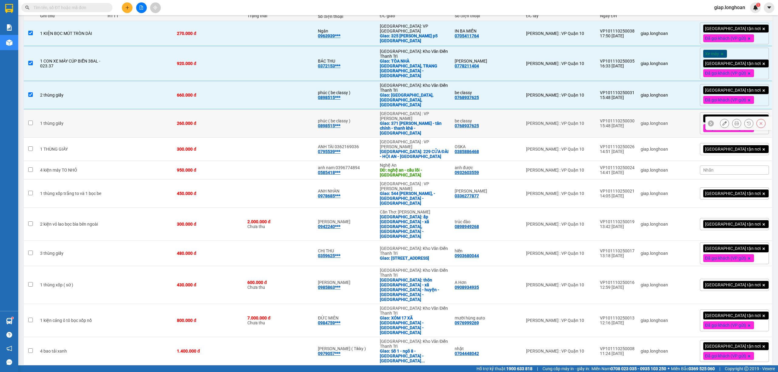
click at [111, 120] on td at bounding box center [139, 123] width 69 height 28
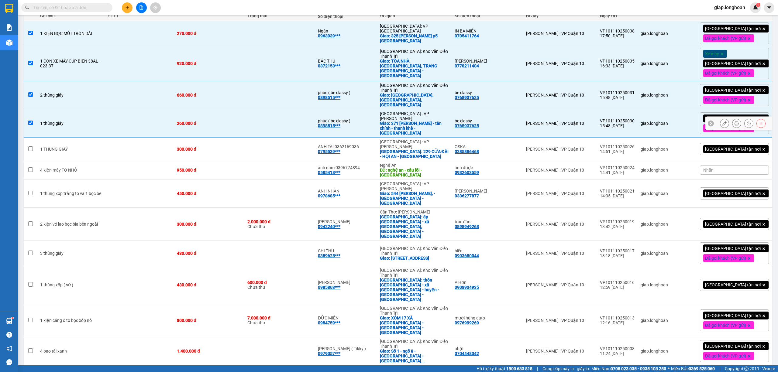
checkbox input "true"
click at [100, 149] on td "1 THÙNG GIẤY" at bounding box center [70, 149] width 67 height 23
checkbox input "true"
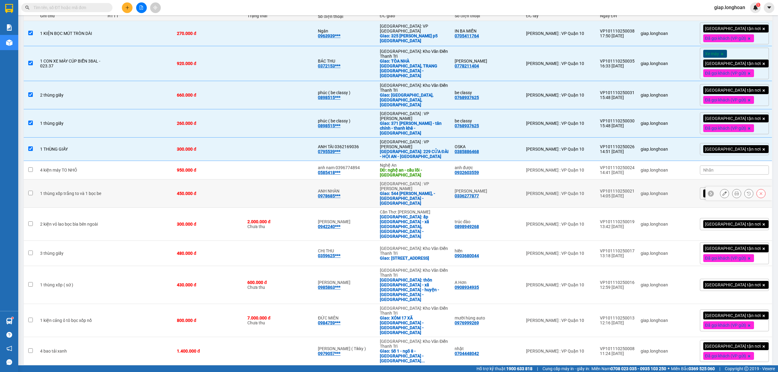
click at [97, 186] on td "1 thùng xốp trắng to và 1 bọc be" at bounding box center [70, 194] width 67 height 28
checkbox input "true"
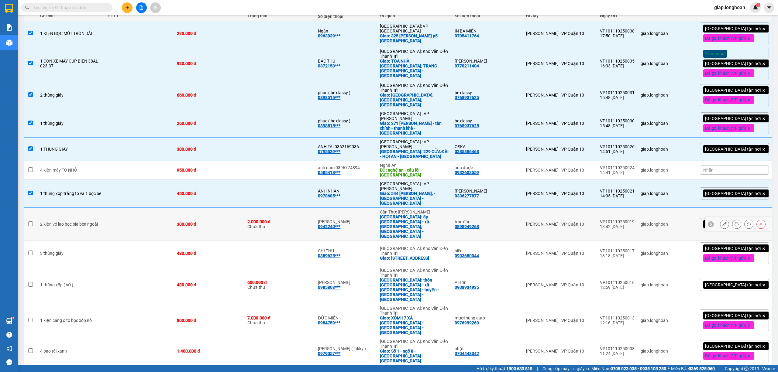
click at [100, 222] on div "2 kiện vỏ lao bọc bìa bên ngoài" at bounding box center [70, 224] width 61 height 5
checkbox input "true"
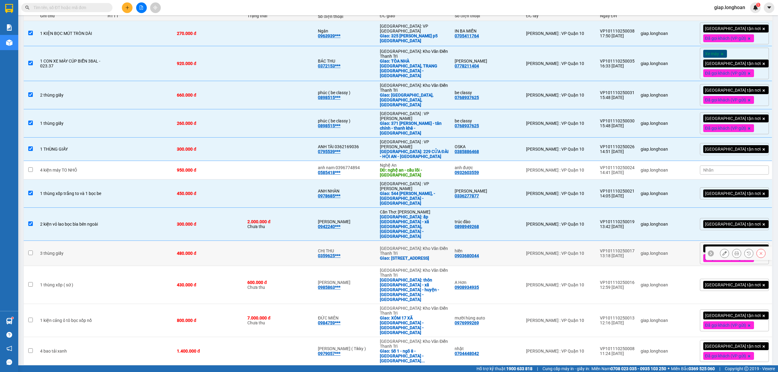
click at [107, 241] on td at bounding box center [139, 253] width 69 height 25
checkbox input "true"
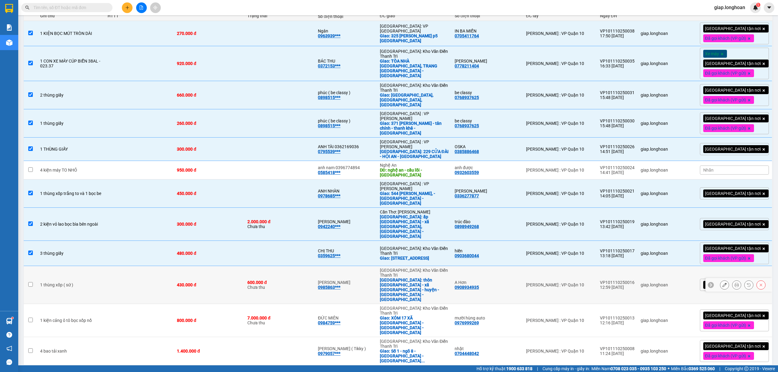
click at [104, 266] on td "1 thùng xốp ( sứ )" at bounding box center [70, 285] width 67 height 38
checkbox input "true"
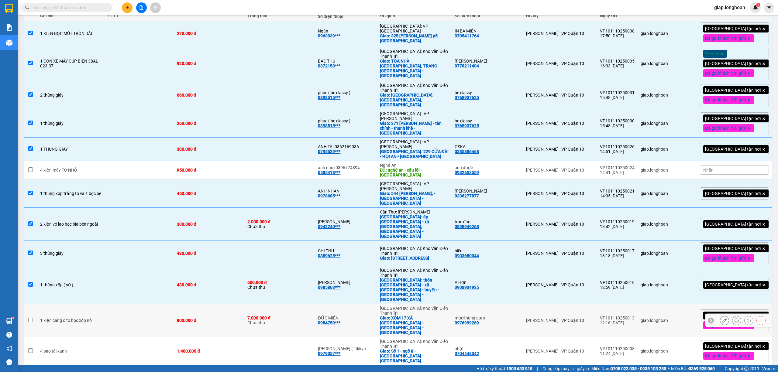
click at [110, 304] on td at bounding box center [139, 320] width 69 height 33
checkbox input "true"
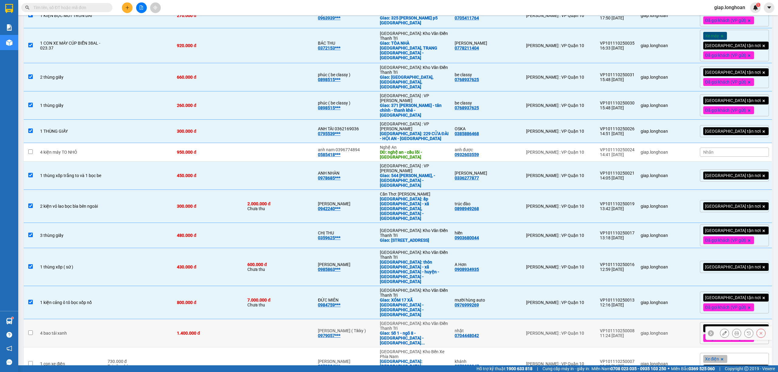
scroll to position [108, 0]
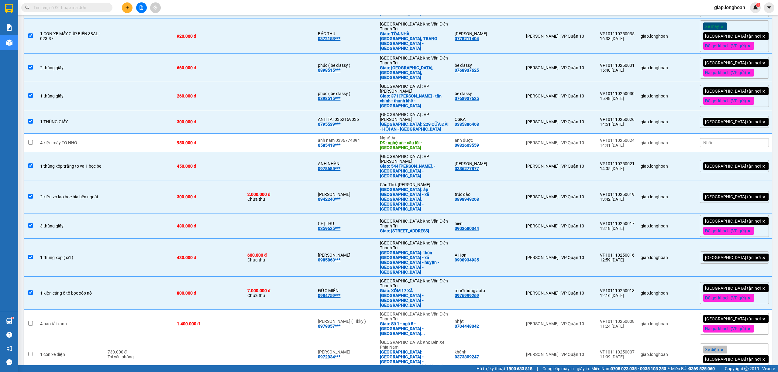
drag, startPoint x: 123, startPoint y: 325, endPoint x: 118, endPoint y: 306, distance: 19.1
checkbox input "true"
drag, startPoint x: 111, startPoint y: 305, endPoint x: 113, endPoint y: 302, distance: 4.1
click at [111, 371] on td at bounding box center [139, 378] width 69 height 14
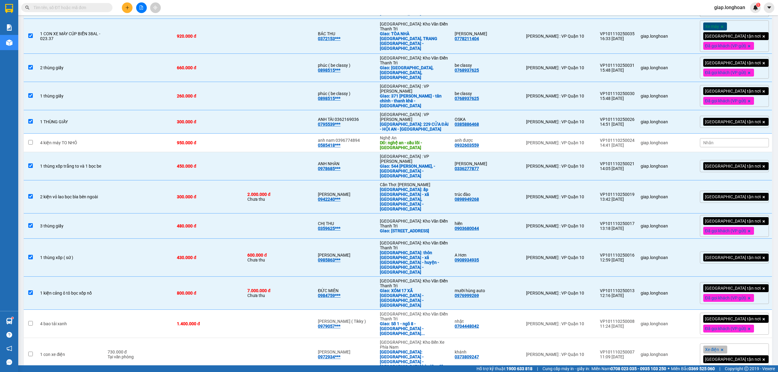
checkbox input "true"
drag, startPoint x: 112, startPoint y: 288, endPoint x: 117, endPoint y: 281, distance: 8.5
click at [112, 338] on td "730.000 đ Tại văn phòng" at bounding box center [139, 354] width 69 height 33
checkbox input "true"
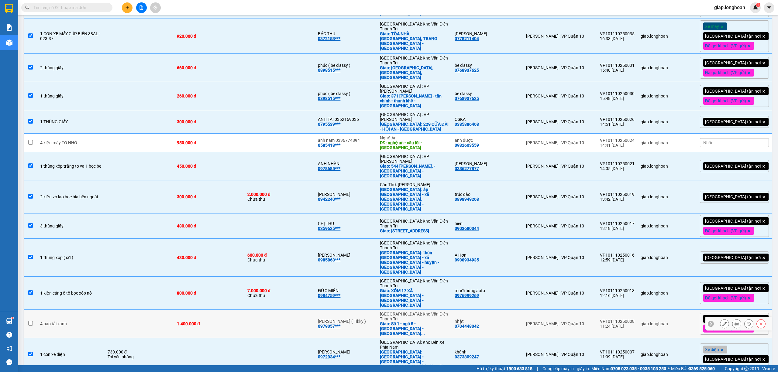
click at [120, 310] on td at bounding box center [139, 324] width 69 height 28
checkbox input "true"
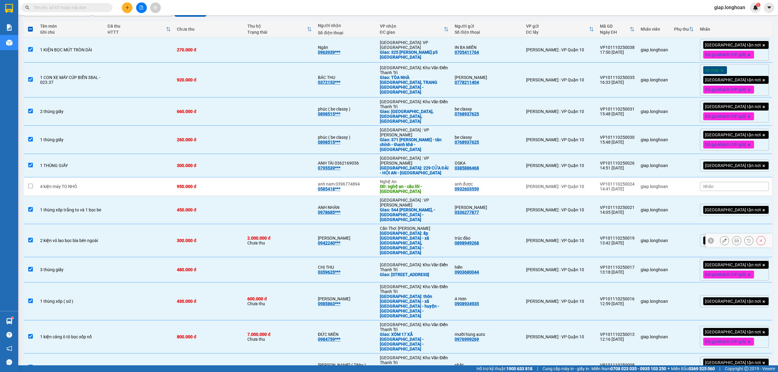
scroll to position [0, 0]
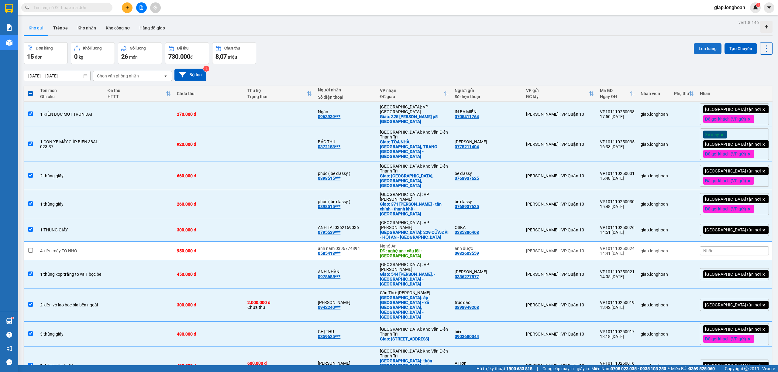
click at [698, 45] on button "Lên hàng" at bounding box center [708, 48] width 28 height 11
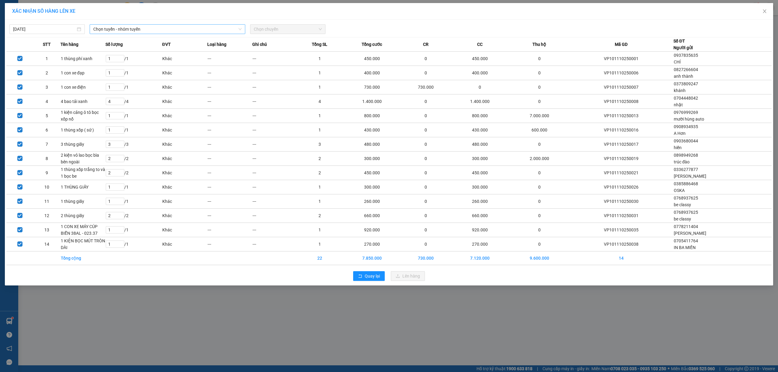
click at [163, 28] on span "Chọn tuyến - nhóm tuyến" at bounding box center [167, 29] width 148 height 9
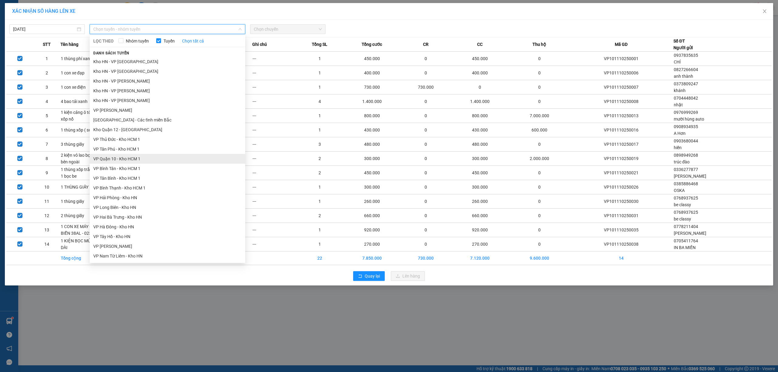
scroll to position [202, 0]
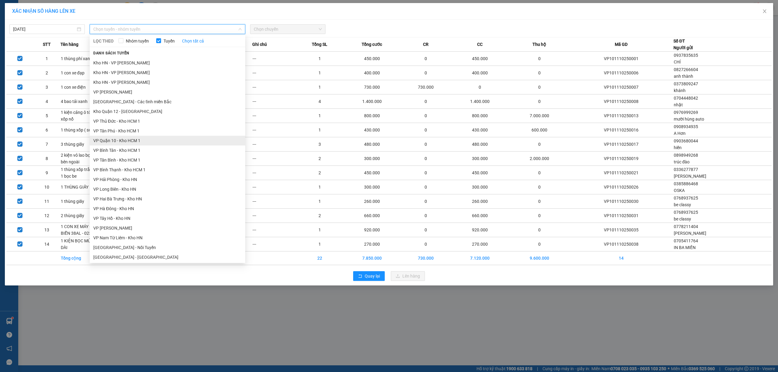
click at [144, 141] on li "VP Quận 10 - Kho HCM 1" at bounding box center [168, 141] width 156 height 10
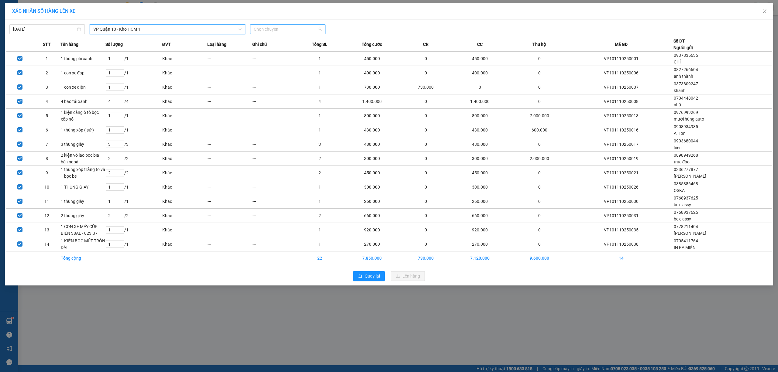
drag, startPoint x: 270, startPoint y: 31, endPoint x: 277, endPoint y: 31, distance: 7.0
click at [271, 31] on span "Chọn chuyến" at bounding box center [288, 29] width 68 height 9
click at [291, 61] on div "20:00 (TC) - 29K-023.73" at bounding box center [277, 60] width 47 height 7
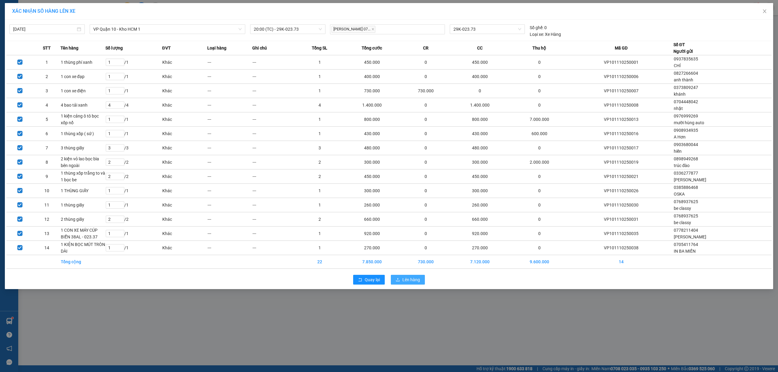
click at [407, 282] on span "Lên hàng" at bounding box center [411, 280] width 18 height 7
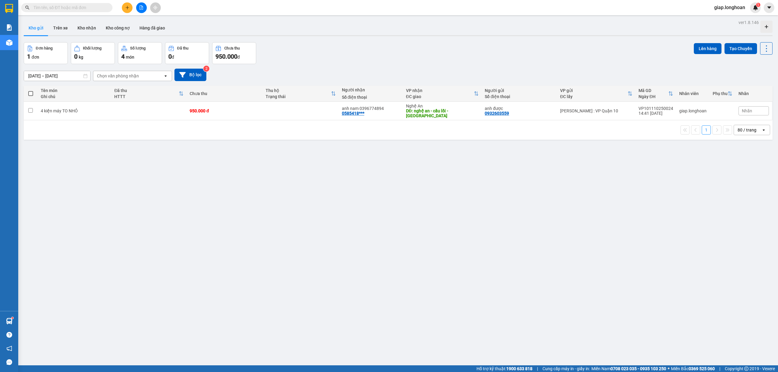
click at [401, 212] on div "ver 1.8.146 Kho gửi Trên xe Kho nhận Kho công nợ Hàng đã giao Đơn hàng 1 đơn Kh…" at bounding box center [398, 204] width 754 height 372
click at [559, 208] on div "ver 1.8.146 Kho gửi Trên xe Kho nhận Kho công nợ Hàng đã giao Đơn hàng 1 đơn Kh…" at bounding box center [398, 204] width 754 height 372
click at [730, 46] on button "Tạo Chuyến" at bounding box center [740, 48] width 33 height 11
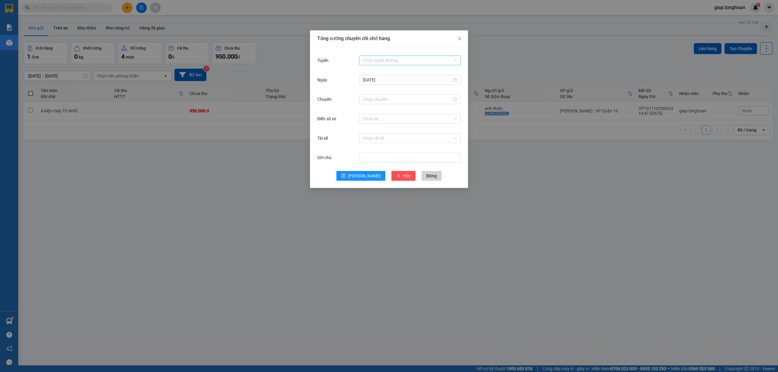
click at [380, 57] on input "Tuyến" at bounding box center [408, 60] width 90 height 9
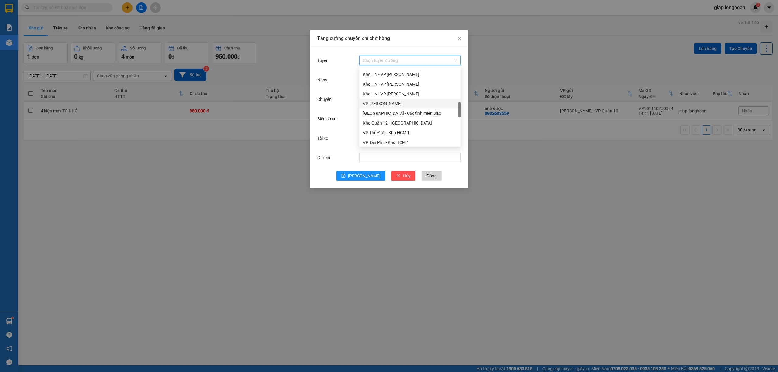
scroll to position [284, 0]
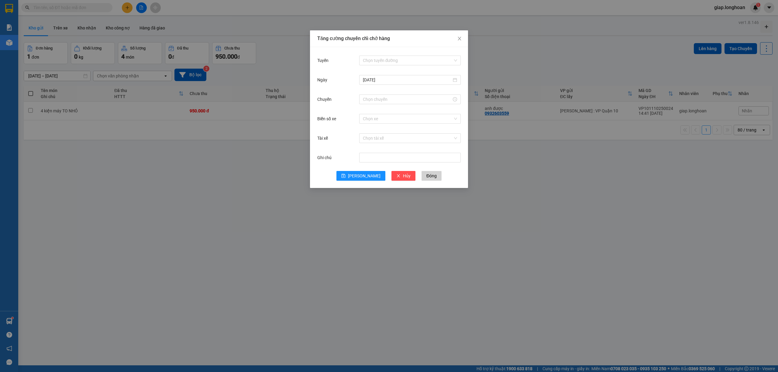
click at [388, 222] on div "Tăng cường chuyến chỉ chở hàng Tuyến Chọn tuyến đường Ngày 11/10/2025 Chuyến Bi…" at bounding box center [389, 186] width 778 height 372
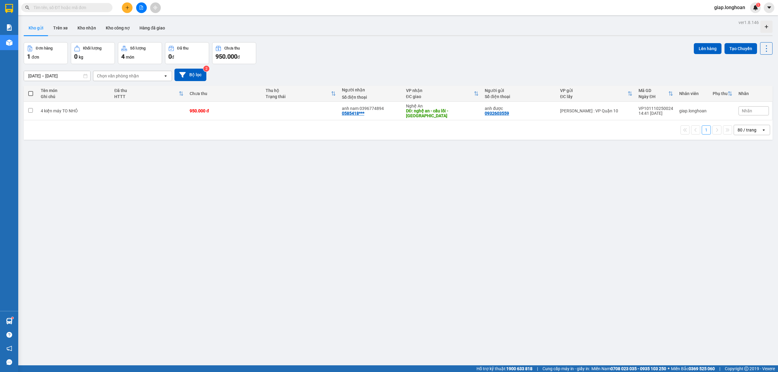
drag, startPoint x: 733, startPoint y: 46, endPoint x: 701, endPoint y: 51, distance: 32.0
click at [732, 46] on button "Tạo Chuyến" at bounding box center [740, 48] width 33 height 11
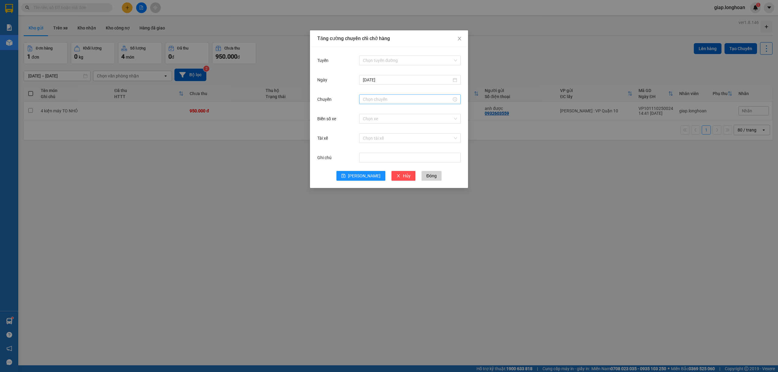
click at [372, 99] on input "Chuyến" at bounding box center [407, 99] width 89 height 7
click at [254, 224] on div "Tăng cường chuyến chỉ chở hàng Tuyến Chọn tuyến đường Ngày 11/10/2025 Chuyến Bi…" at bounding box center [389, 186] width 778 height 372
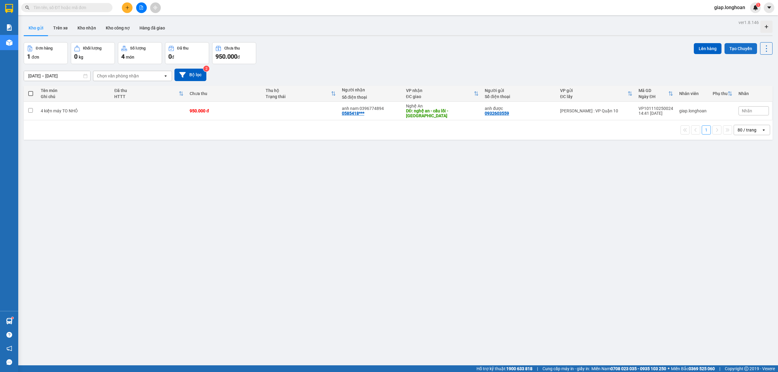
click at [732, 45] on button "Tạo Chuyến" at bounding box center [740, 48] width 33 height 11
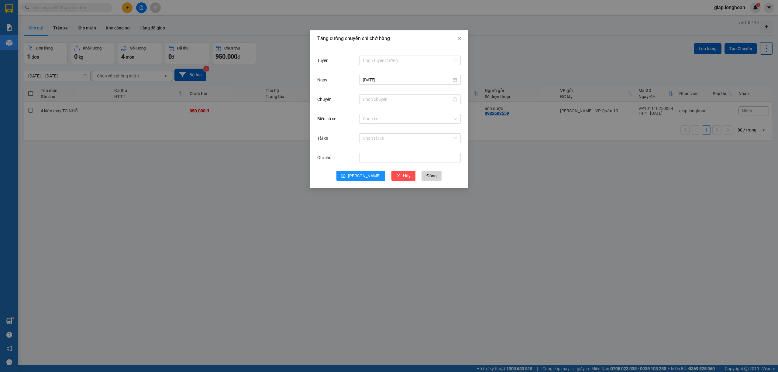
click at [341, 269] on div "Tăng cường chuyến chỉ chở hàng Tuyến Chọn tuyến đường Ngày 11/10/2025 Chuyến Bi…" at bounding box center [389, 186] width 778 height 372
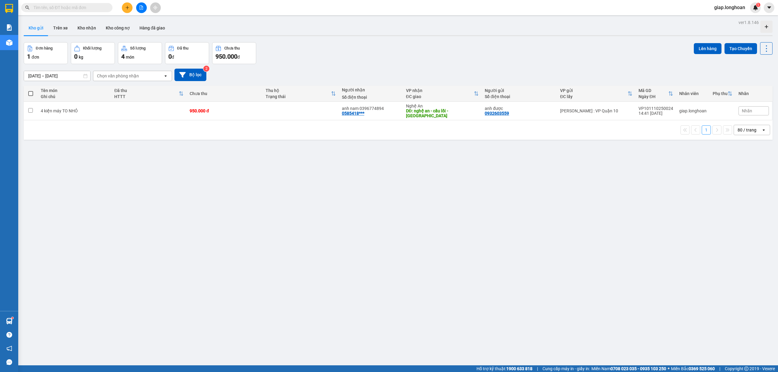
click at [29, 93] on span at bounding box center [30, 93] width 5 height 5
click at [31, 91] on input "checkbox" at bounding box center [31, 91] width 0 height 0
checkbox input "true"
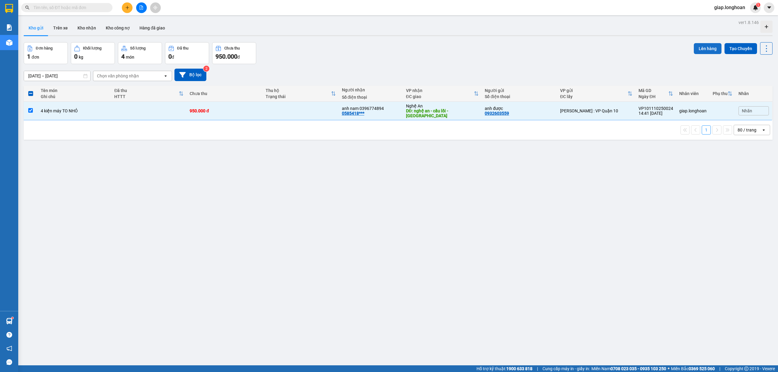
click at [700, 48] on button "Lên hàng" at bounding box center [708, 48] width 28 height 11
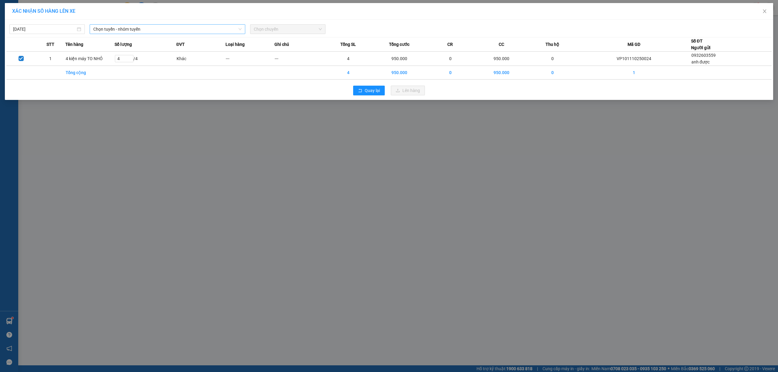
click at [150, 28] on span "Chọn tuyến - nhóm tuyến" at bounding box center [167, 29] width 148 height 9
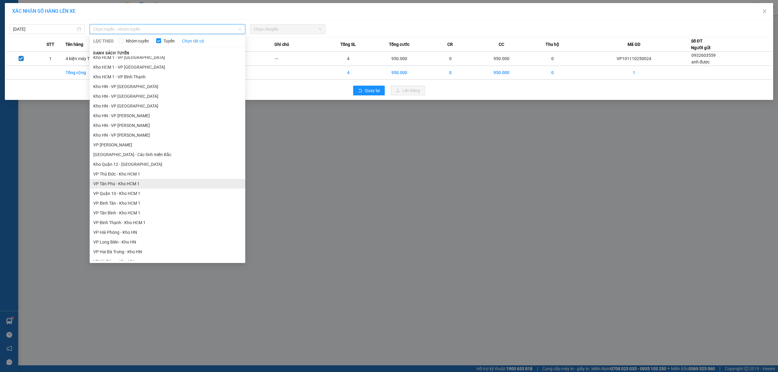
scroll to position [162, 0]
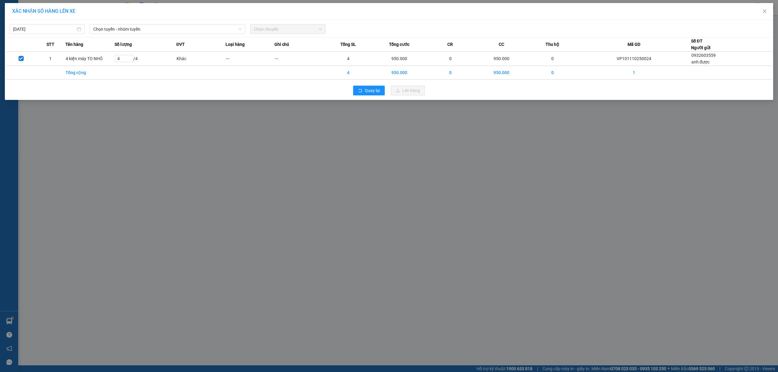
click at [323, 189] on div "XÁC NHẬN SỐ HÀNG LÊN XE 11/10/2025 Chọn tuyến - nhóm tuyến LỌC THEO Nhóm tuyến …" at bounding box center [389, 186] width 778 height 372
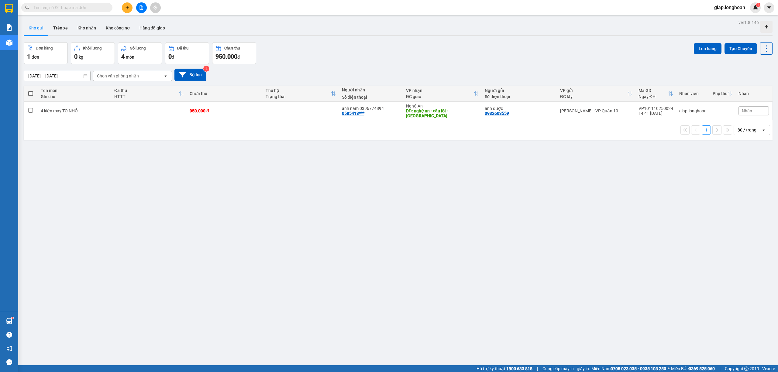
click at [32, 94] on label at bounding box center [31, 94] width 8 height 6
click at [31, 91] on input "checkbox" at bounding box center [31, 91] width 0 height 0
checkbox input "true"
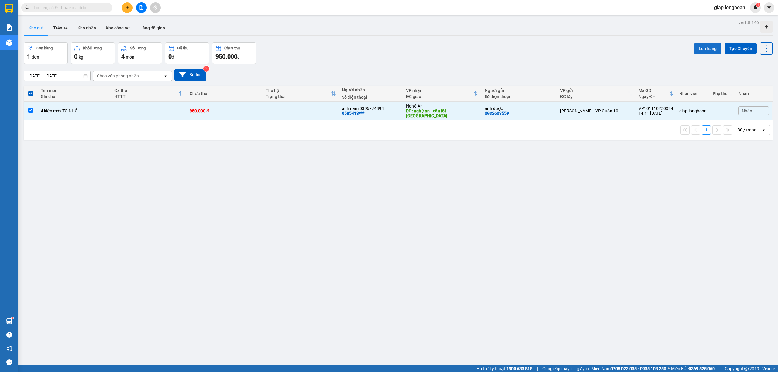
click at [698, 49] on button "Lên hàng" at bounding box center [708, 48] width 28 height 11
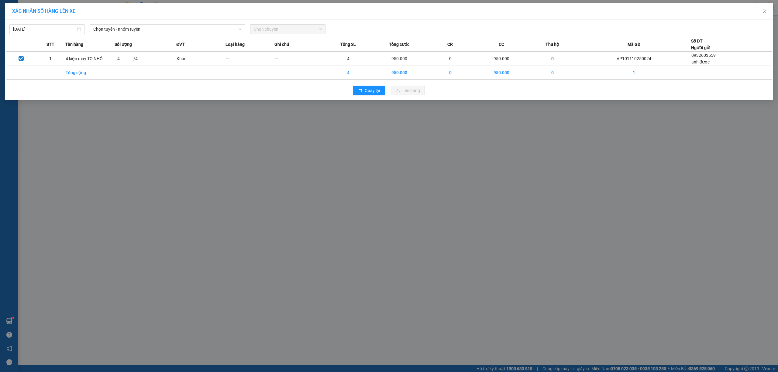
click at [277, 29] on span "Chọn chuyến" at bounding box center [288, 29] width 68 height 9
click at [536, 204] on div "XÁC NHẬN SỐ HÀNG LÊN XE 11/10/2025 Chọn tuyến - nhóm tuyến Chọn chuyến STT Tên …" at bounding box center [389, 186] width 778 height 372
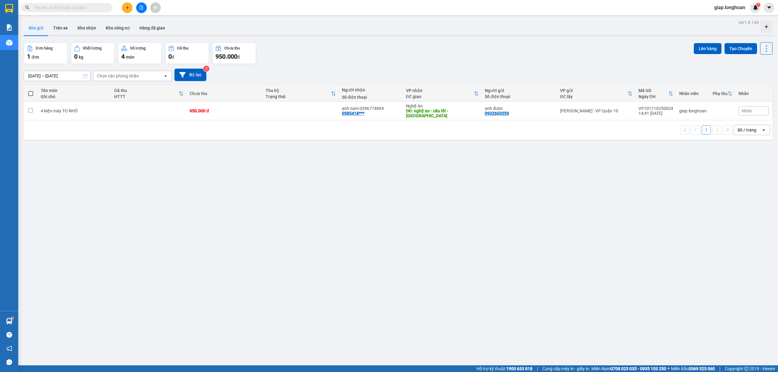
click at [370, 219] on div "ver 1.8.146 Kho gửi Trên xe Kho nhận Kho công nợ Hàng đã giao Đơn hàng 1 đơn Kh…" at bounding box center [398, 204] width 754 height 372
click at [506, 223] on div "ver 1.8.146 Kho gửi Trên xe Kho nhận Kho công nợ Hàng đã giao Đơn hàng 1 đơn Kh…" at bounding box center [398, 204] width 754 height 372
click at [271, 239] on div "ver 1.8.146 Kho gửi Trên xe Kho nhận Kho công nợ Hàng đã giao Đơn hàng 1 đơn Kh…" at bounding box center [398, 204] width 754 height 372
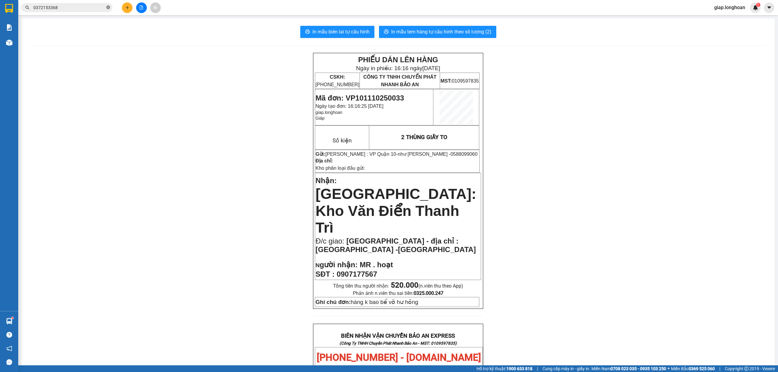
click at [108, 8] on icon "close-circle" at bounding box center [108, 7] width 4 height 4
paste input "0965778345"
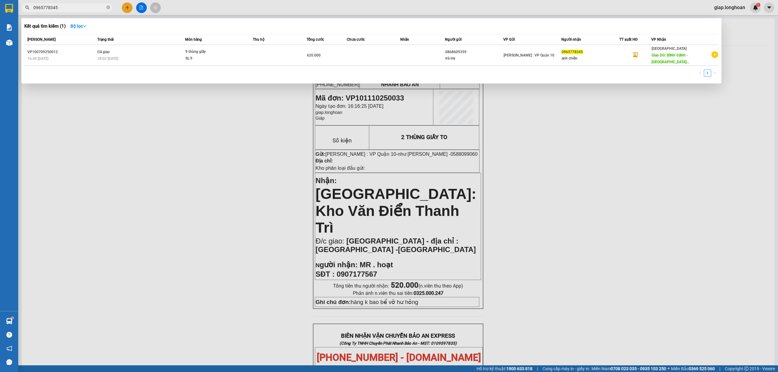
type input "0965778345"
